Goal: Task Accomplishment & Management: Manage account settings

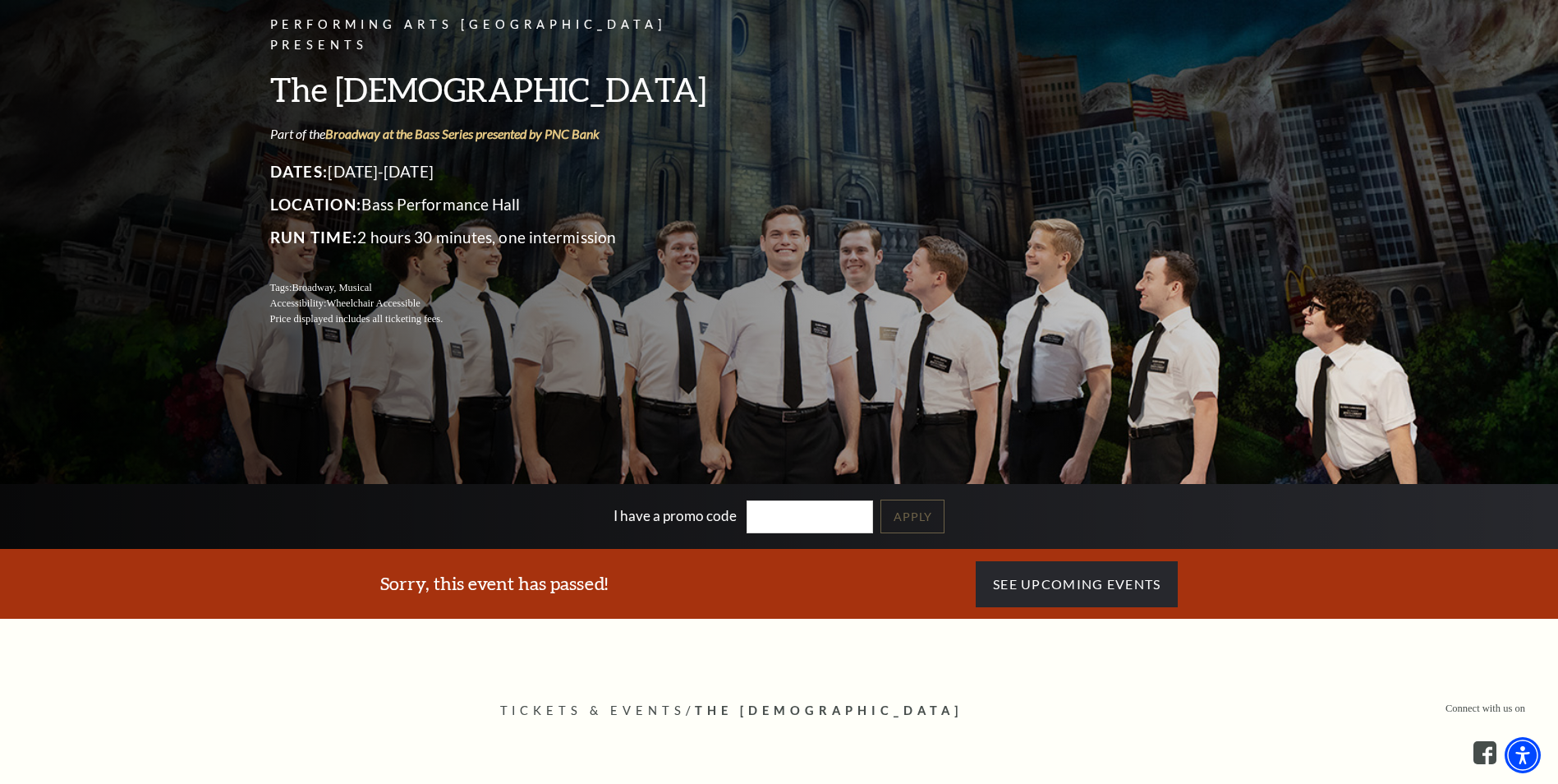
scroll to position [219, 0]
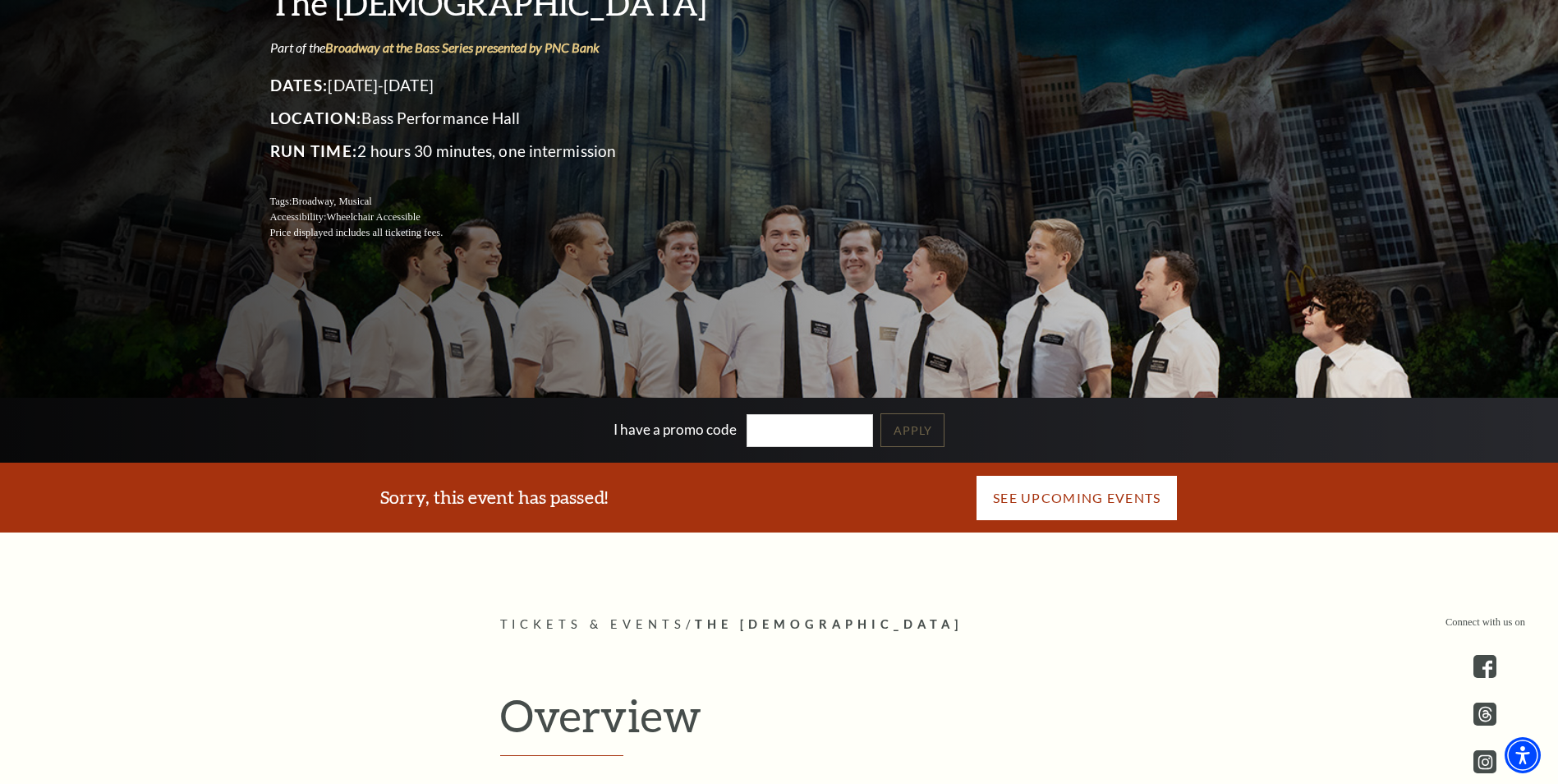
click at [1073, 490] on link "See Upcoming Events" at bounding box center [1078, 498] width 202 height 46
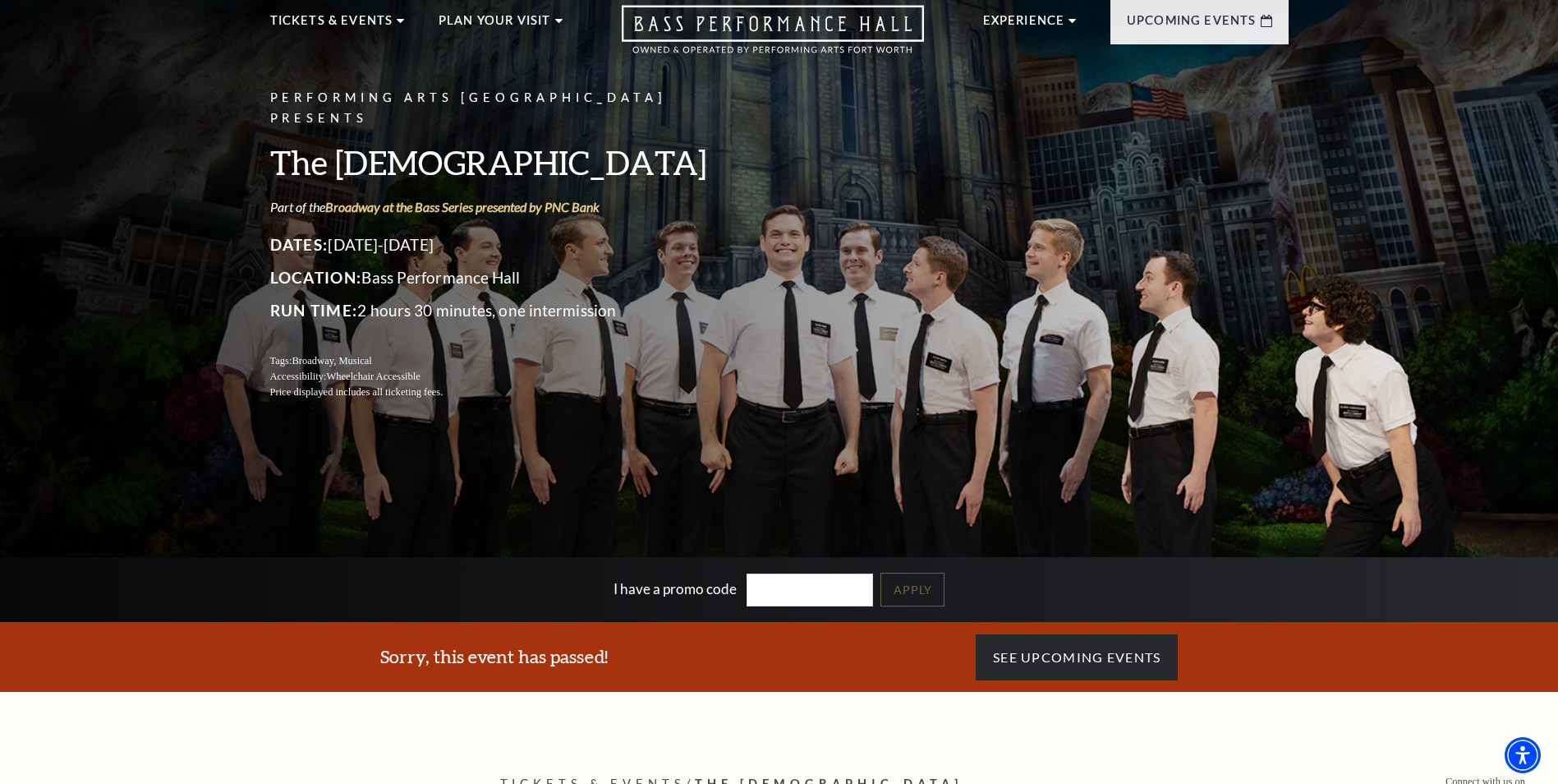
scroll to position [0, 0]
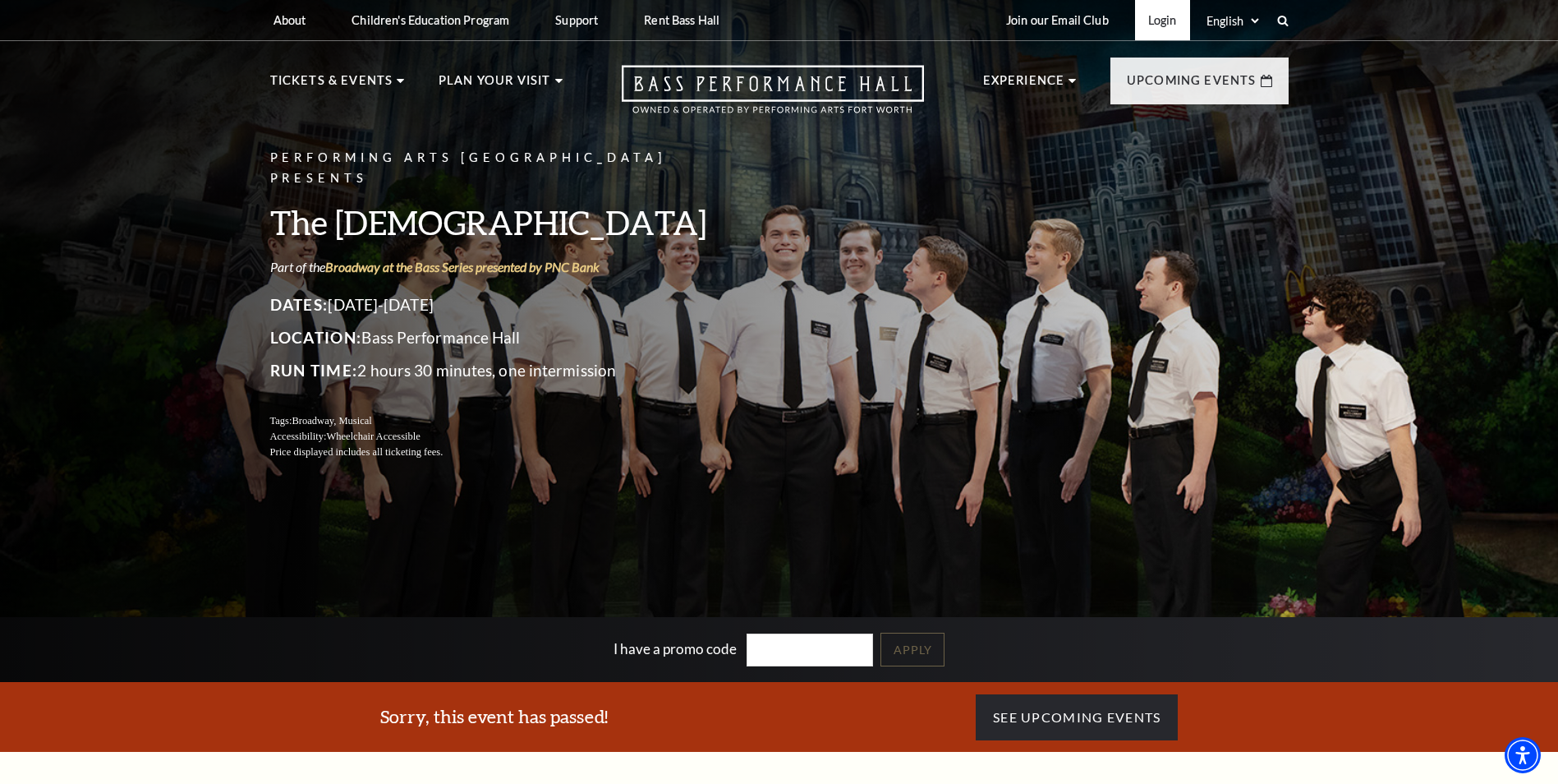
click at [1153, 28] on link "Login" at bounding box center [1163, 20] width 55 height 40
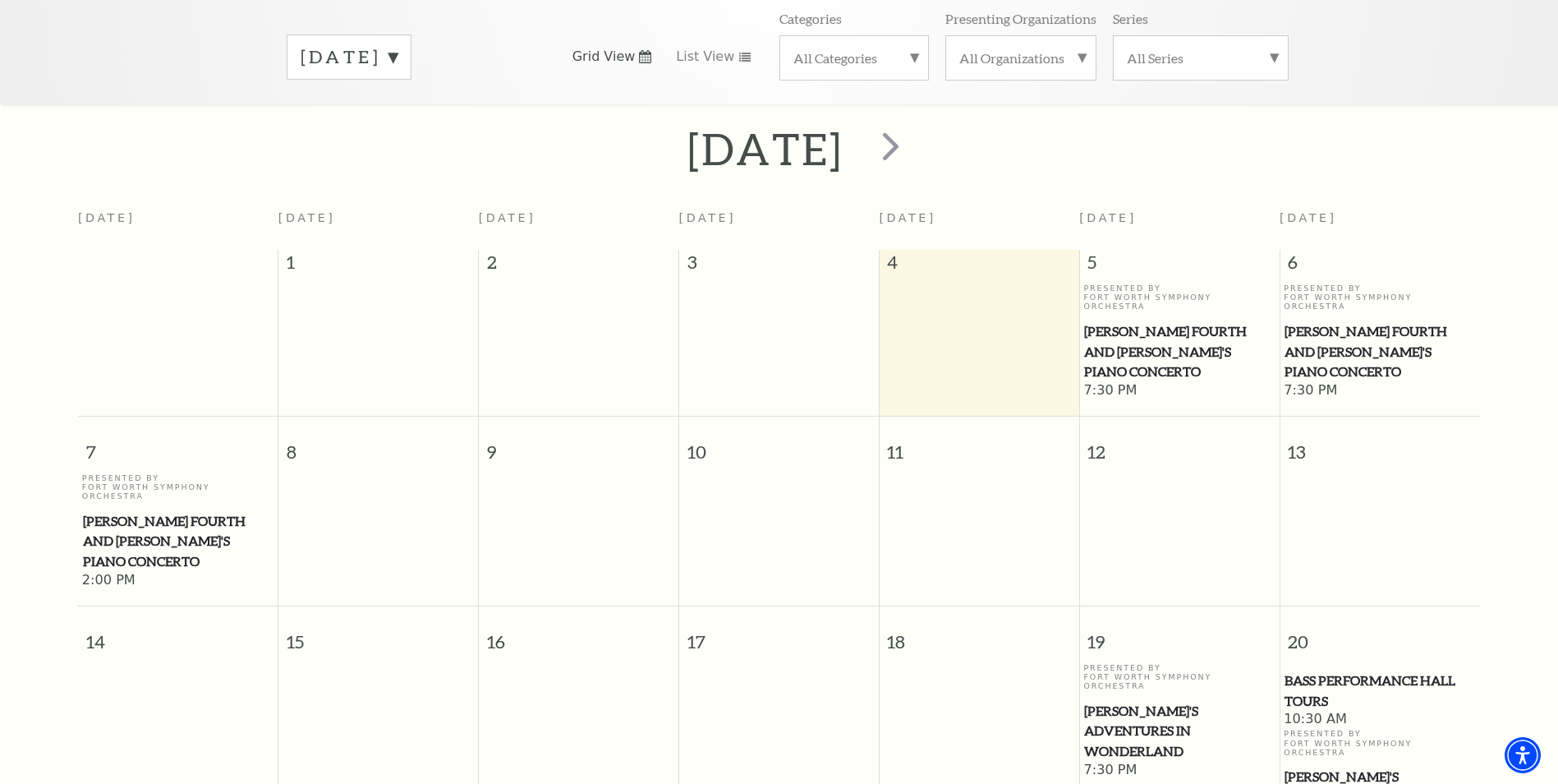
scroll to position [256, 0]
click at [915, 129] on span "next" at bounding box center [891, 144] width 47 height 47
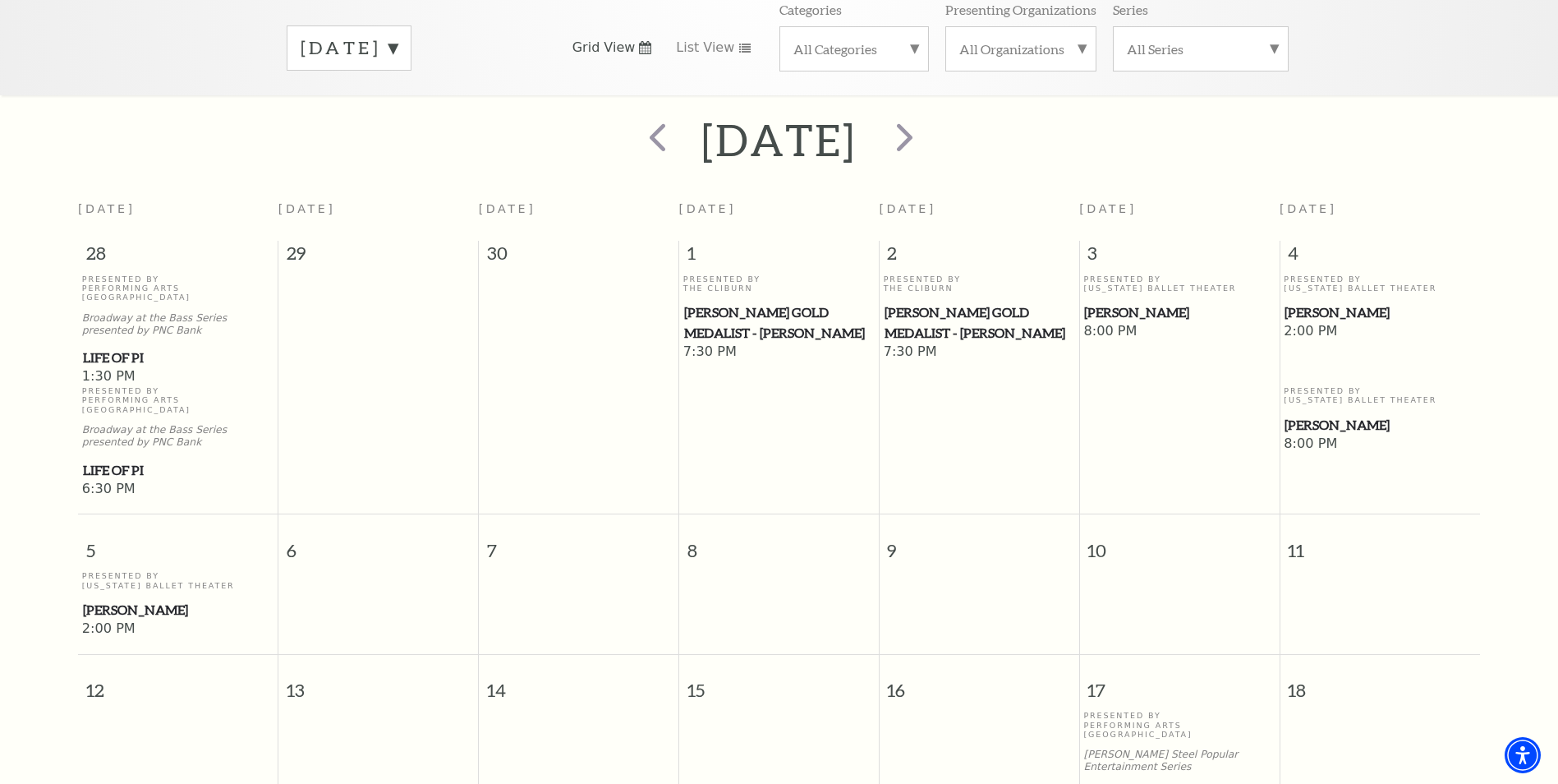
scroll to position [364, 0]
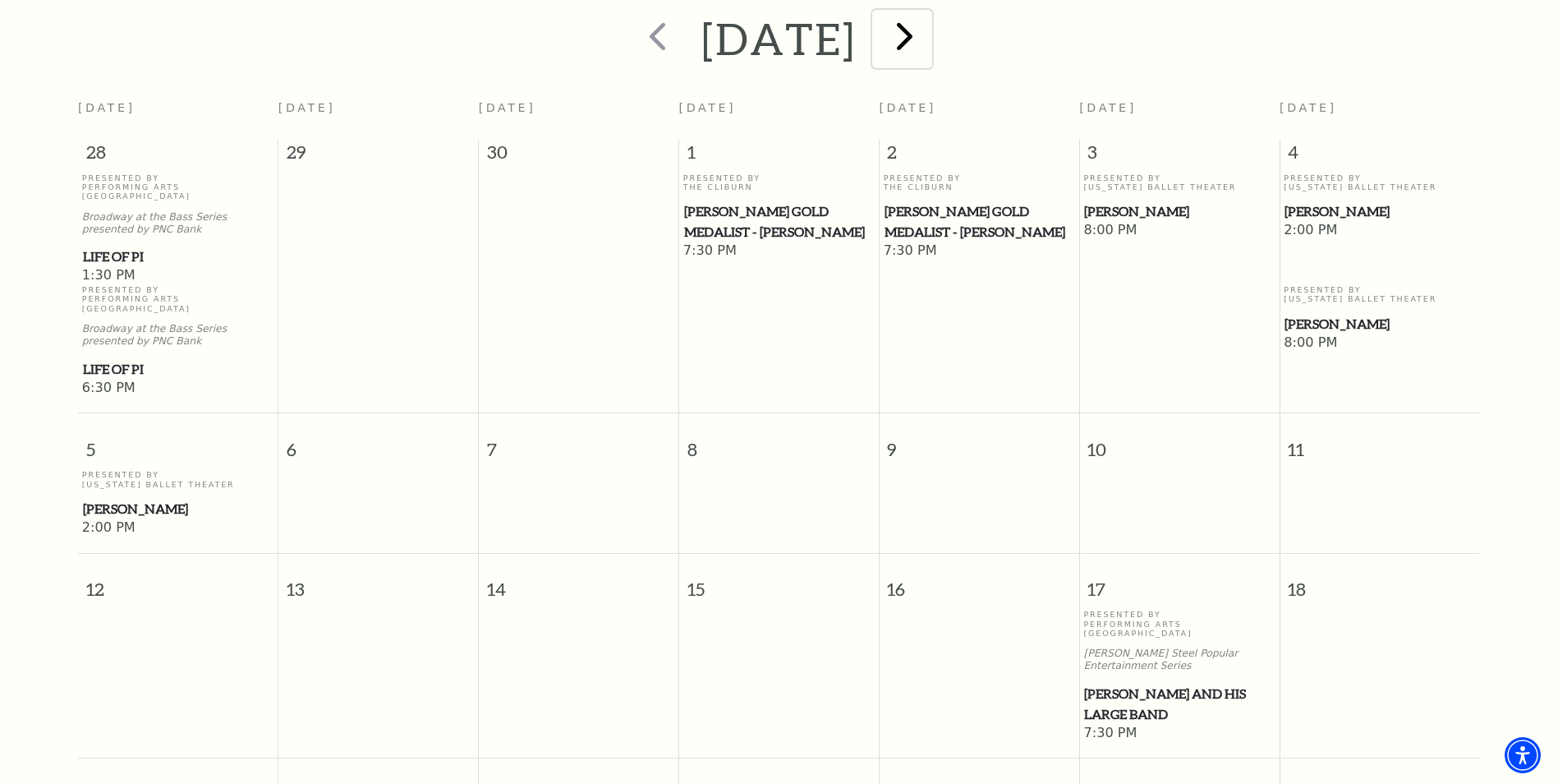
click at [929, 29] on span "next" at bounding box center [905, 35] width 47 height 47
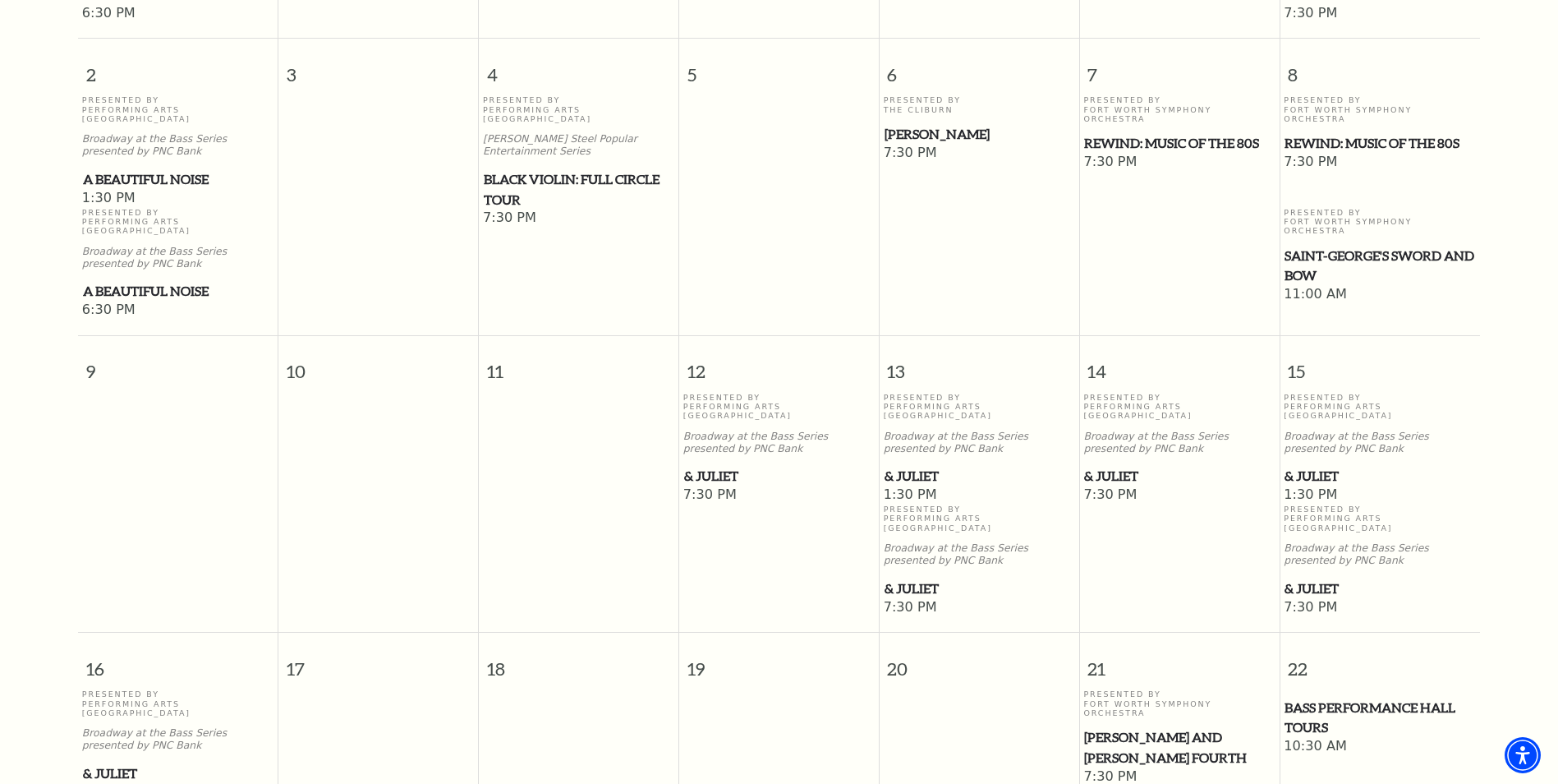
scroll to position [802, 0]
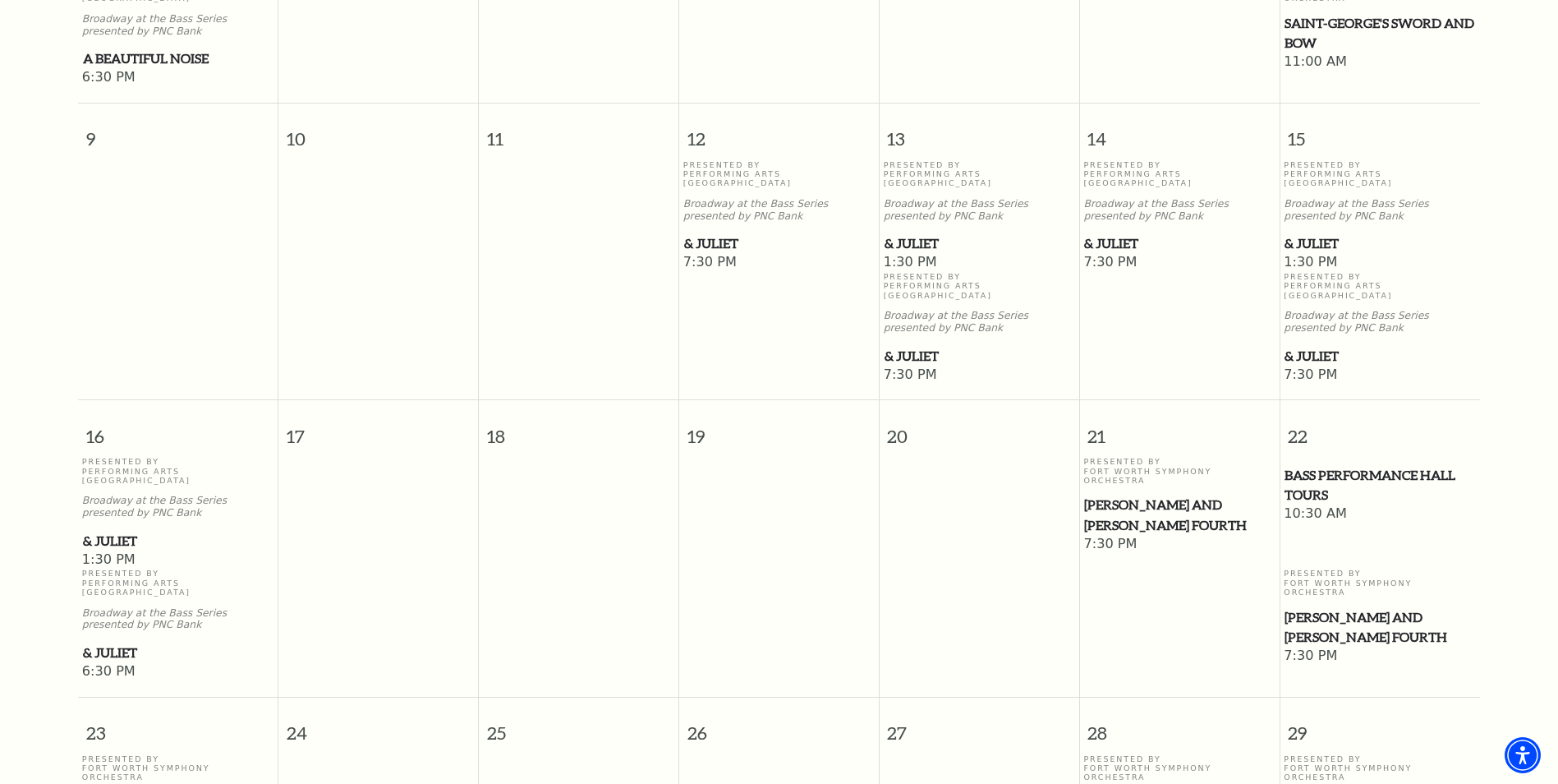
drag, startPoint x: 997, startPoint y: 525, endPoint x: 1001, endPoint y: 617, distance: 92.1
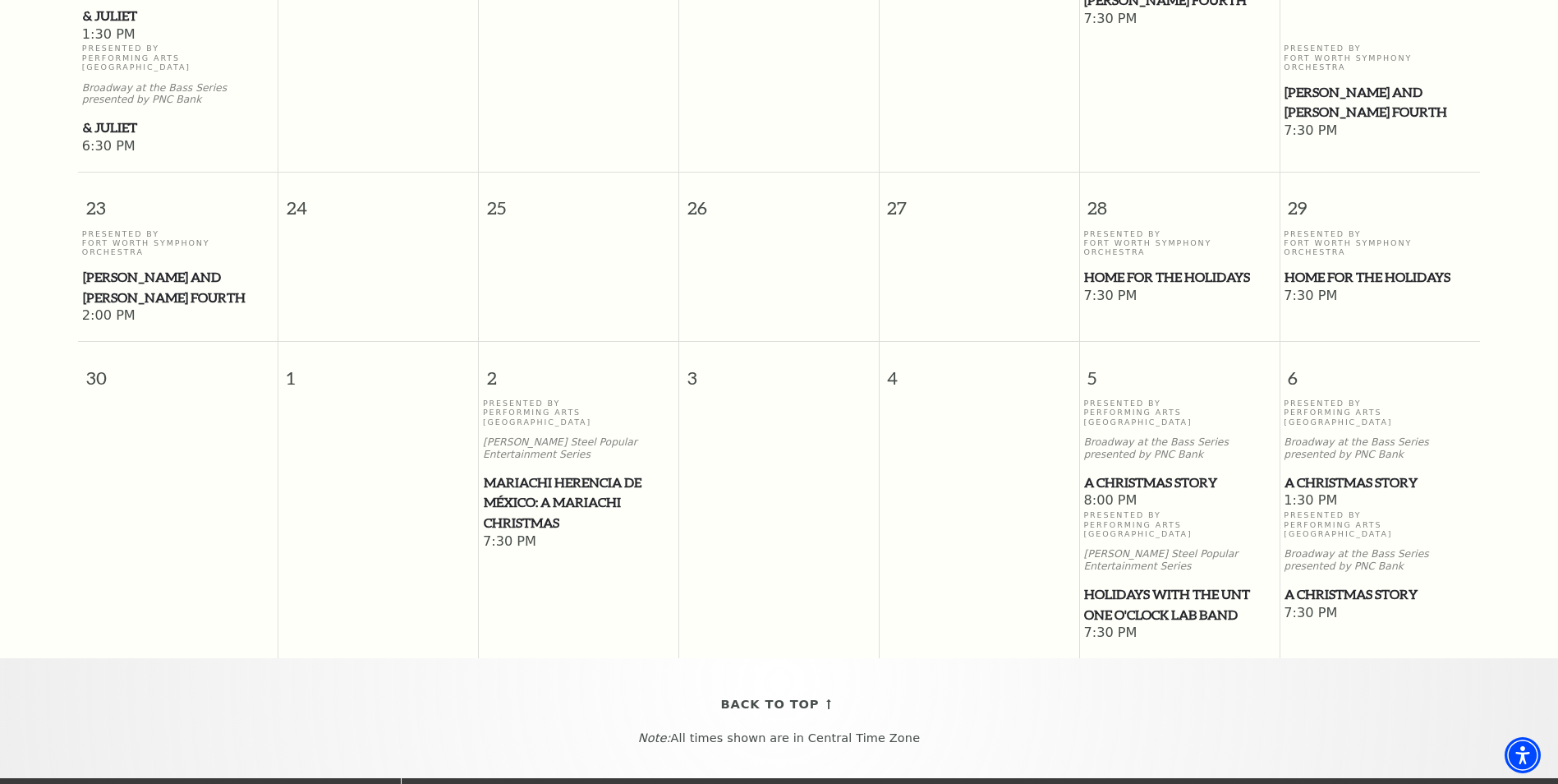
drag, startPoint x: 992, startPoint y: 523, endPoint x: 994, endPoint y: 612, distance: 89.0
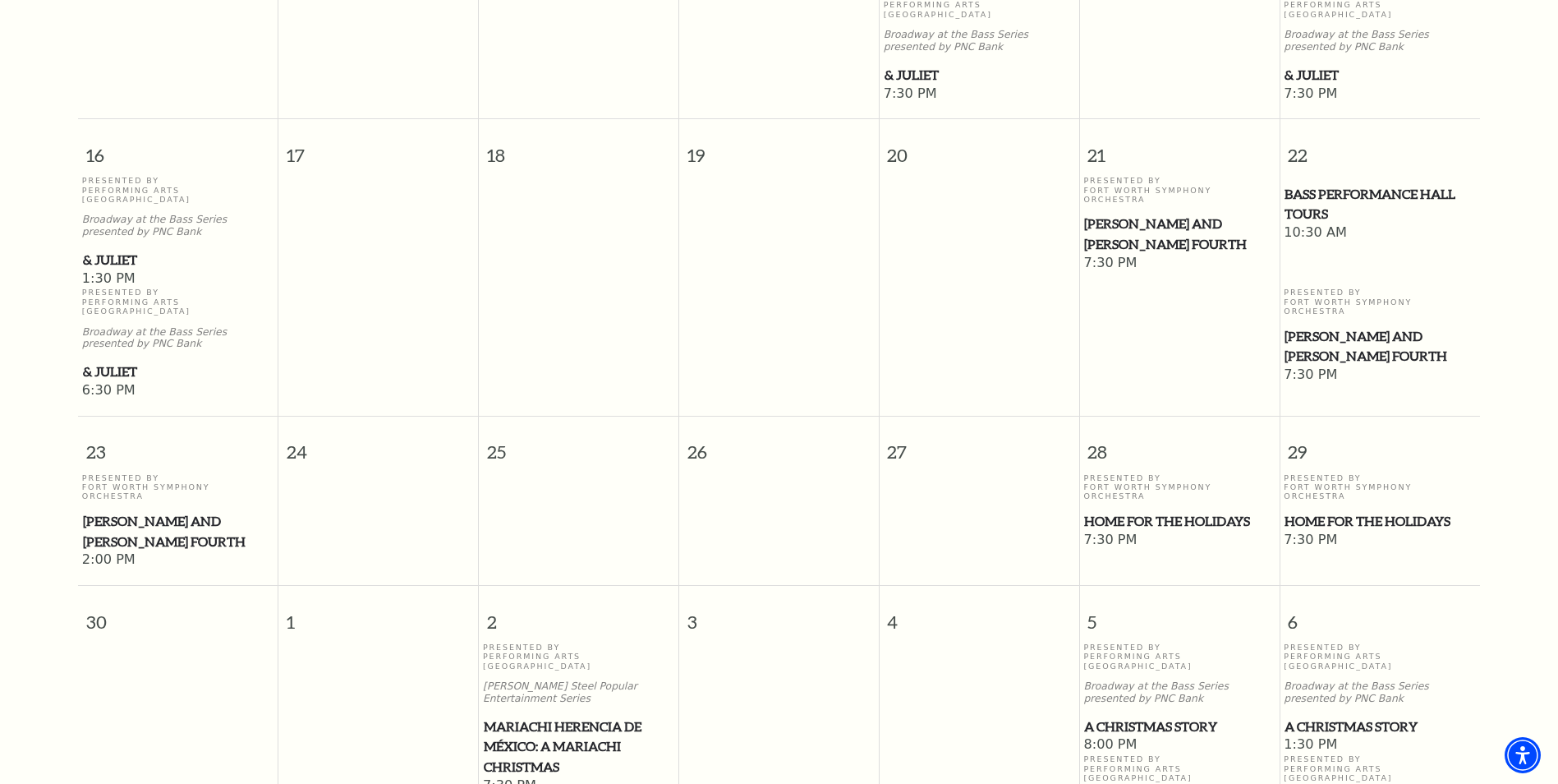
drag, startPoint x: 991, startPoint y: 429, endPoint x: 994, endPoint y: 372, distance: 57.1
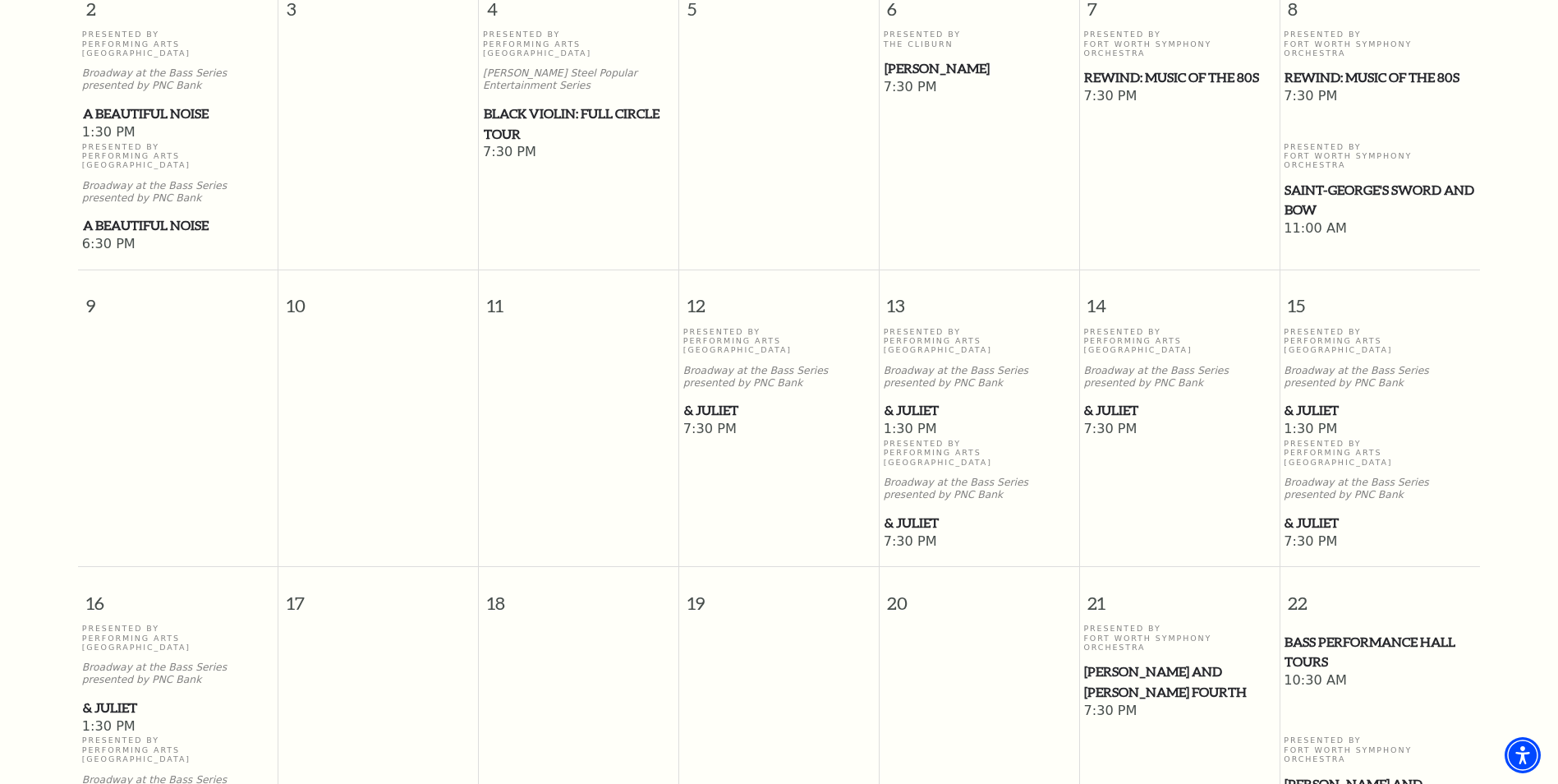
drag, startPoint x: 1005, startPoint y: 463, endPoint x: 993, endPoint y: 355, distance: 108.7
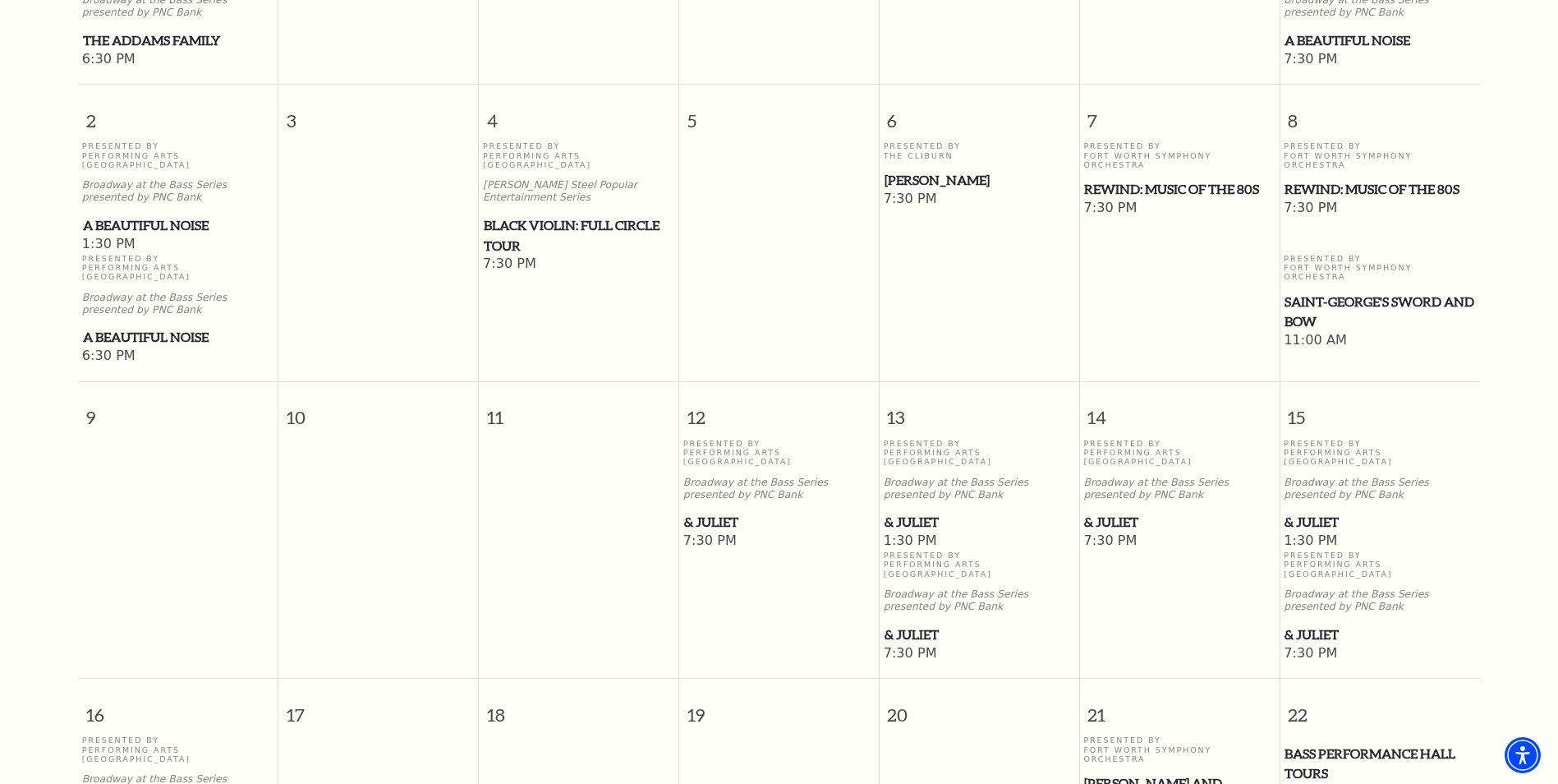
scroll to position [731, 0]
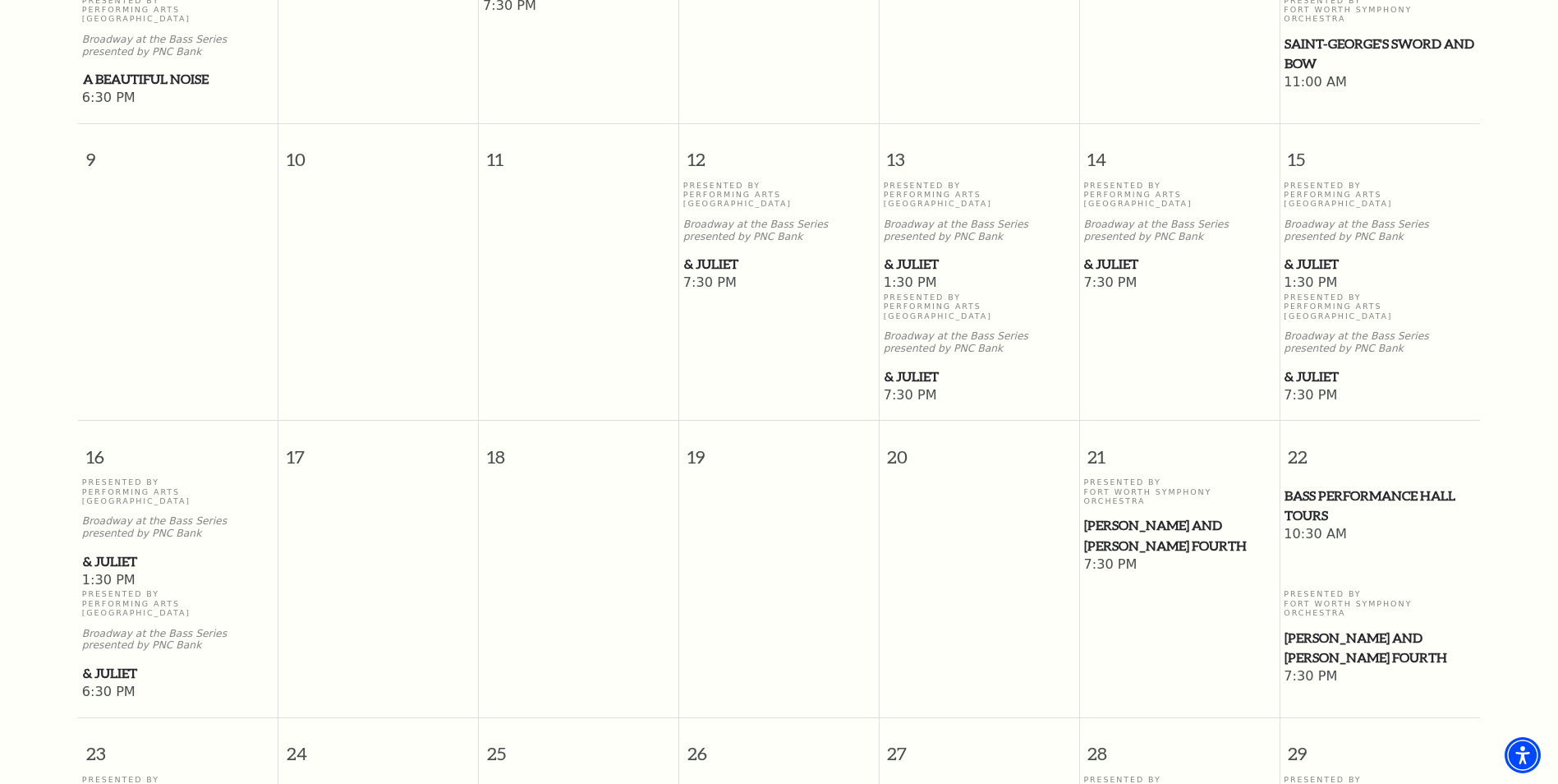
drag, startPoint x: 993, startPoint y: 355, endPoint x: 1002, endPoint y: 420, distance: 65.6
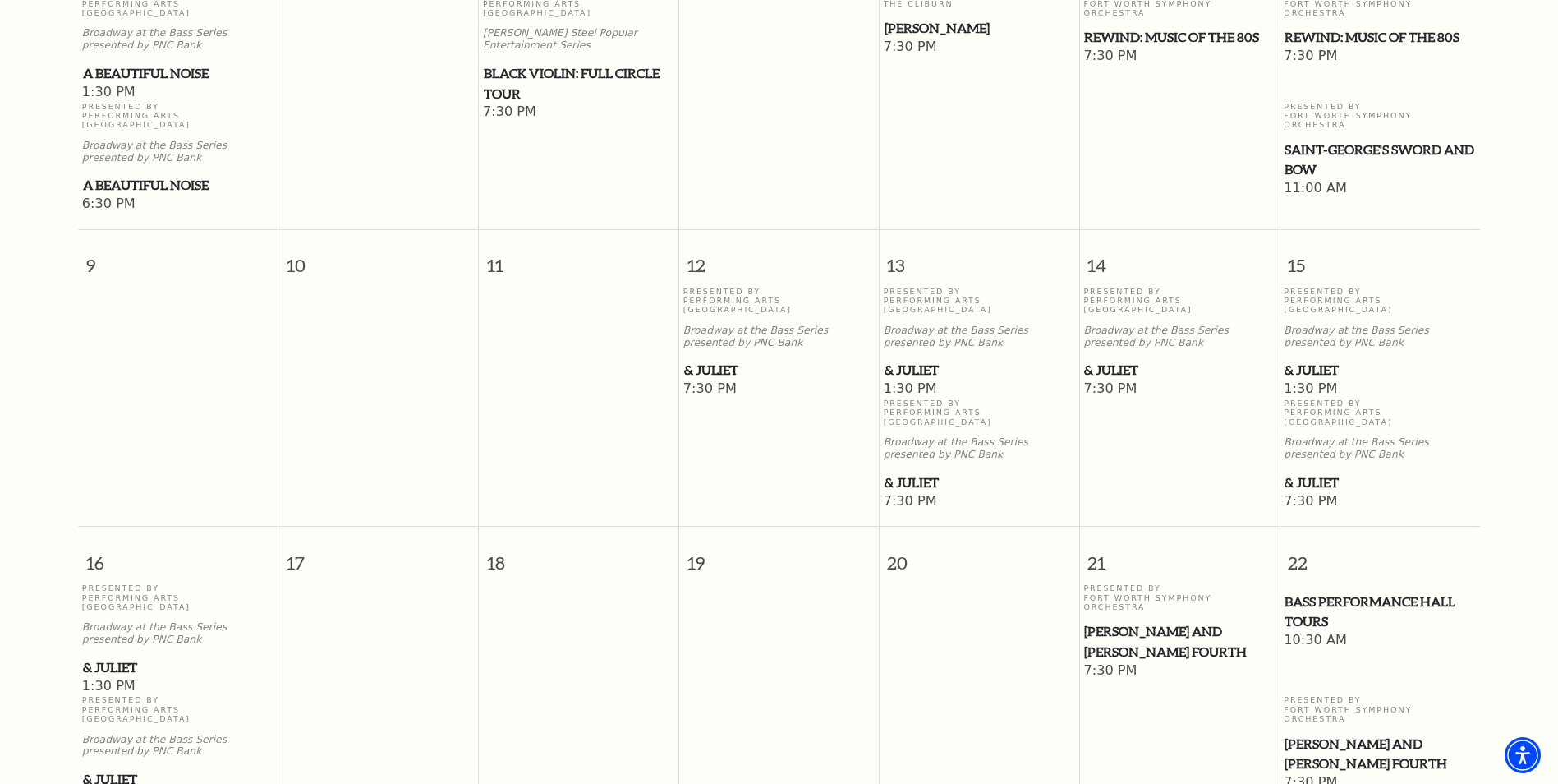
drag, startPoint x: 1015, startPoint y: 479, endPoint x: 1007, endPoint y: 410, distance: 69.5
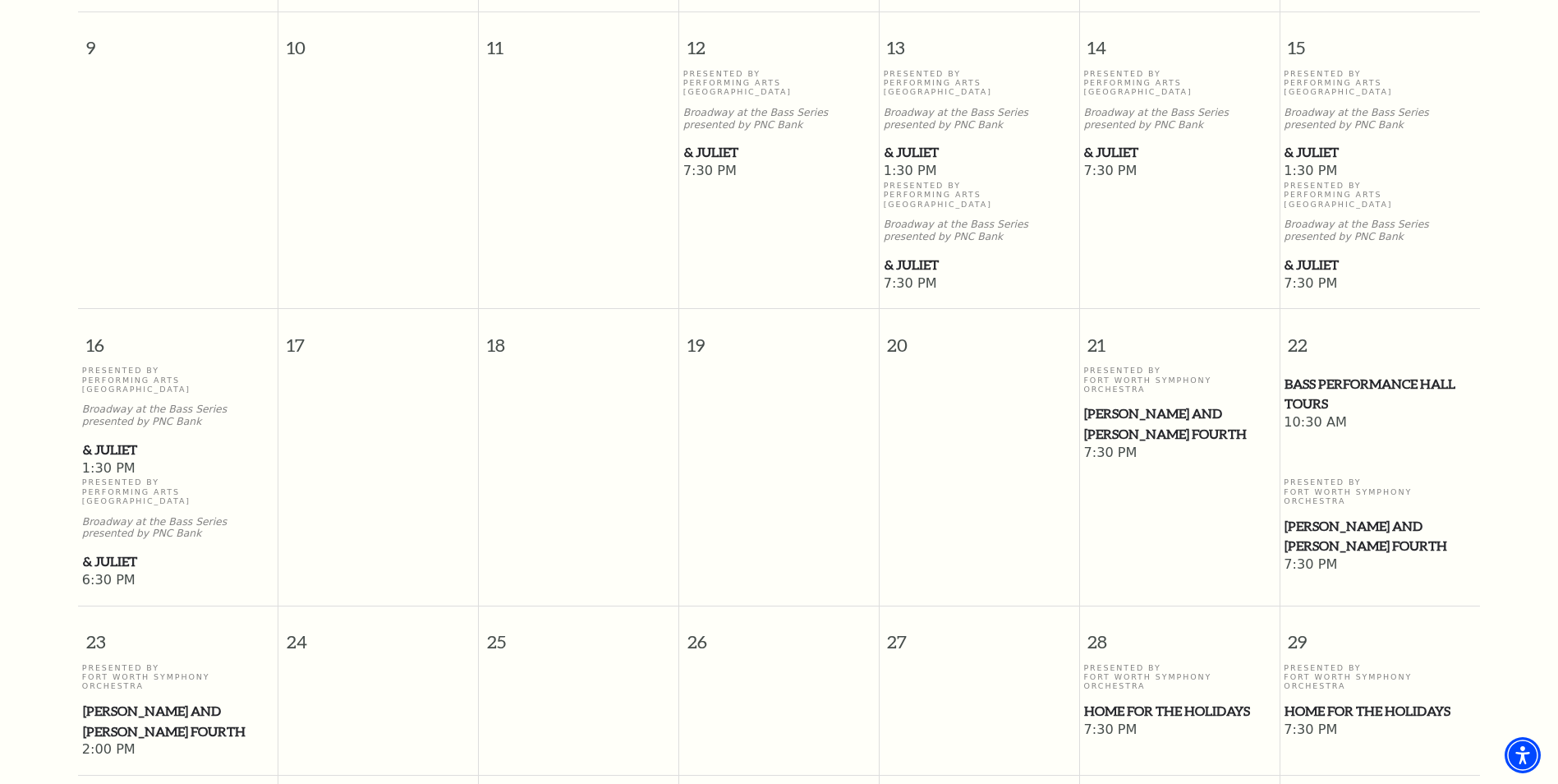
scroll to position [994, 0]
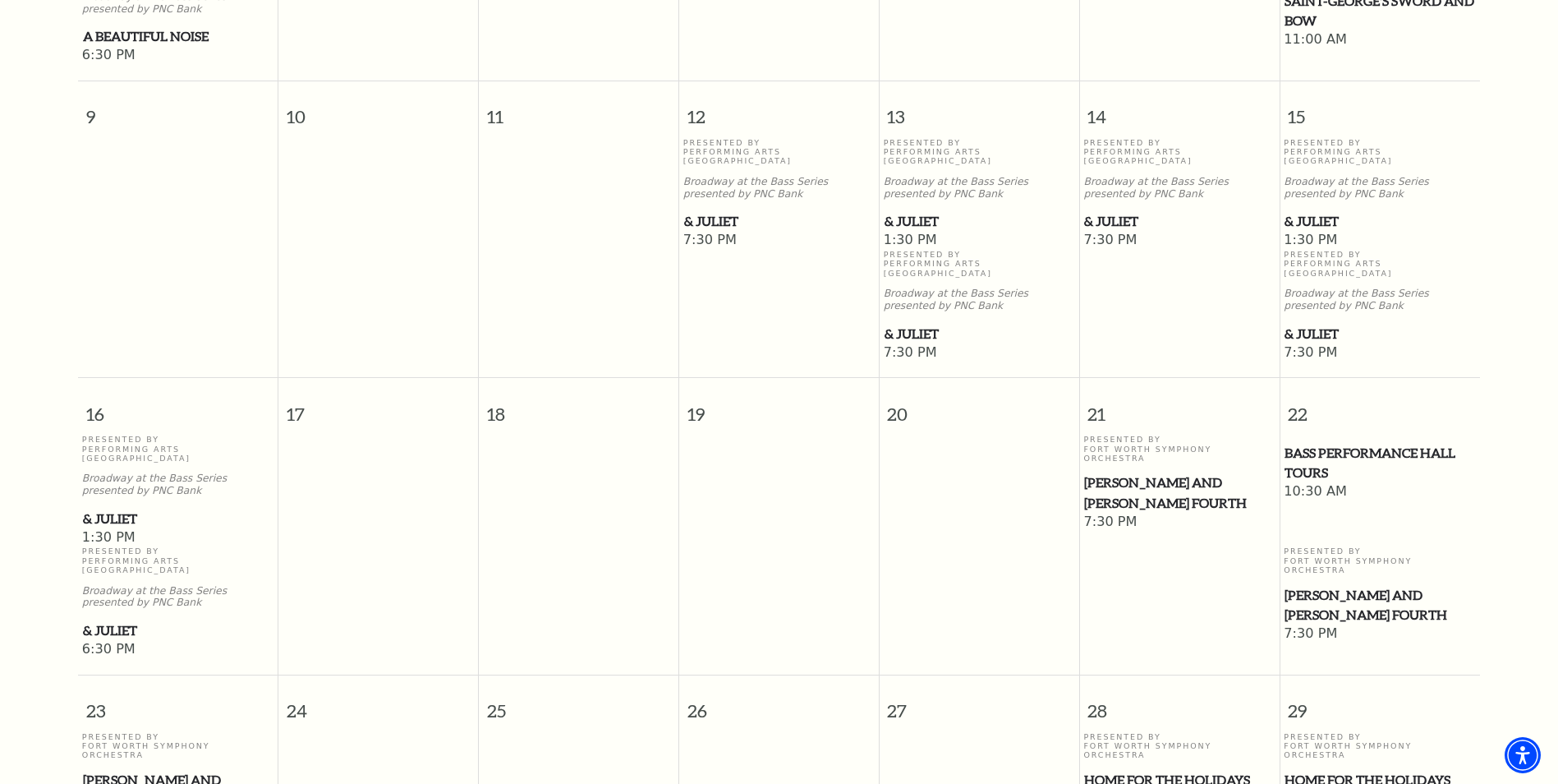
drag, startPoint x: 821, startPoint y: 419, endPoint x: 104, endPoint y: 339, distance: 721.4
click at [723, 464] on td at bounding box center [779, 547] width 201 height 225
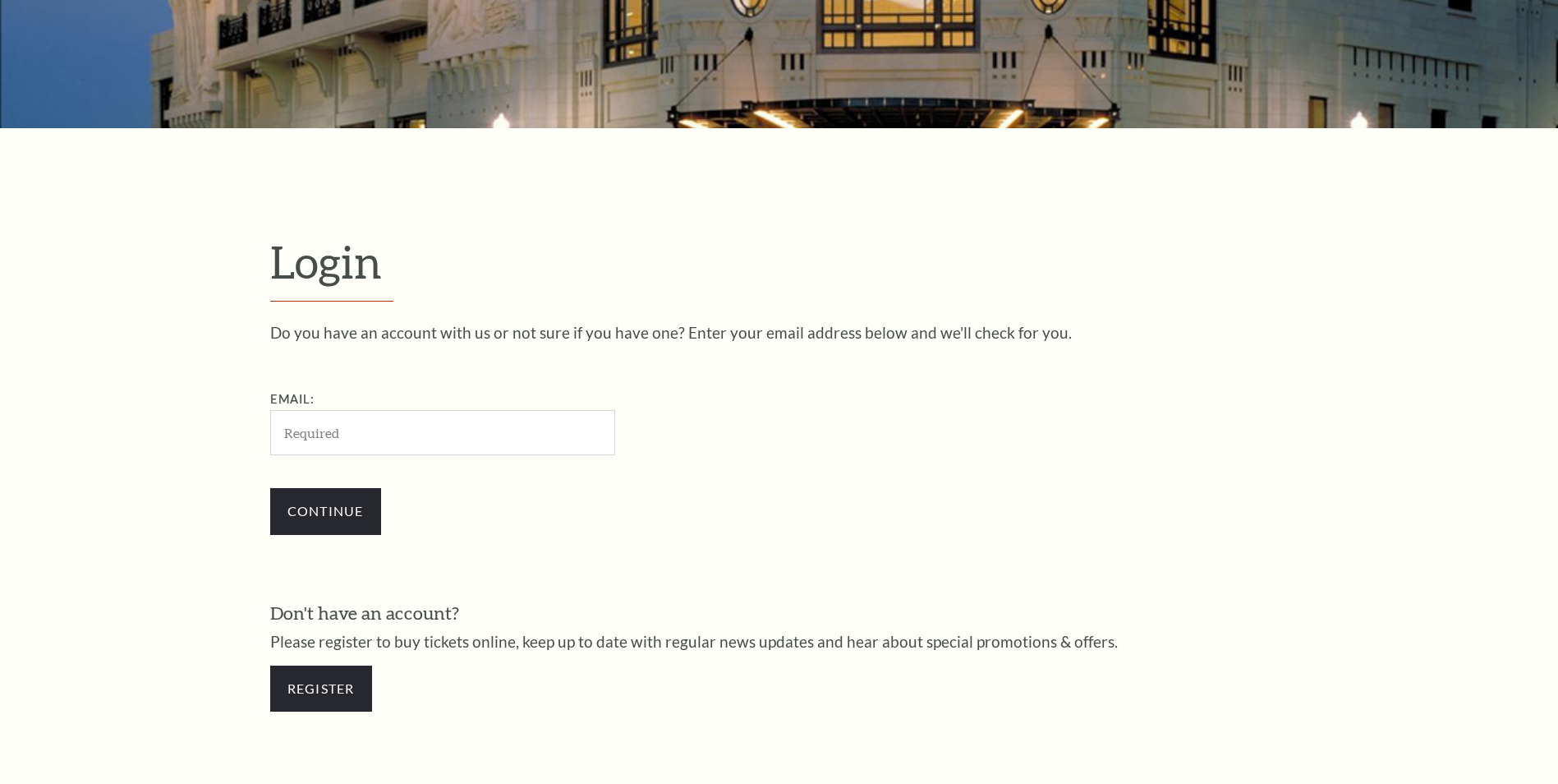
scroll to position [548, 0]
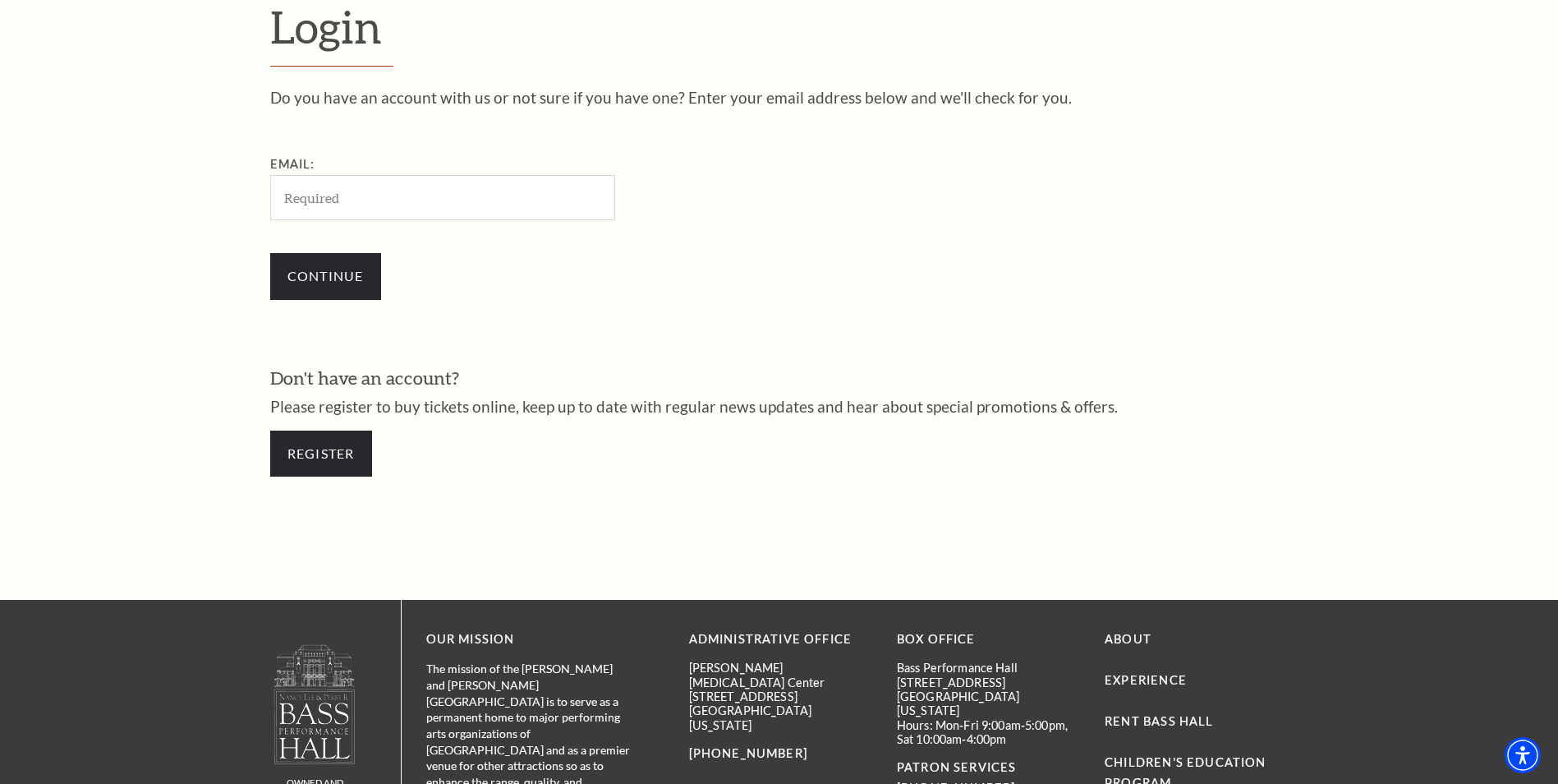
click at [486, 212] on input "Email:" at bounding box center [443, 197] width 345 height 45
type input "georgechen77979@gmail.com"
click at [315, 283] on input "Continue" at bounding box center [326, 276] width 111 height 46
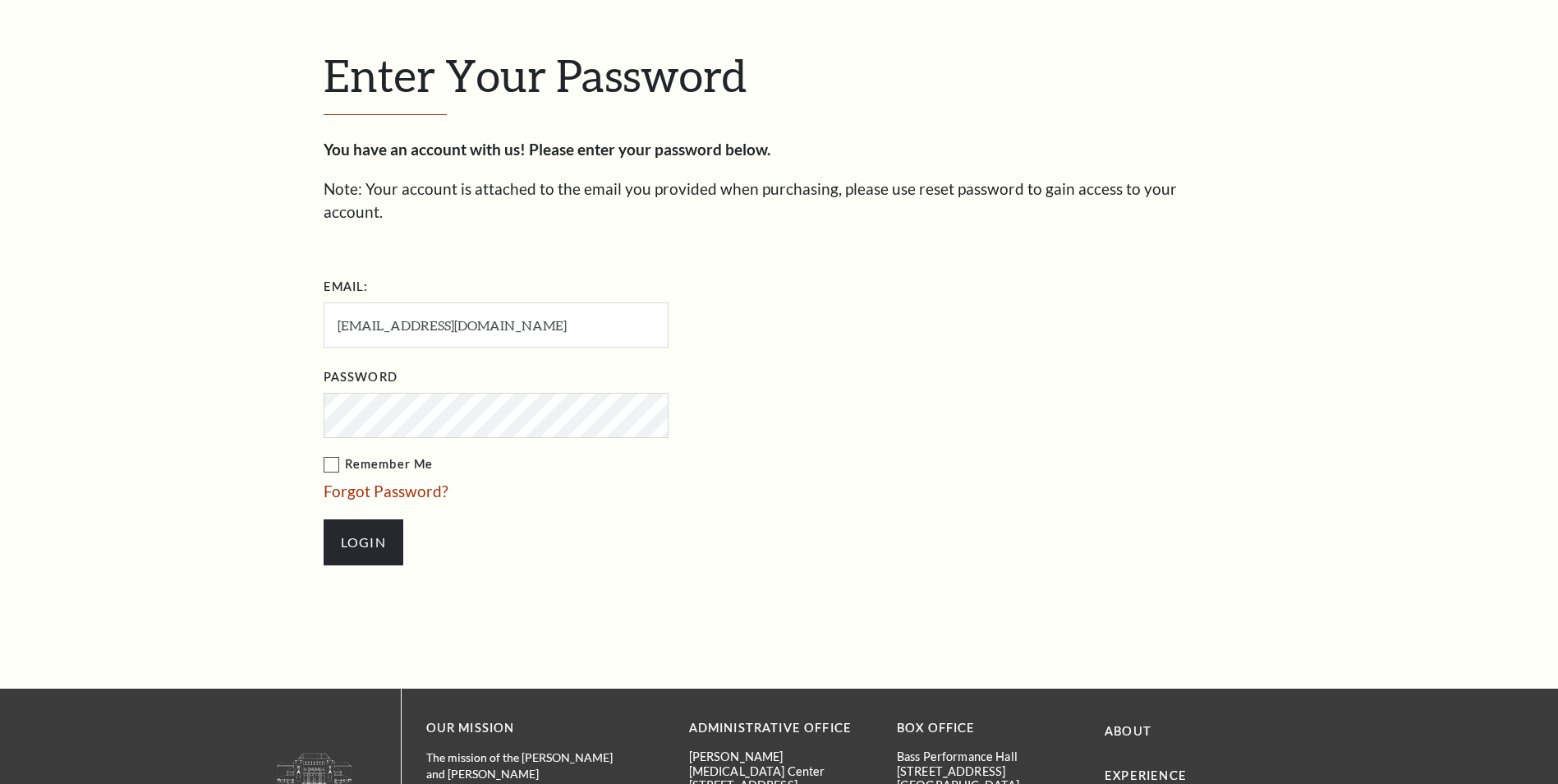
scroll to position [564, 0]
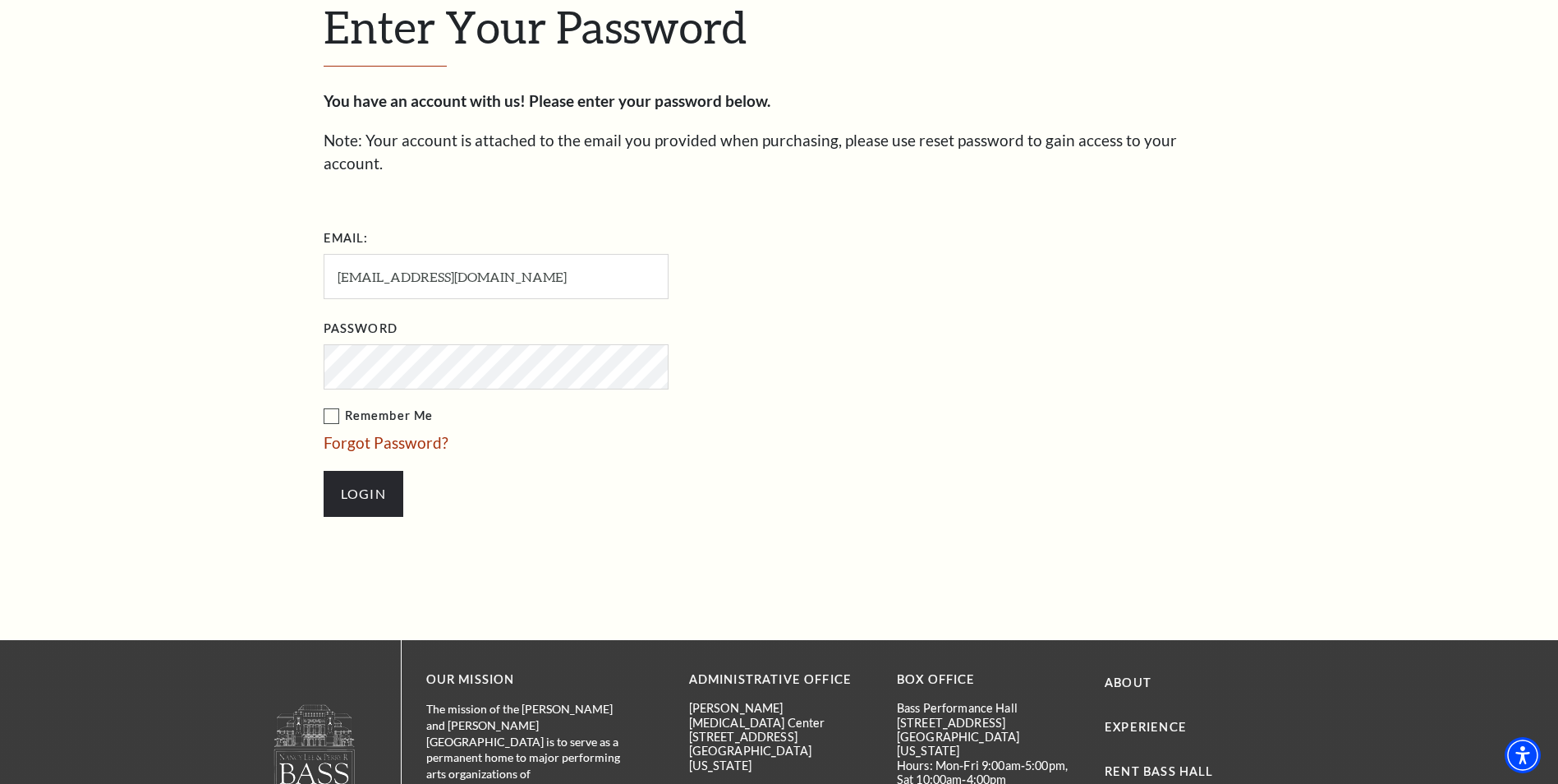
click at [339, 406] on label "Remember Me" at bounding box center [578, 416] width 509 height 20
click at [0, 0] on input "Remember Me" at bounding box center [0, 0] width 0 height 0
click at [363, 472] on input "Login" at bounding box center [364, 494] width 80 height 46
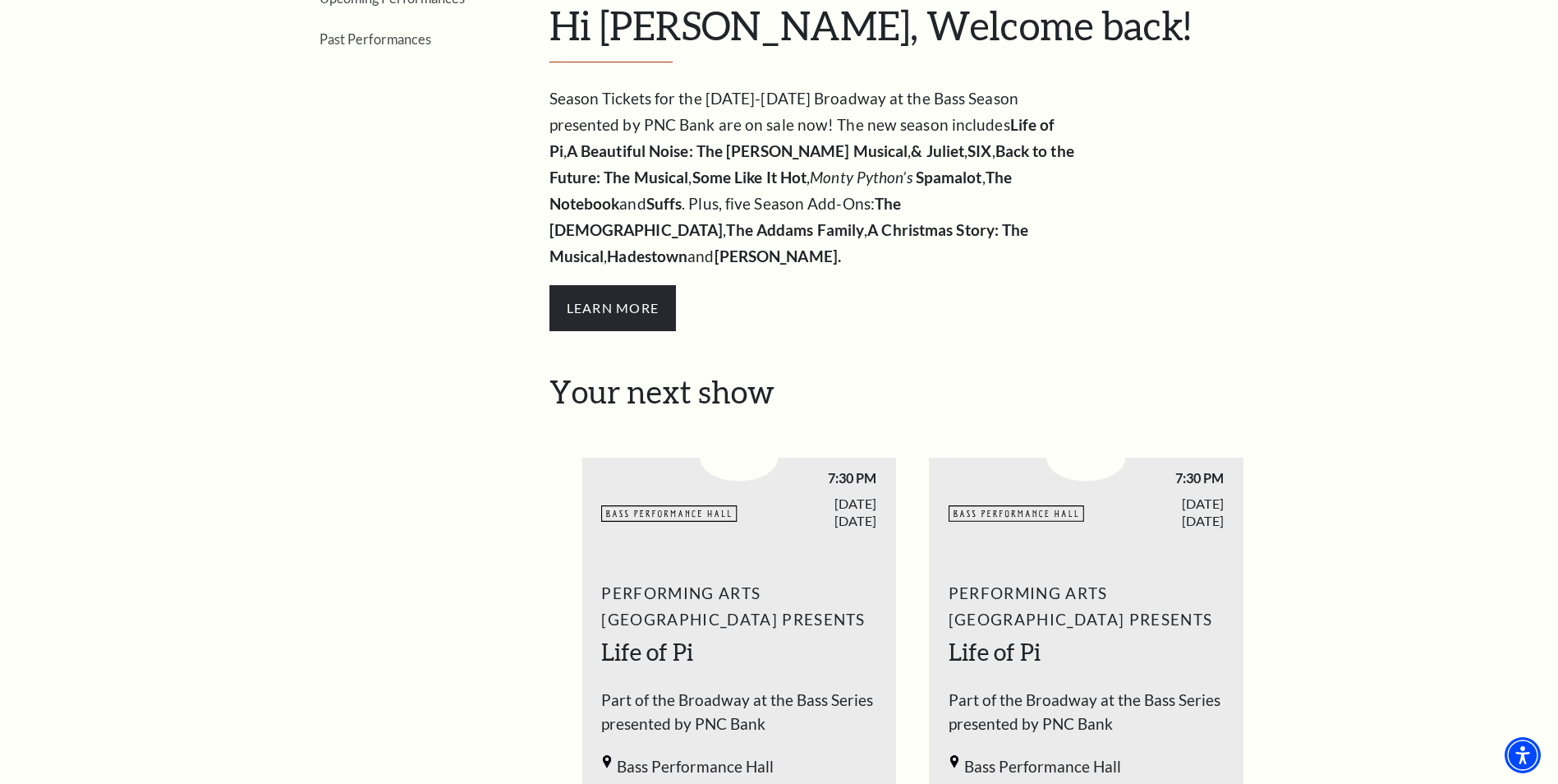
scroll to position [4, 0]
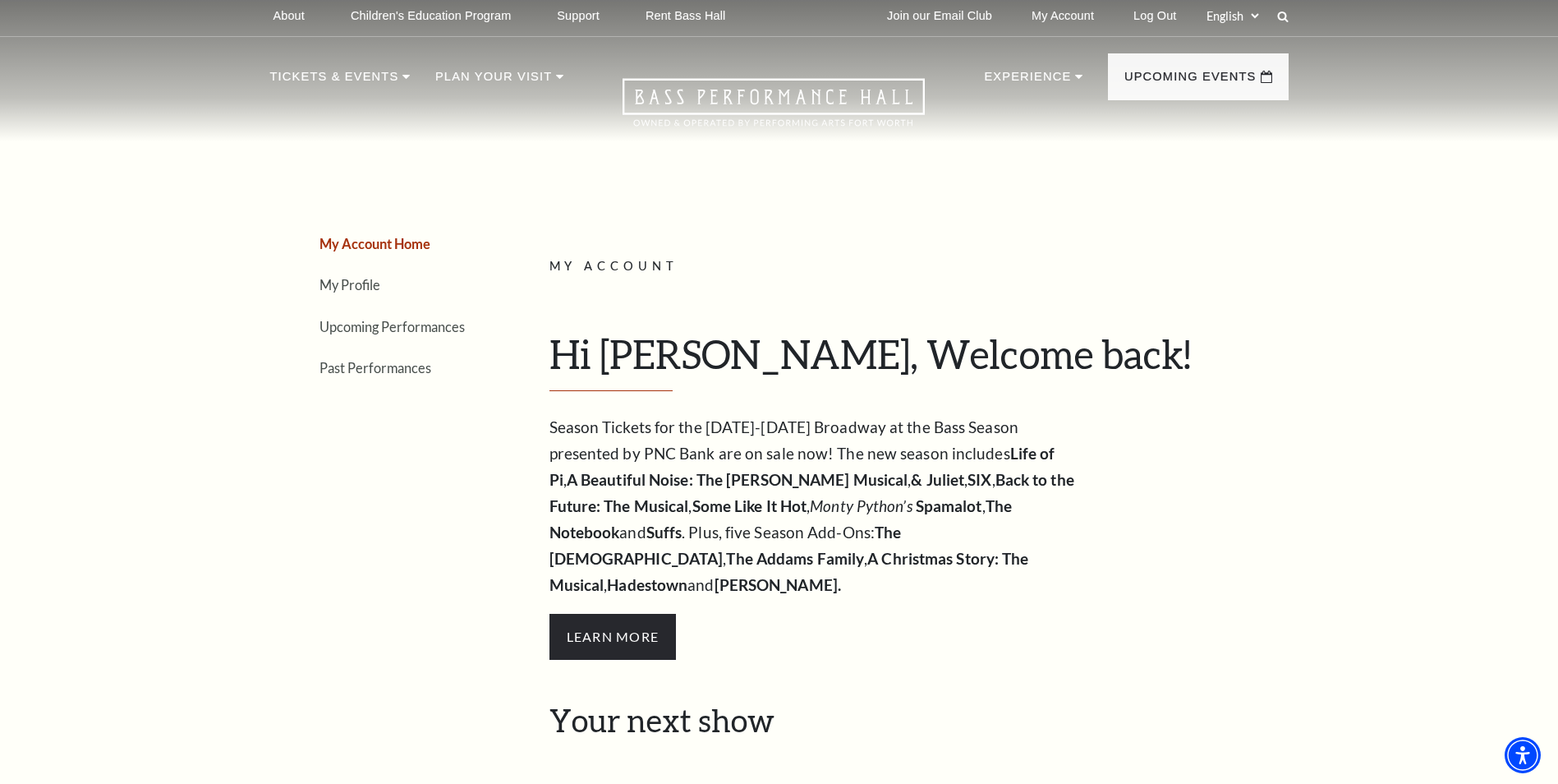
click at [379, 338] on li "Upcoming Performances" at bounding box center [403, 327] width 168 height 24
click at [377, 327] on link "Upcoming Performances" at bounding box center [392, 326] width 145 height 16
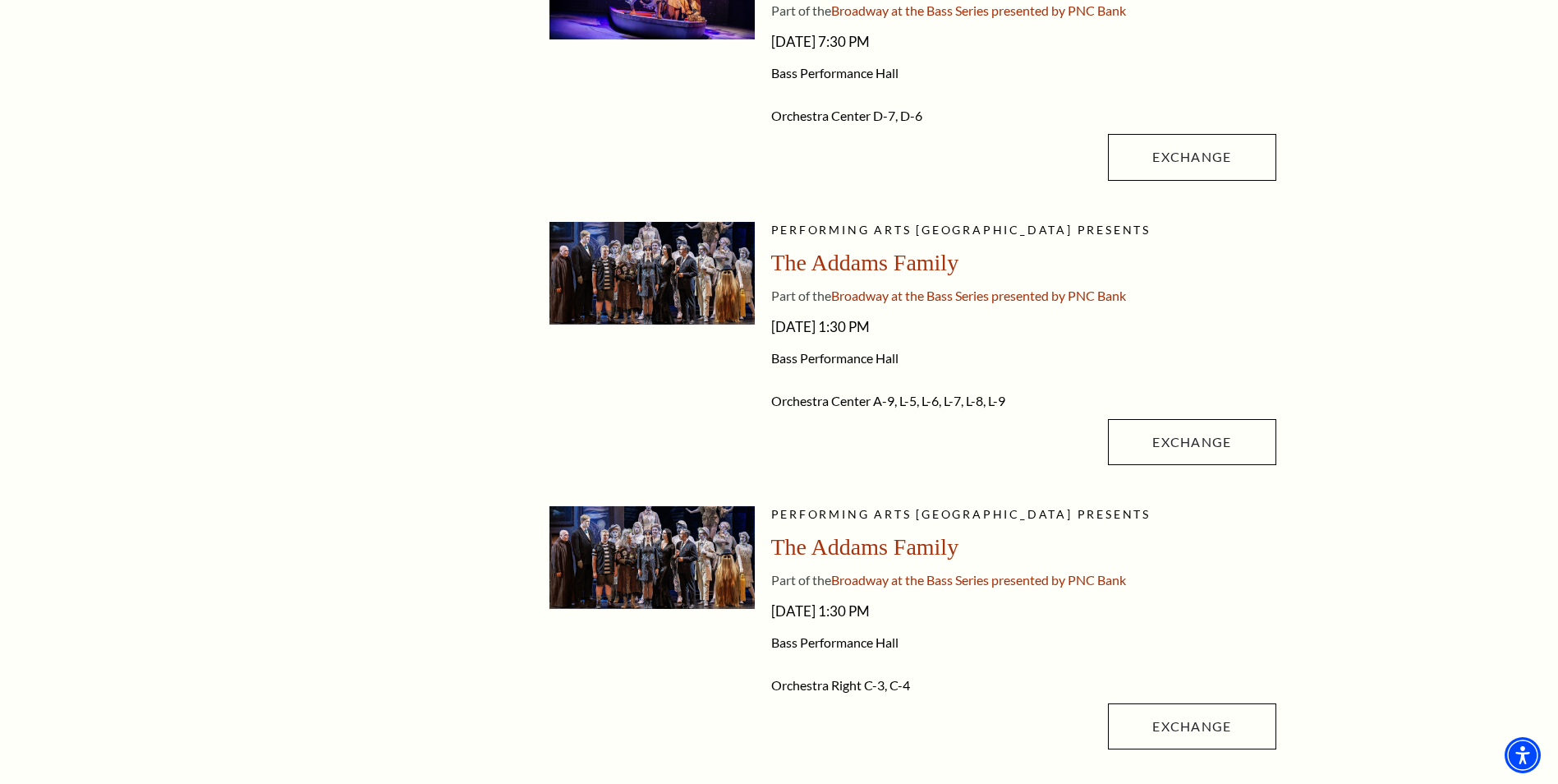
scroll to position [552, 0]
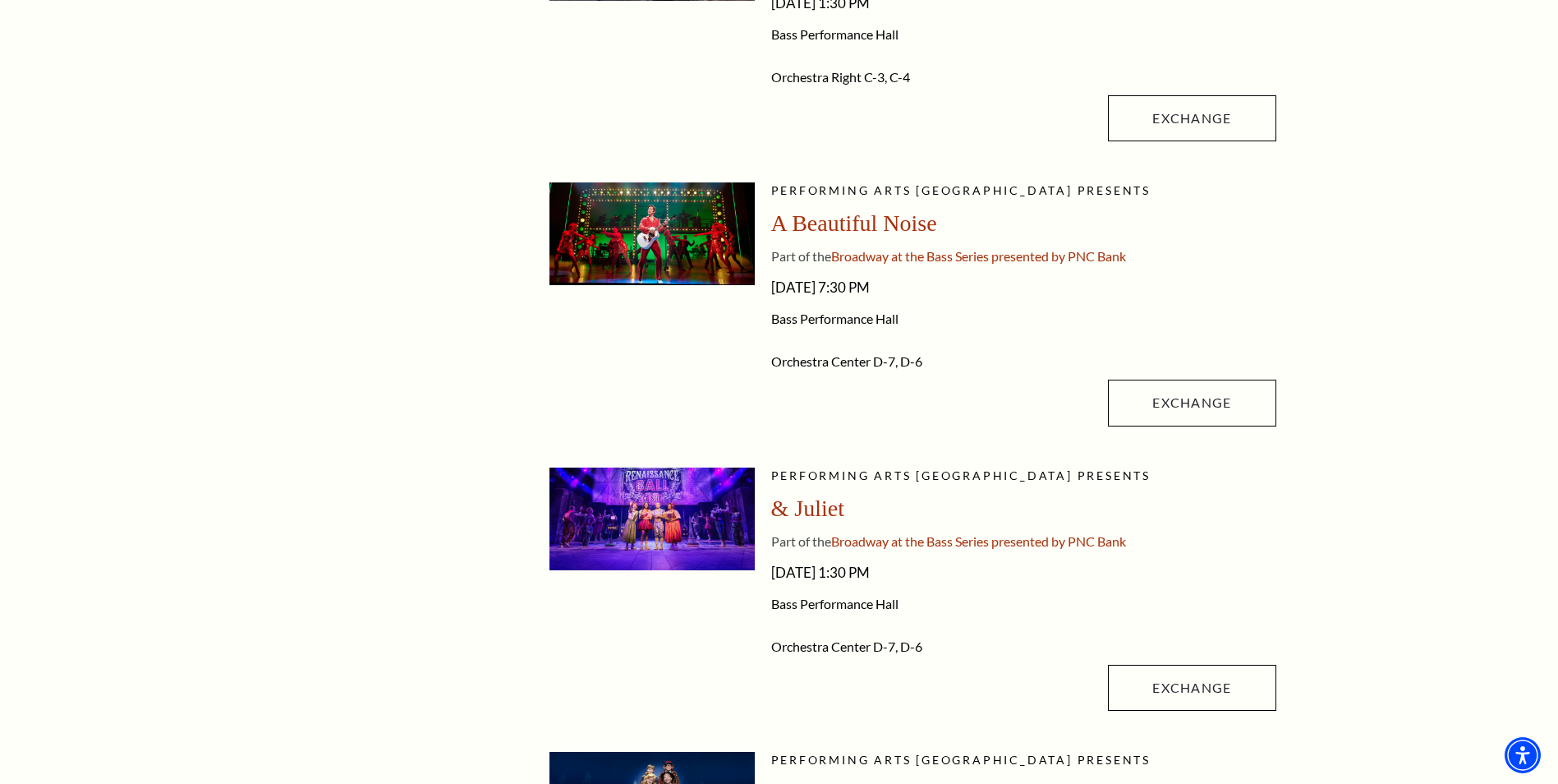
drag, startPoint x: 1069, startPoint y: 434, endPoint x: 1070, endPoint y: 473, distance: 39.0
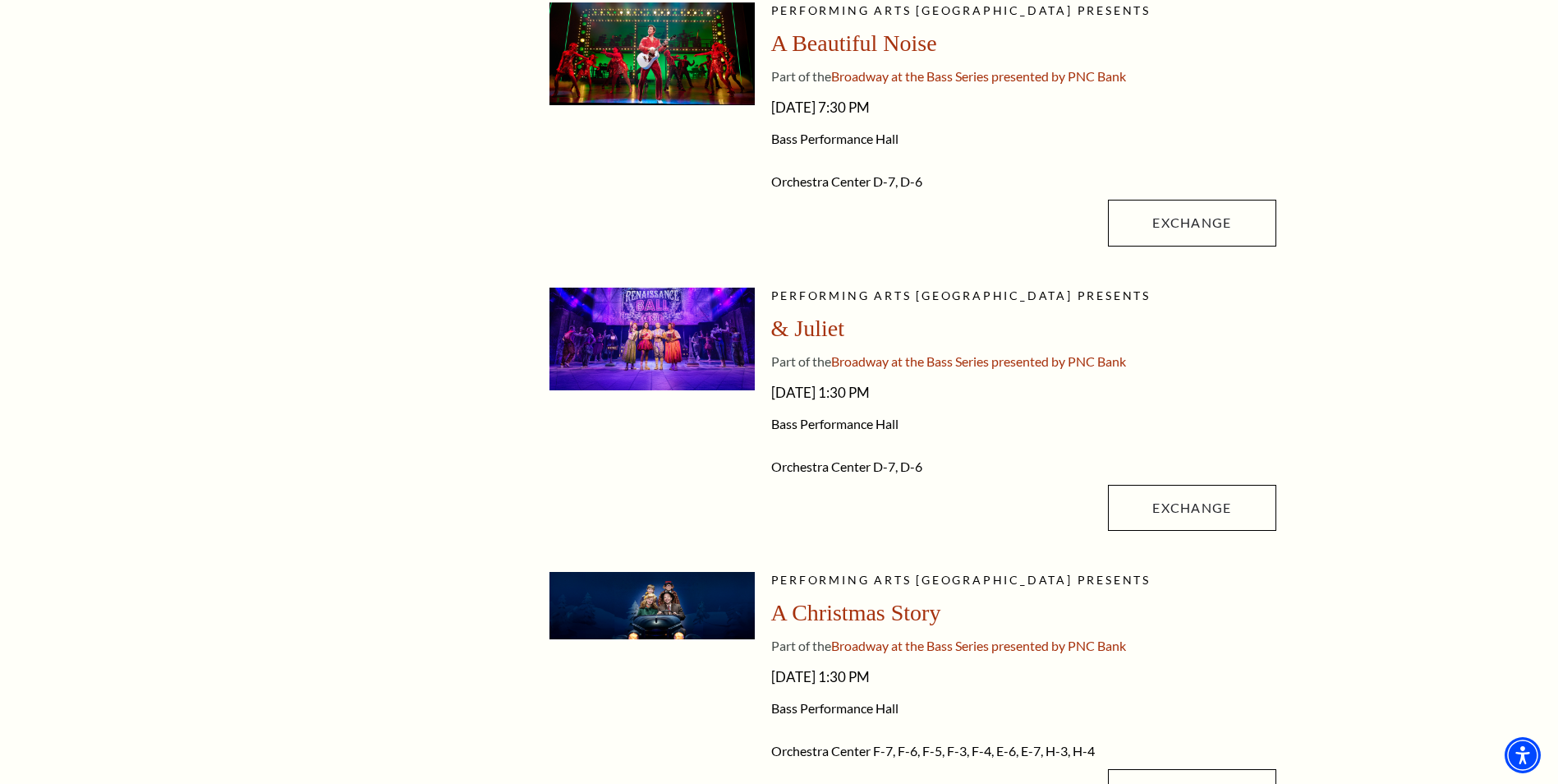
drag, startPoint x: 1070, startPoint y: 473, endPoint x: 1077, endPoint y: 544, distance: 71.3
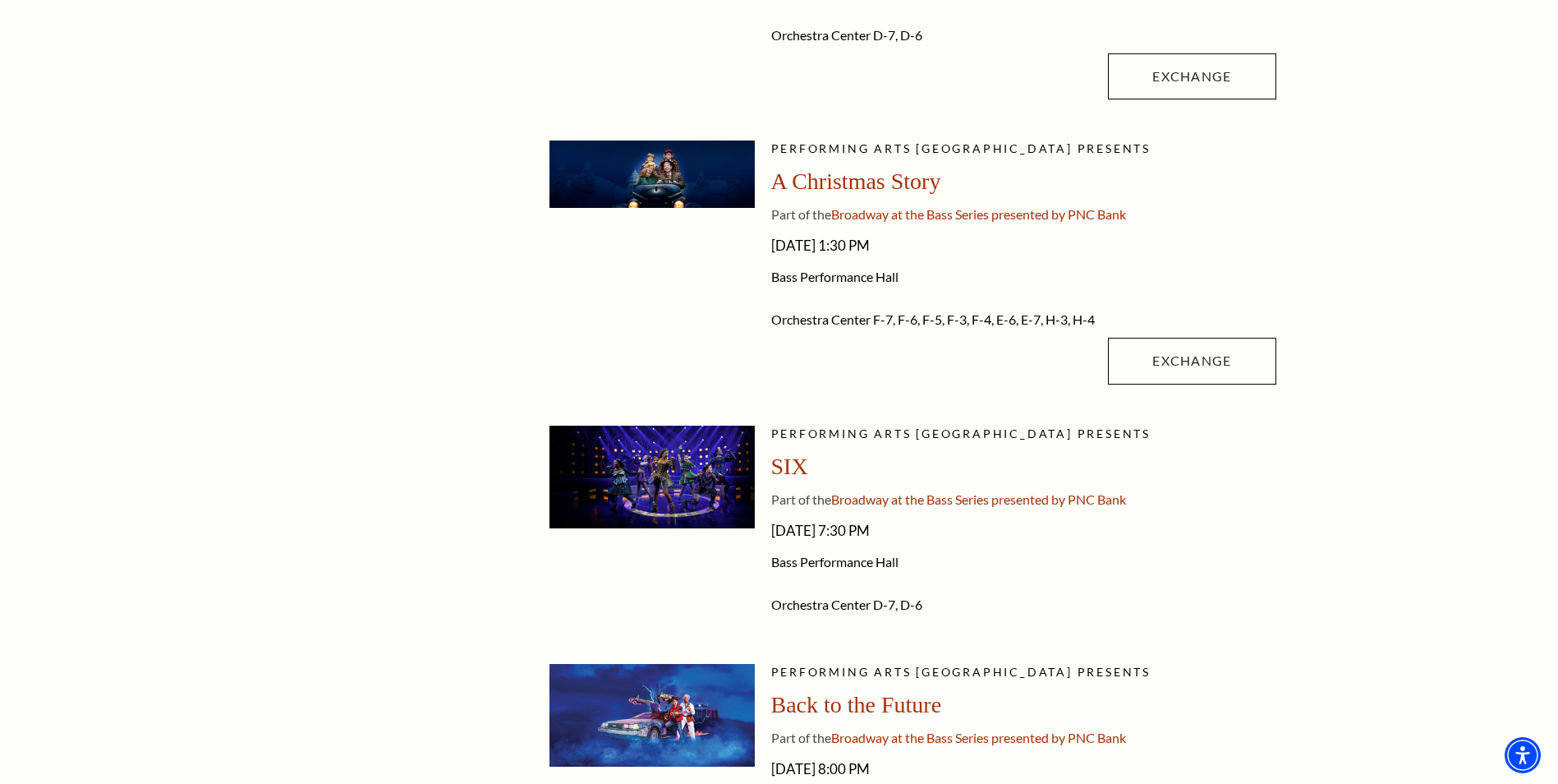
scroll to position [1772, 0]
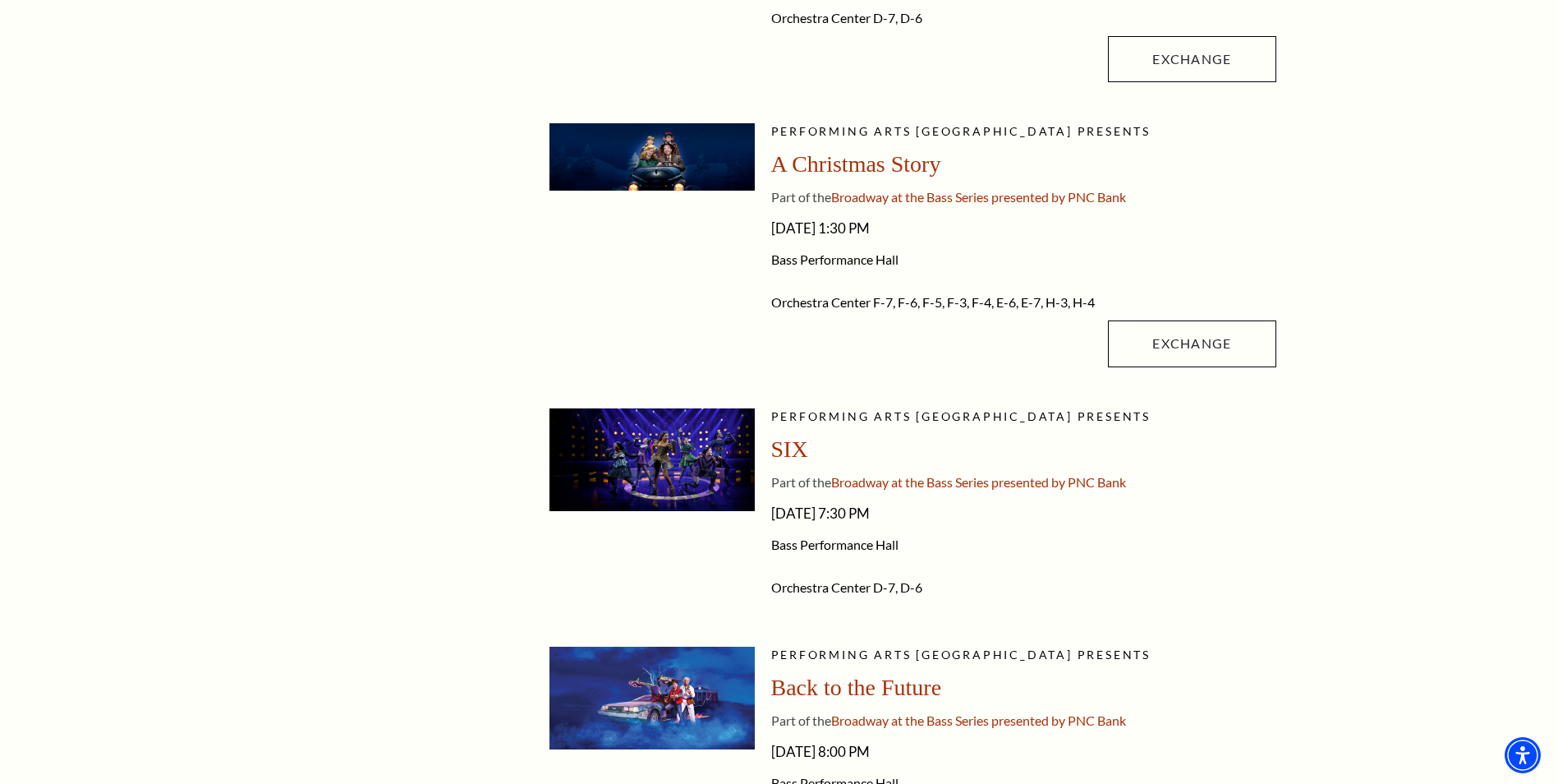
drag, startPoint x: 1074, startPoint y: 509, endPoint x: 1072, endPoint y: 546, distance: 37.1
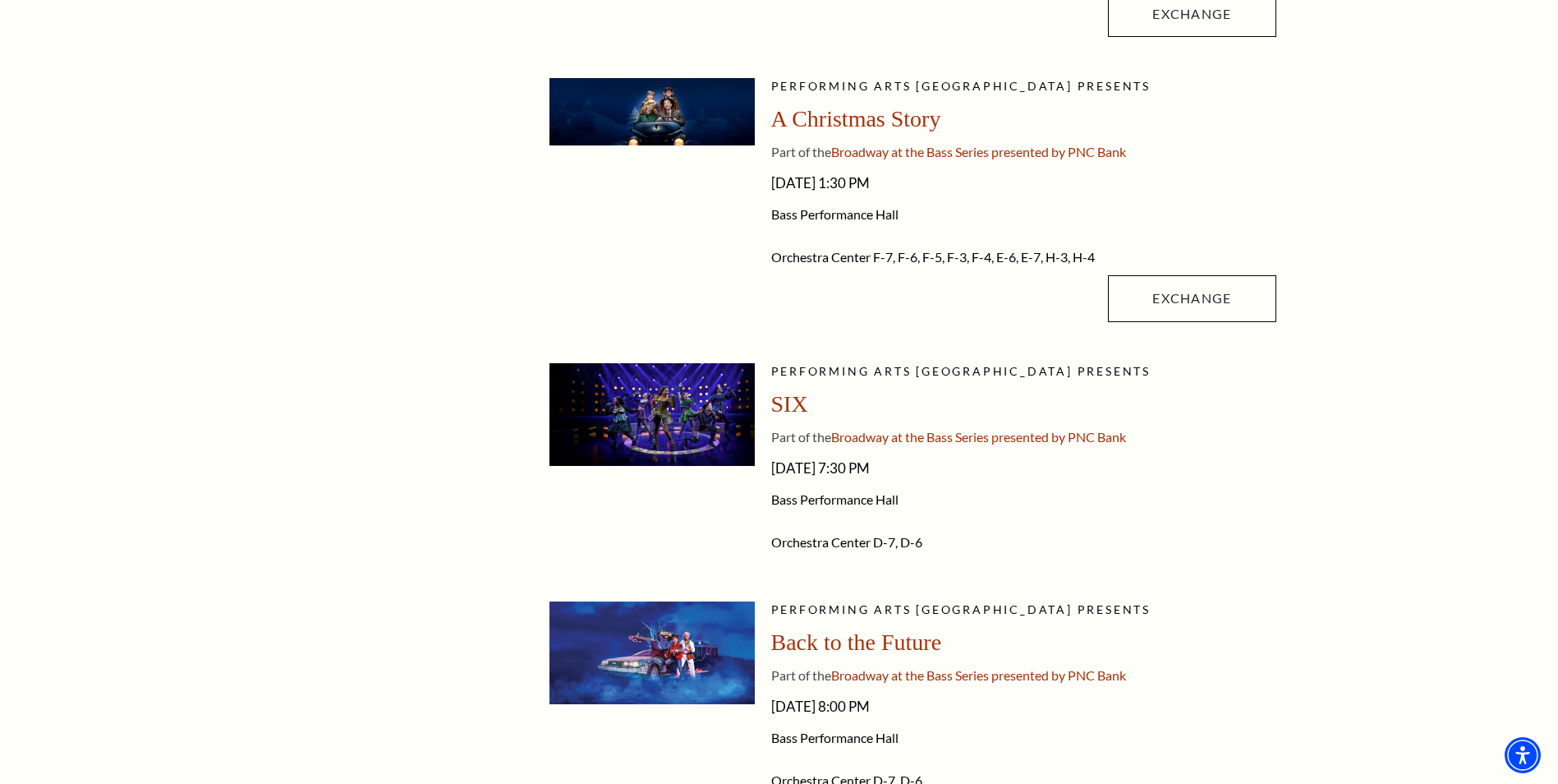
drag, startPoint x: 1148, startPoint y: 544, endPoint x: 1150, endPoint y: 580, distance: 36.1
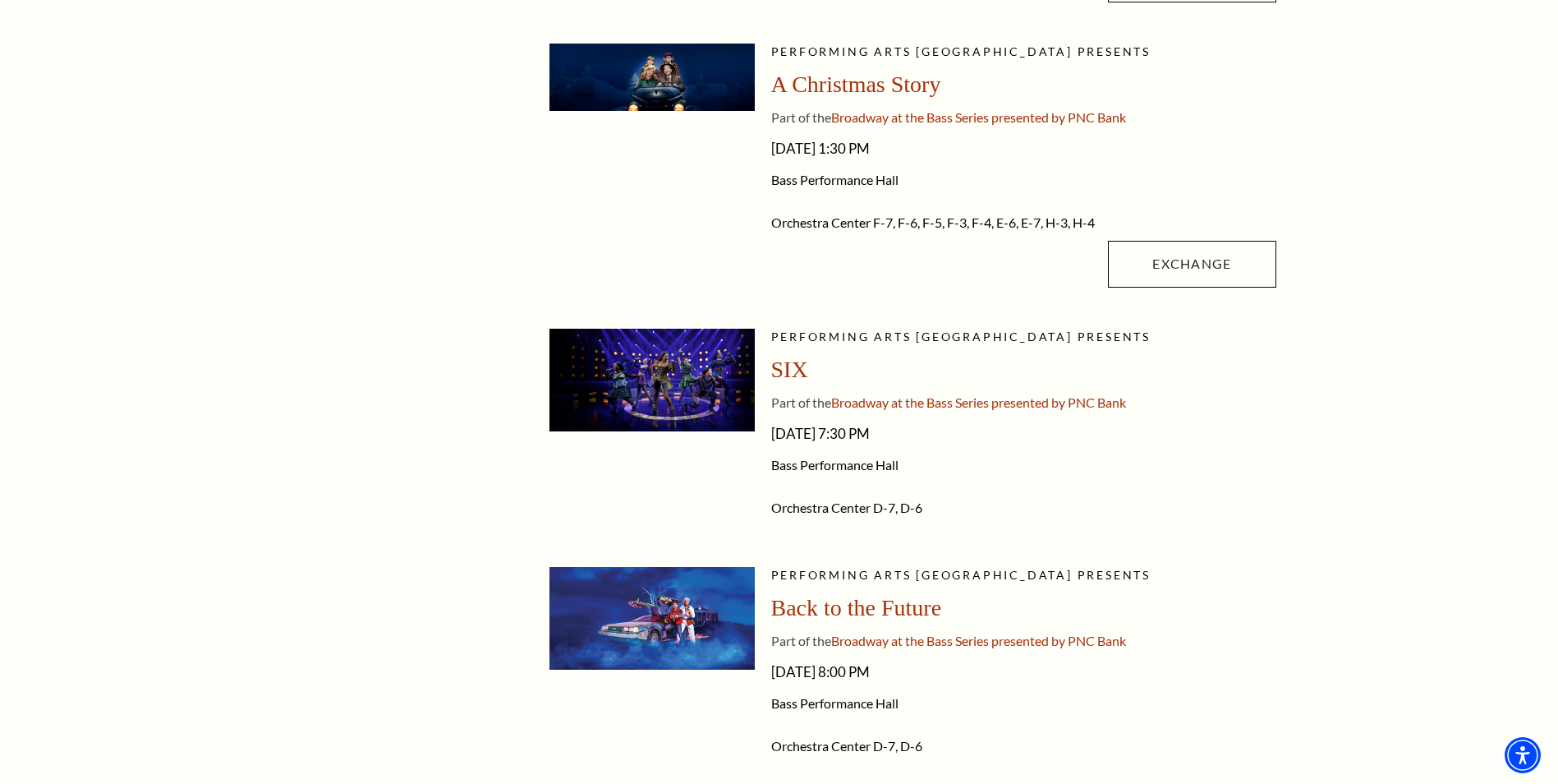
scroll to position [1852, 0]
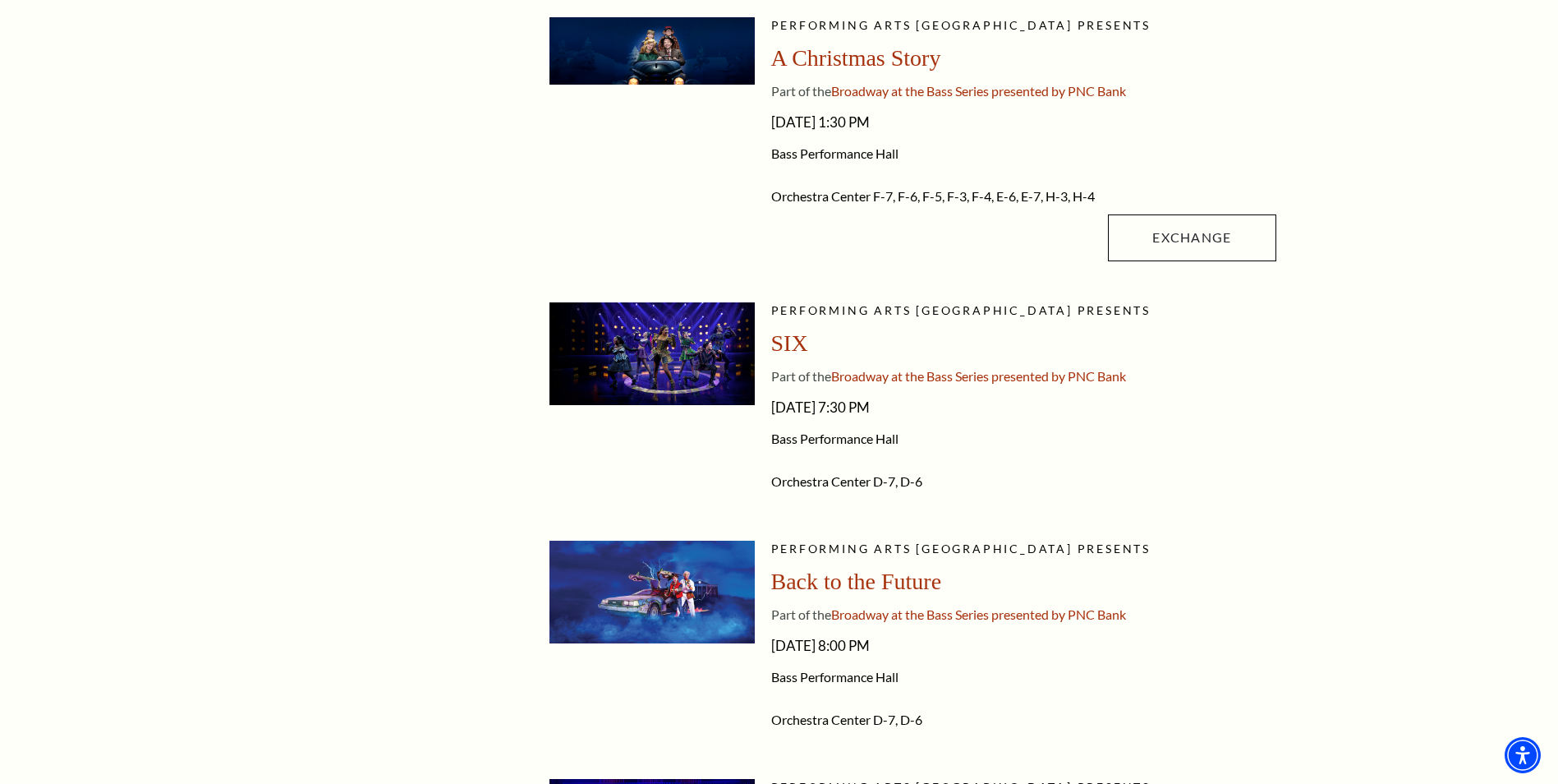
drag, startPoint x: 1144, startPoint y: 548, endPoint x: 1143, endPoint y: 583, distance: 35.0
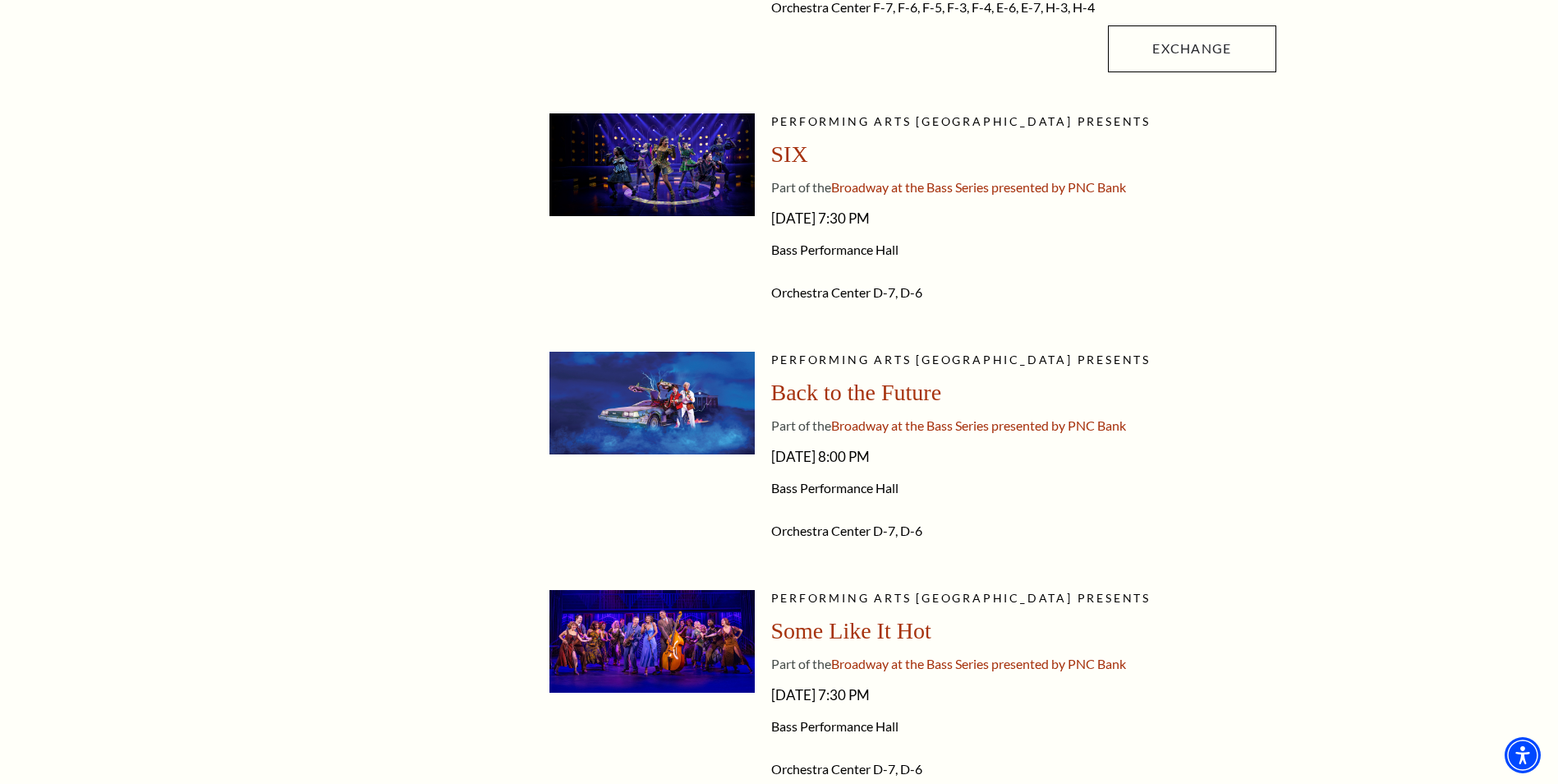
drag, startPoint x: 1143, startPoint y: 583, endPoint x: 1146, endPoint y: 623, distance: 40.1
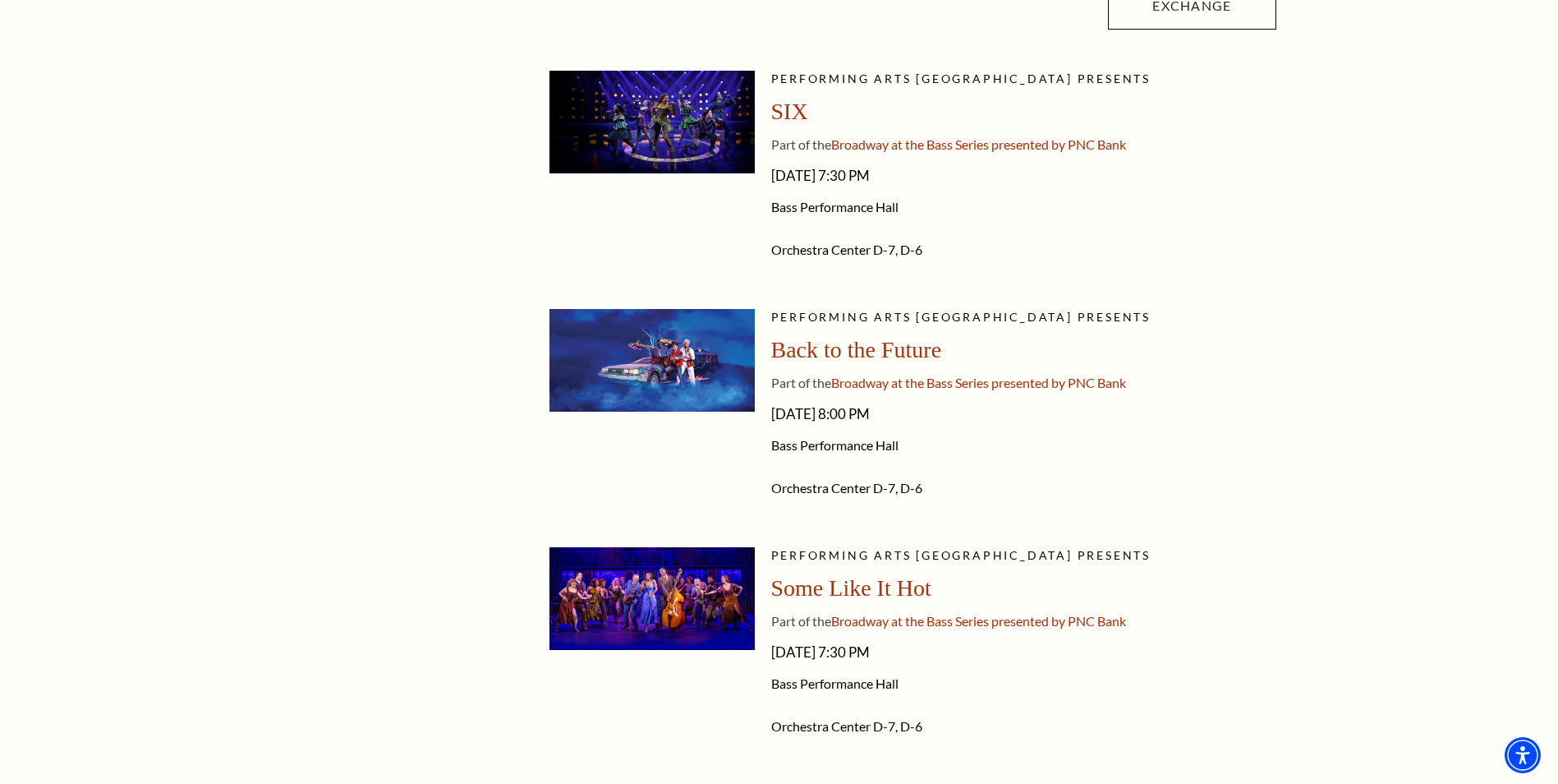
drag, startPoint x: 1153, startPoint y: 519, endPoint x: 1156, endPoint y: 563, distance: 44.1
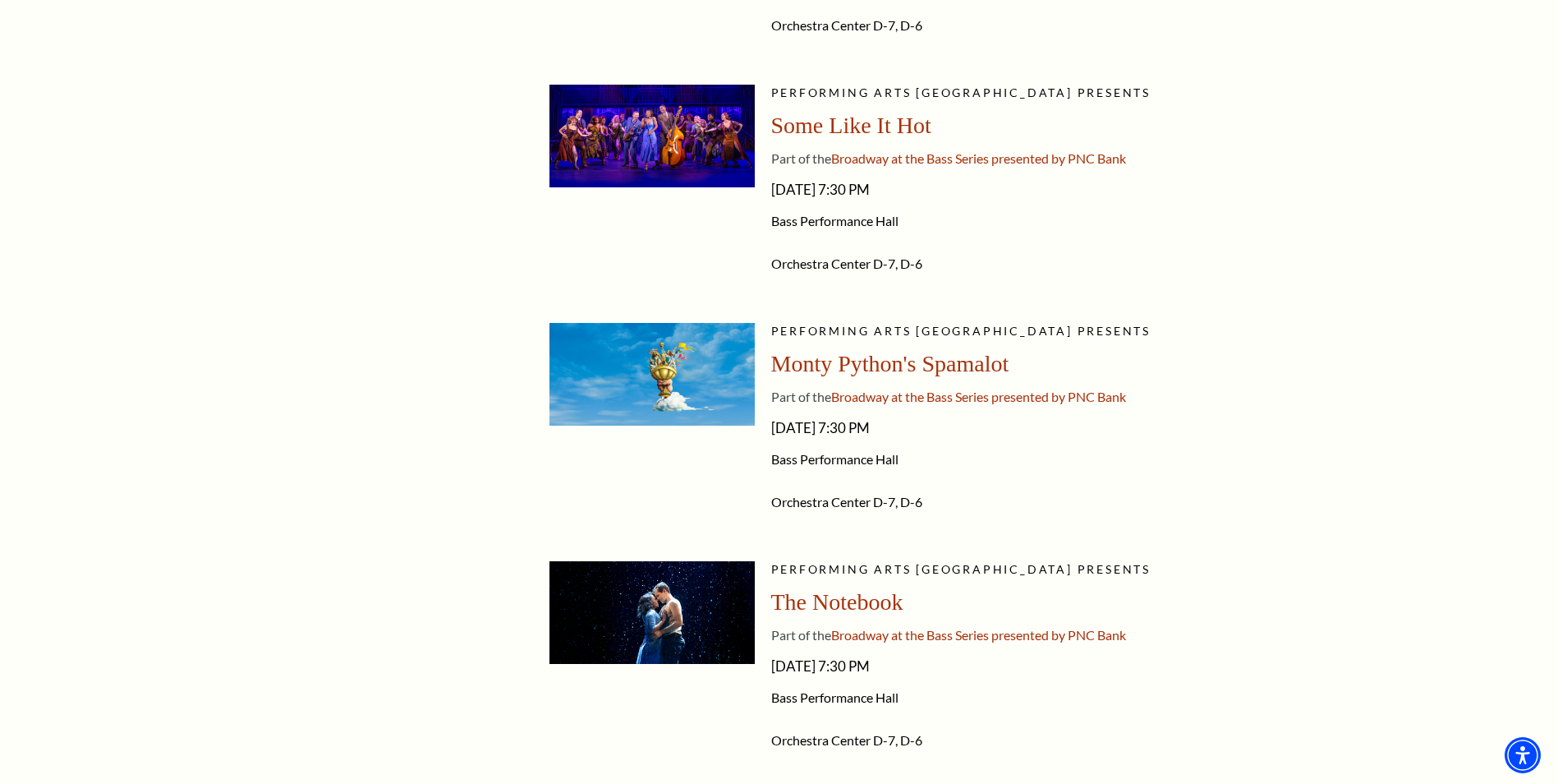
drag, startPoint x: 1156, startPoint y: 563, endPoint x: 1156, endPoint y: 624, distance: 61.0
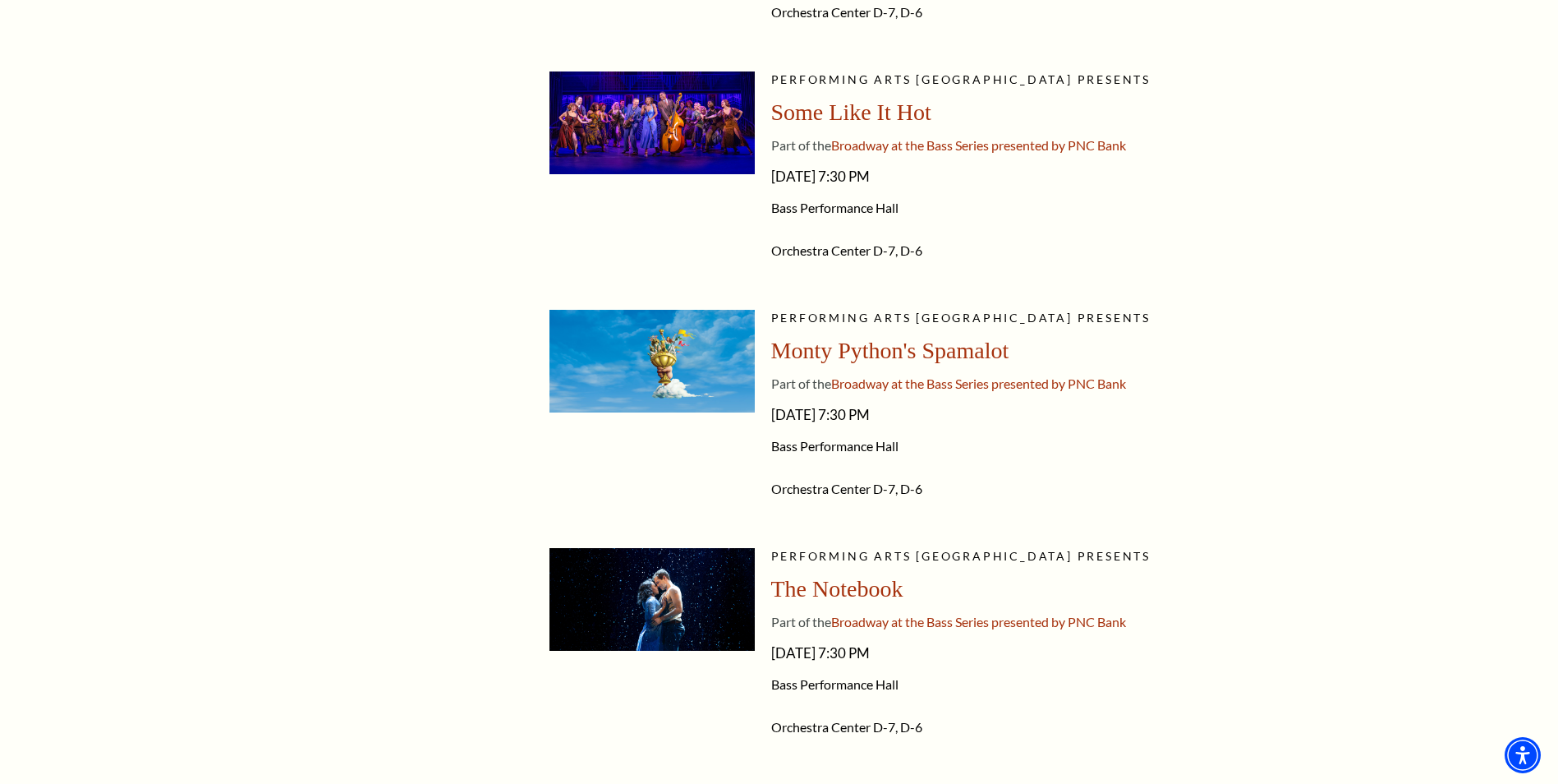
drag, startPoint x: 1158, startPoint y: 534, endPoint x: 1160, endPoint y: 550, distance: 16.1
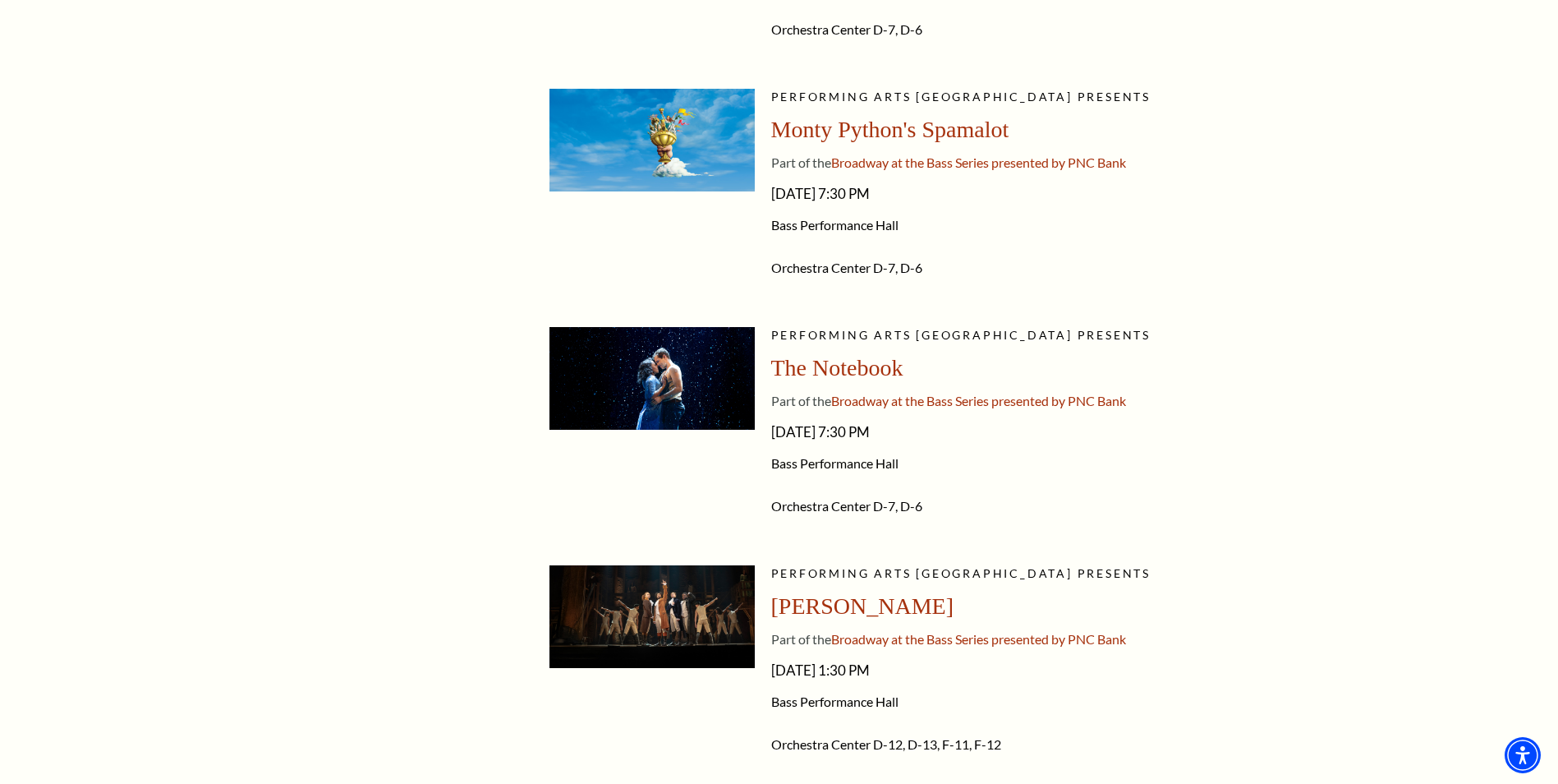
drag, startPoint x: 1160, startPoint y: 503, endPoint x: 1160, endPoint y: 538, distance: 35.0
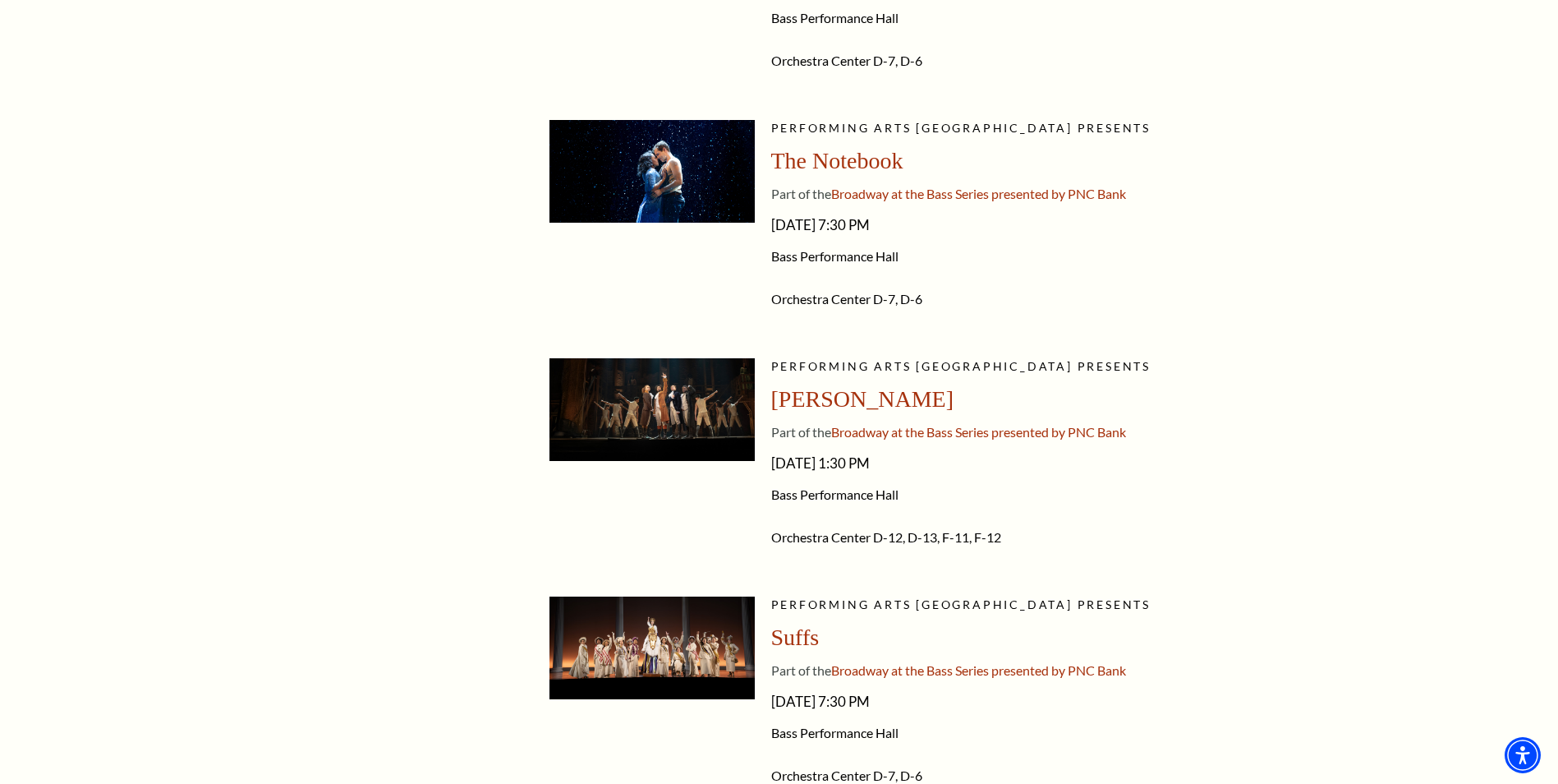
drag, startPoint x: 1160, startPoint y: 495, endPoint x: 1161, endPoint y: 540, distance: 45.0
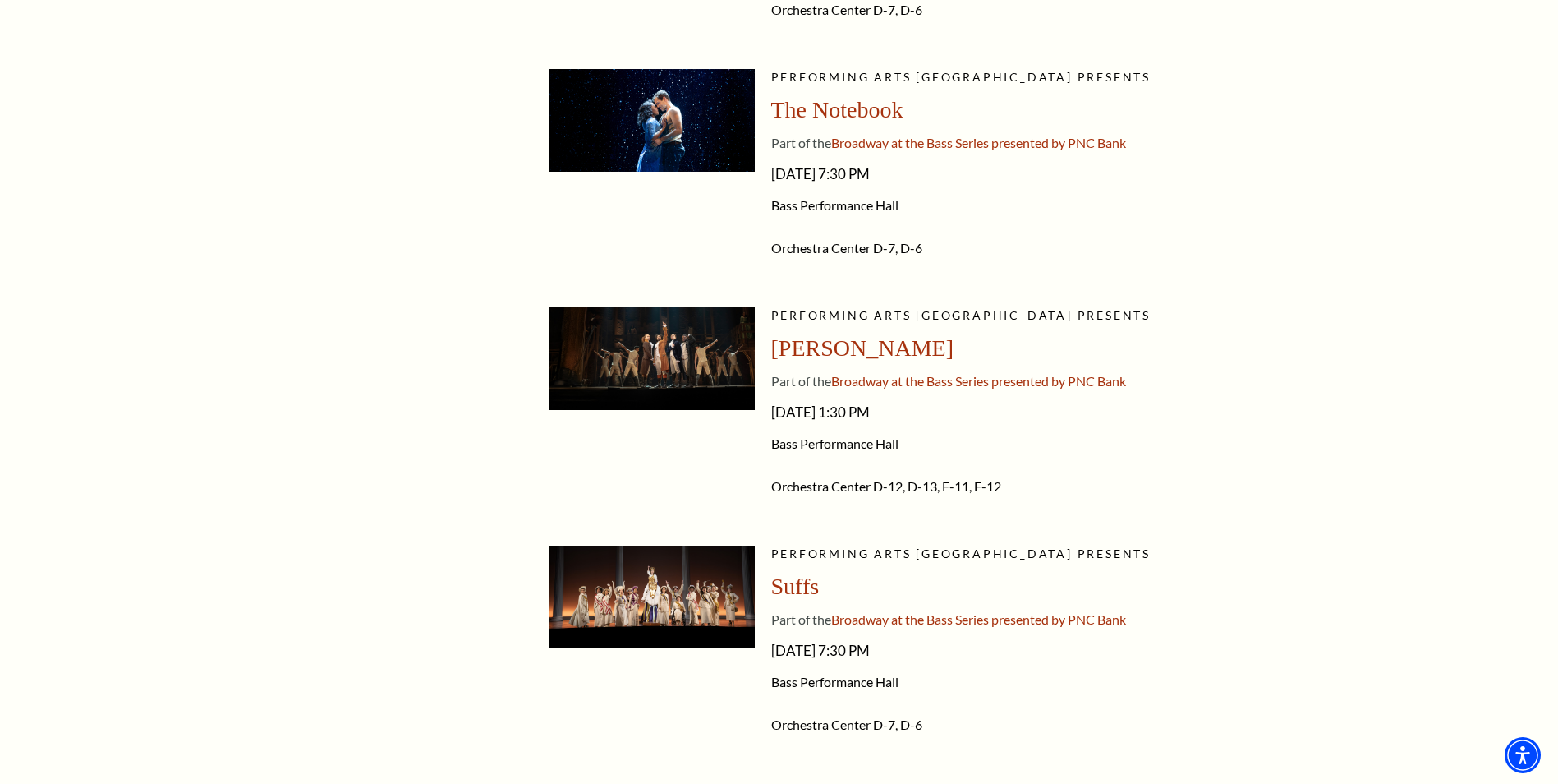
drag, startPoint x: 1165, startPoint y: 489, endPoint x: 1168, endPoint y: 520, distance: 31.1
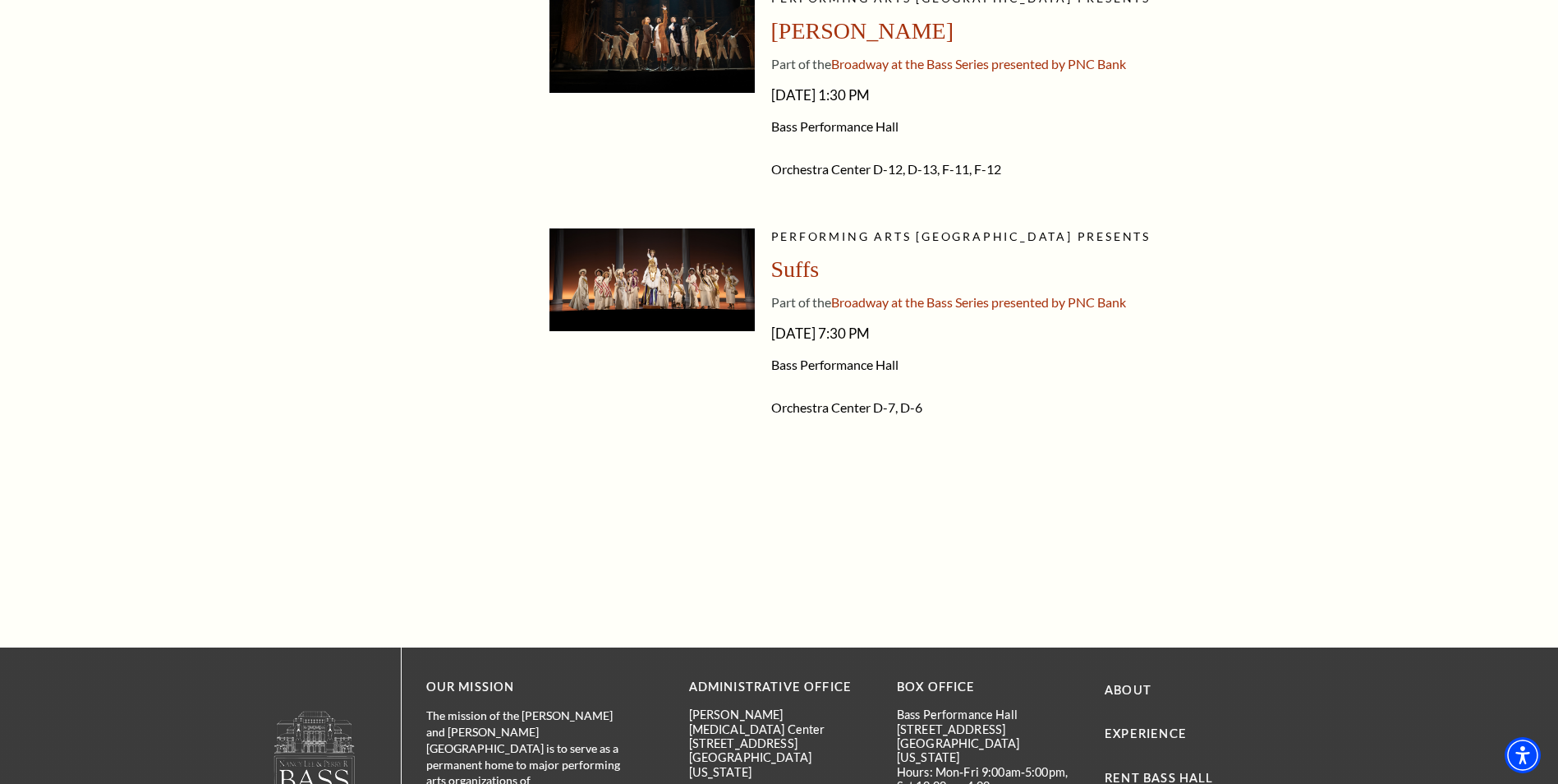
drag, startPoint x: 1155, startPoint y: 451, endPoint x: 1160, endPoint y: 516, distance: 65.2
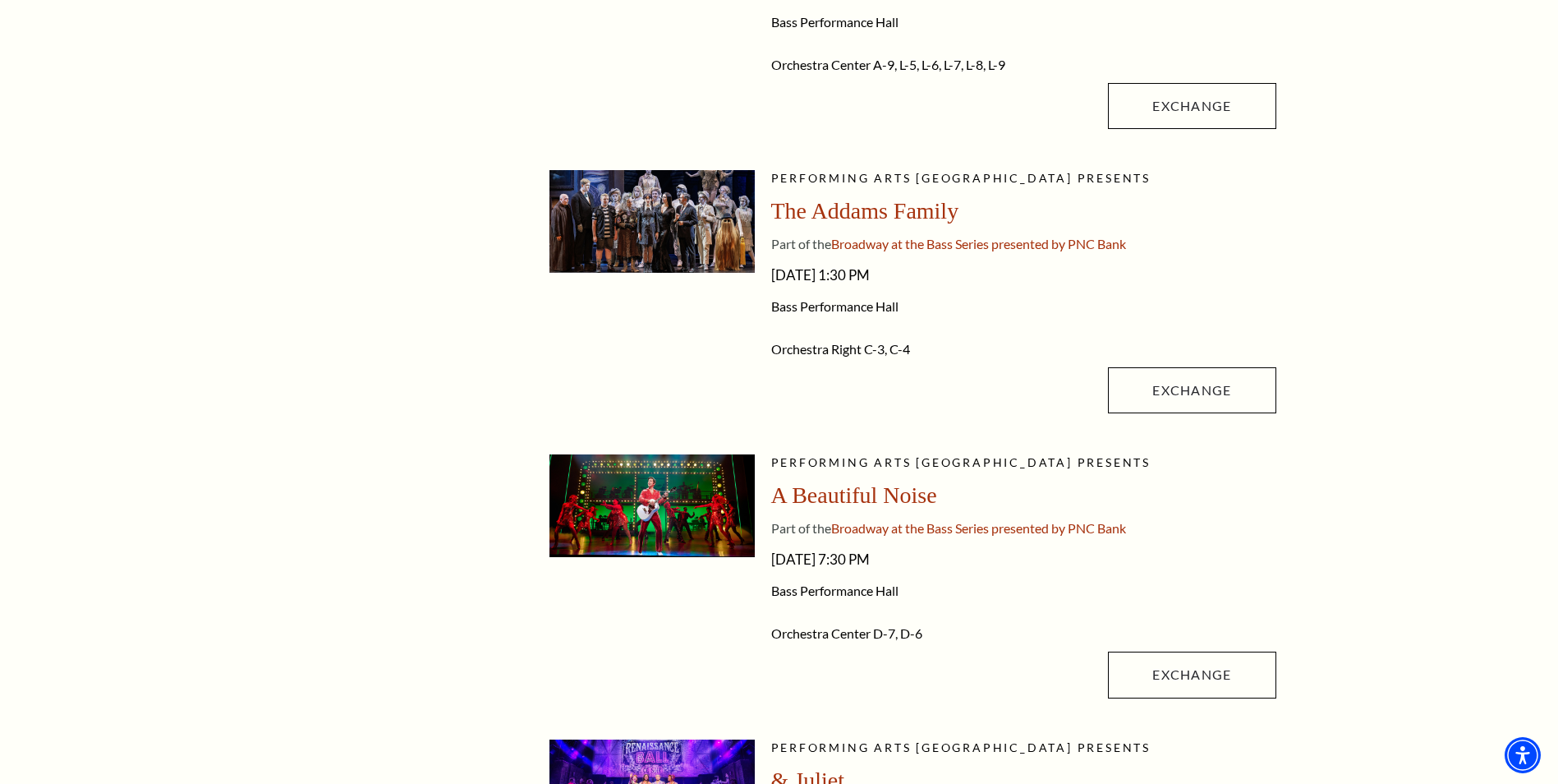
scroll to position [0, 0]
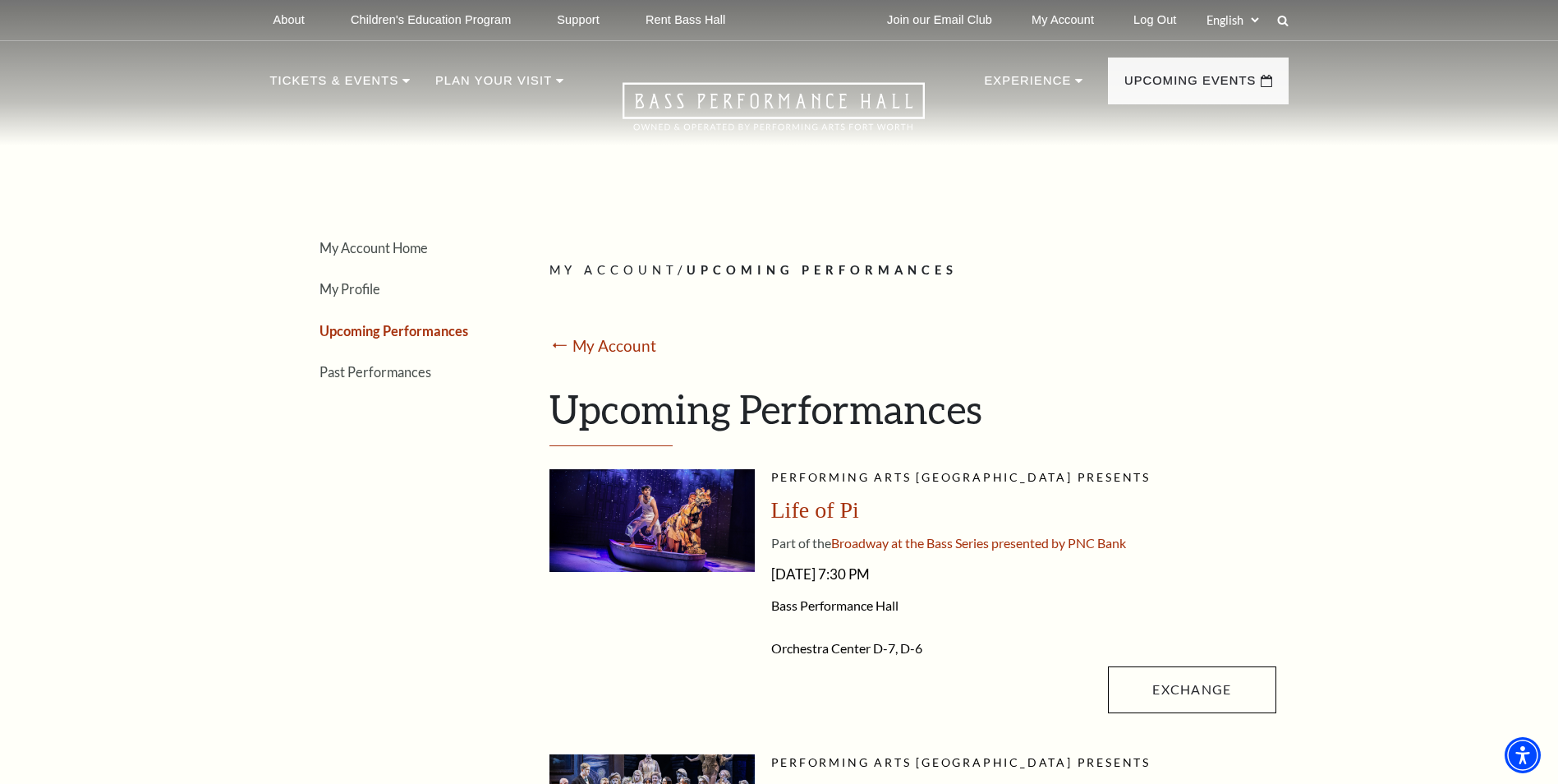
drag, startPoint x: 1160, startPoint y: 517, endPoint x: 1156, endPoint y: 348, distance: 169.0
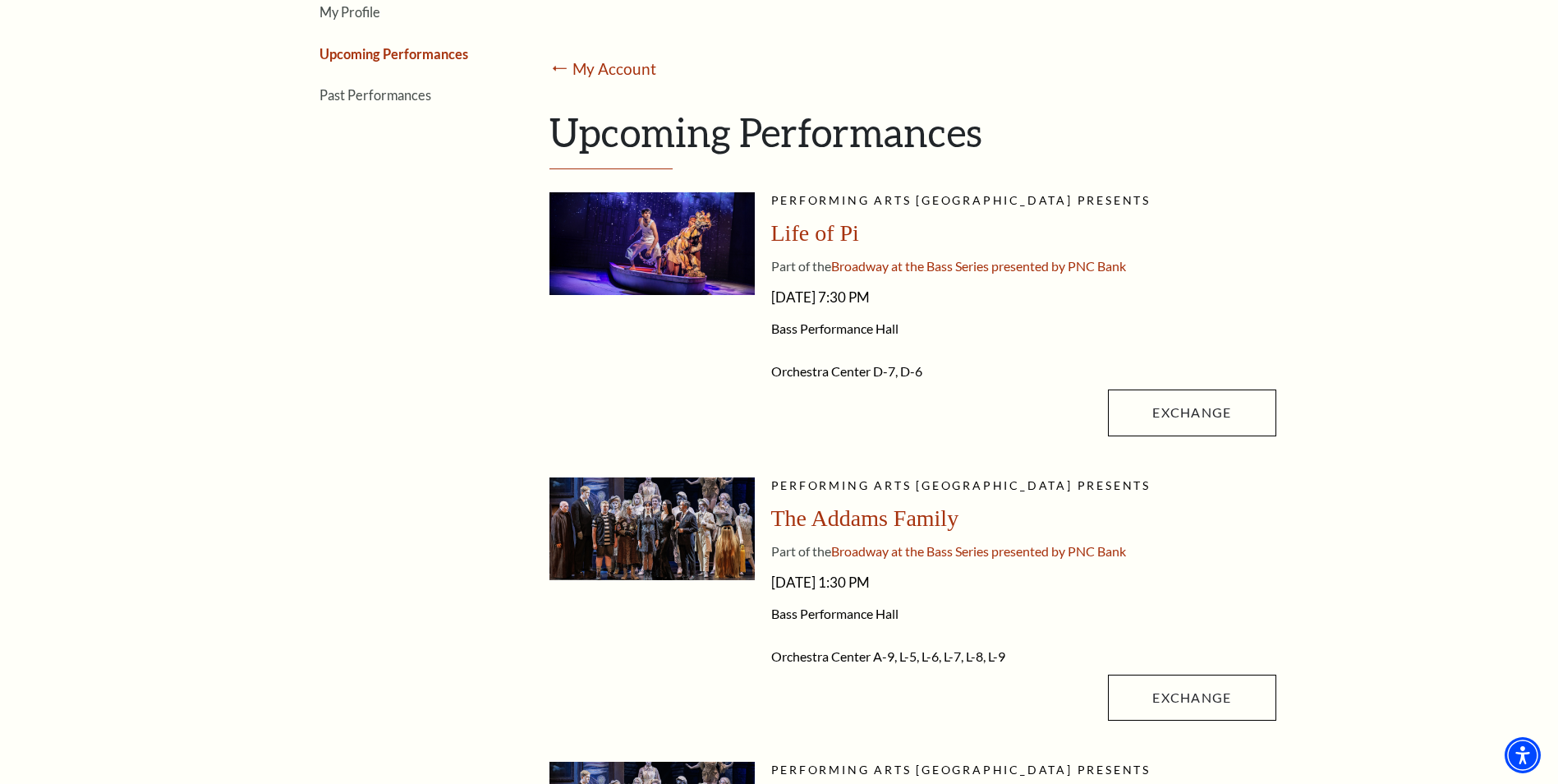
scroll to position [438, 0]
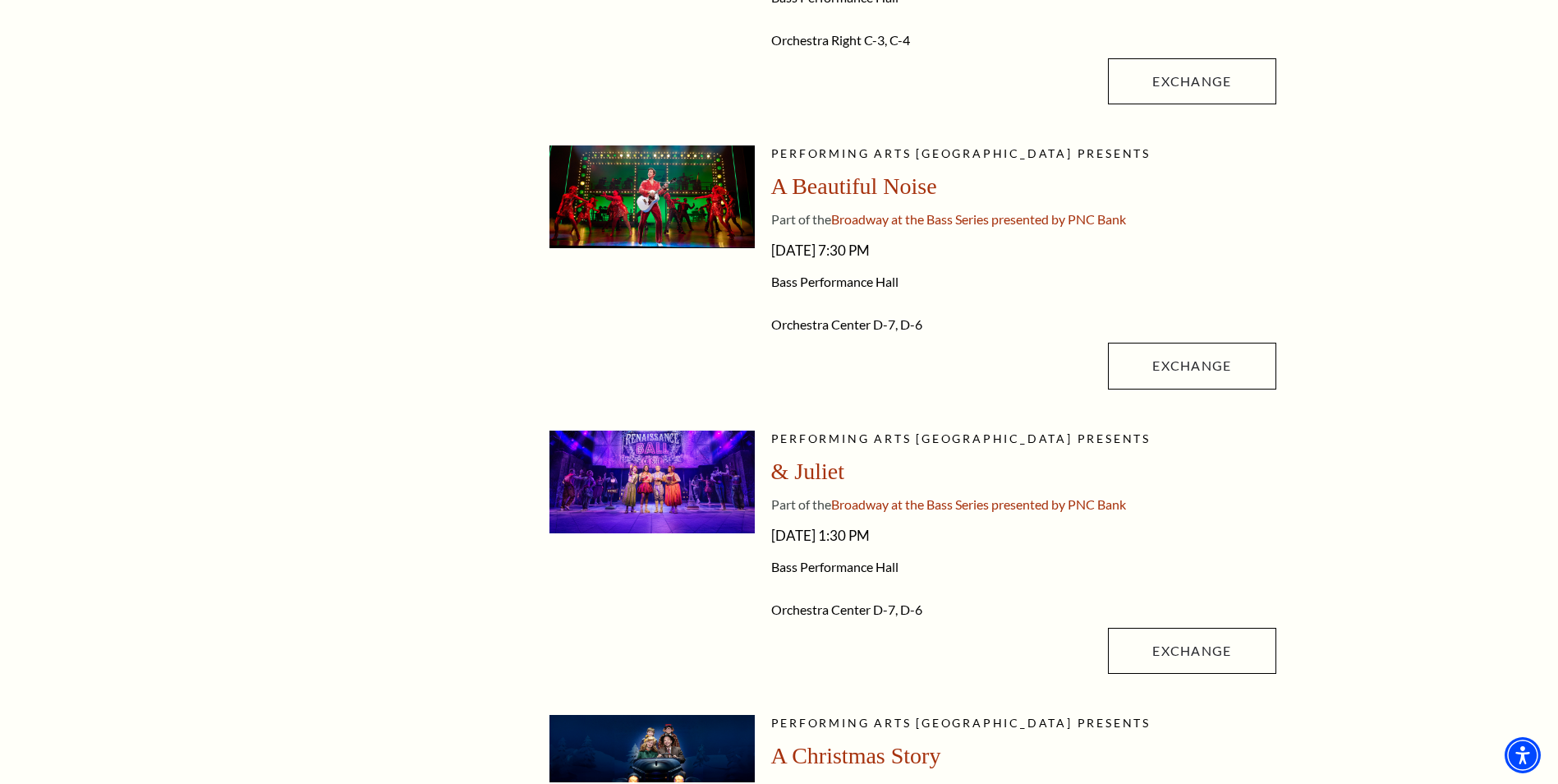
drag, startPoint x: 1078, startPoint y: 434, endPoint x: 1091, endPoint y: 560, distance: 126.7
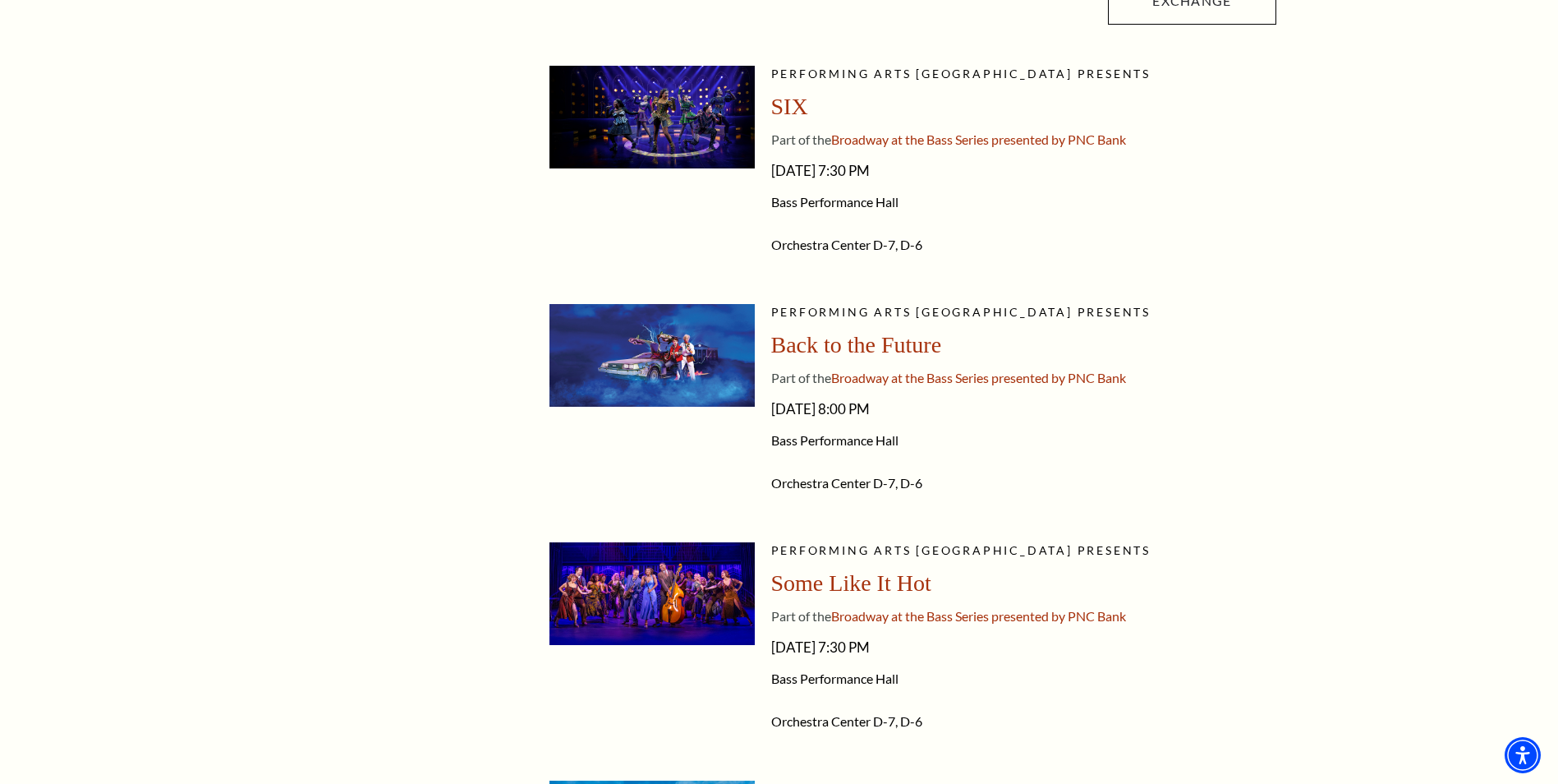
drag, startPoint x: 1073, startPoint y: 463, endPoint x: 1080, endPoint y: 536, distance: 73.3
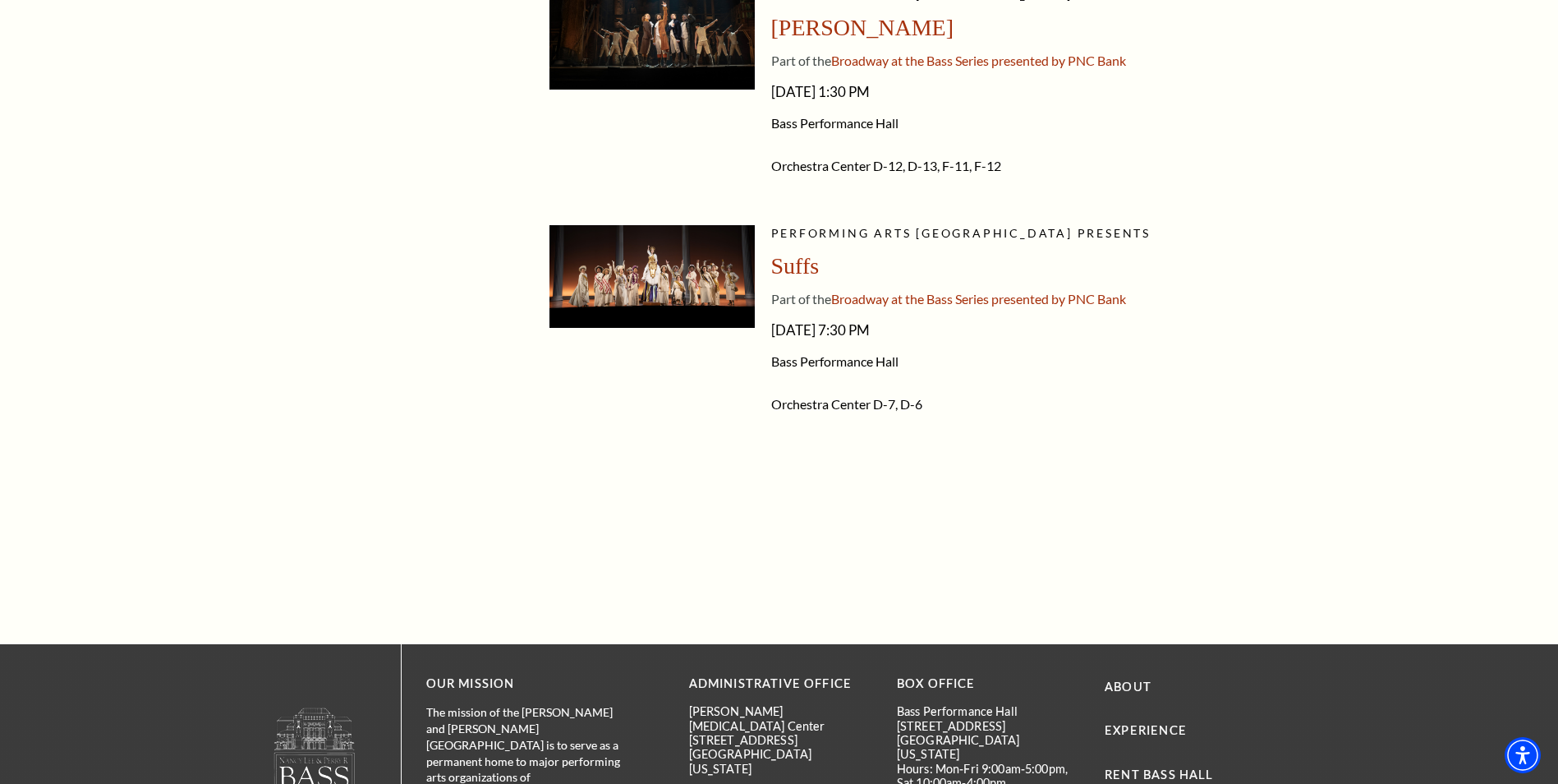
scroll to position [3717, 0]
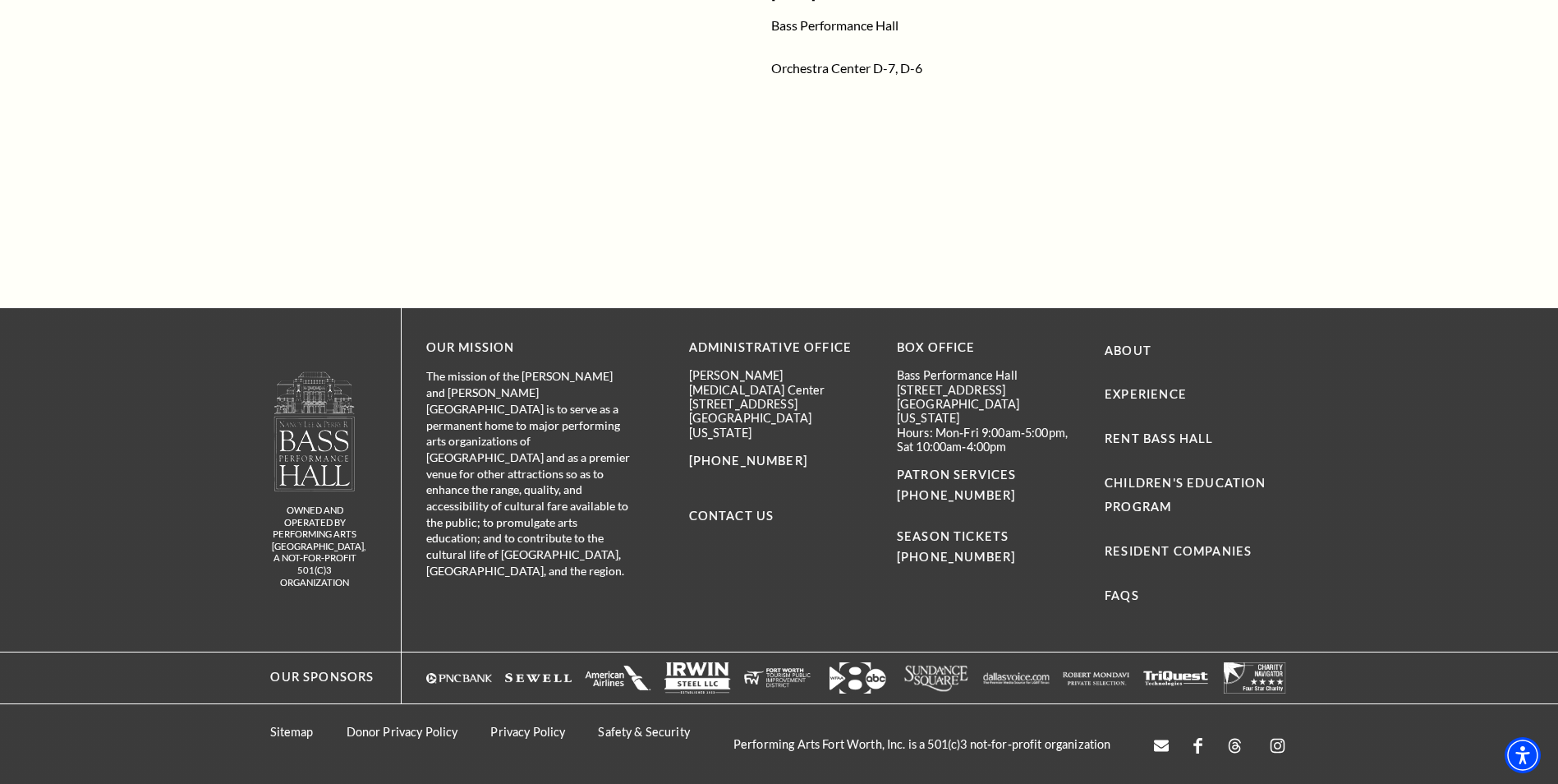
drag, startPoint x: 1102, startPoint y: 555, endPoint x: 1116, endPoint y: 615, distance: 61.6
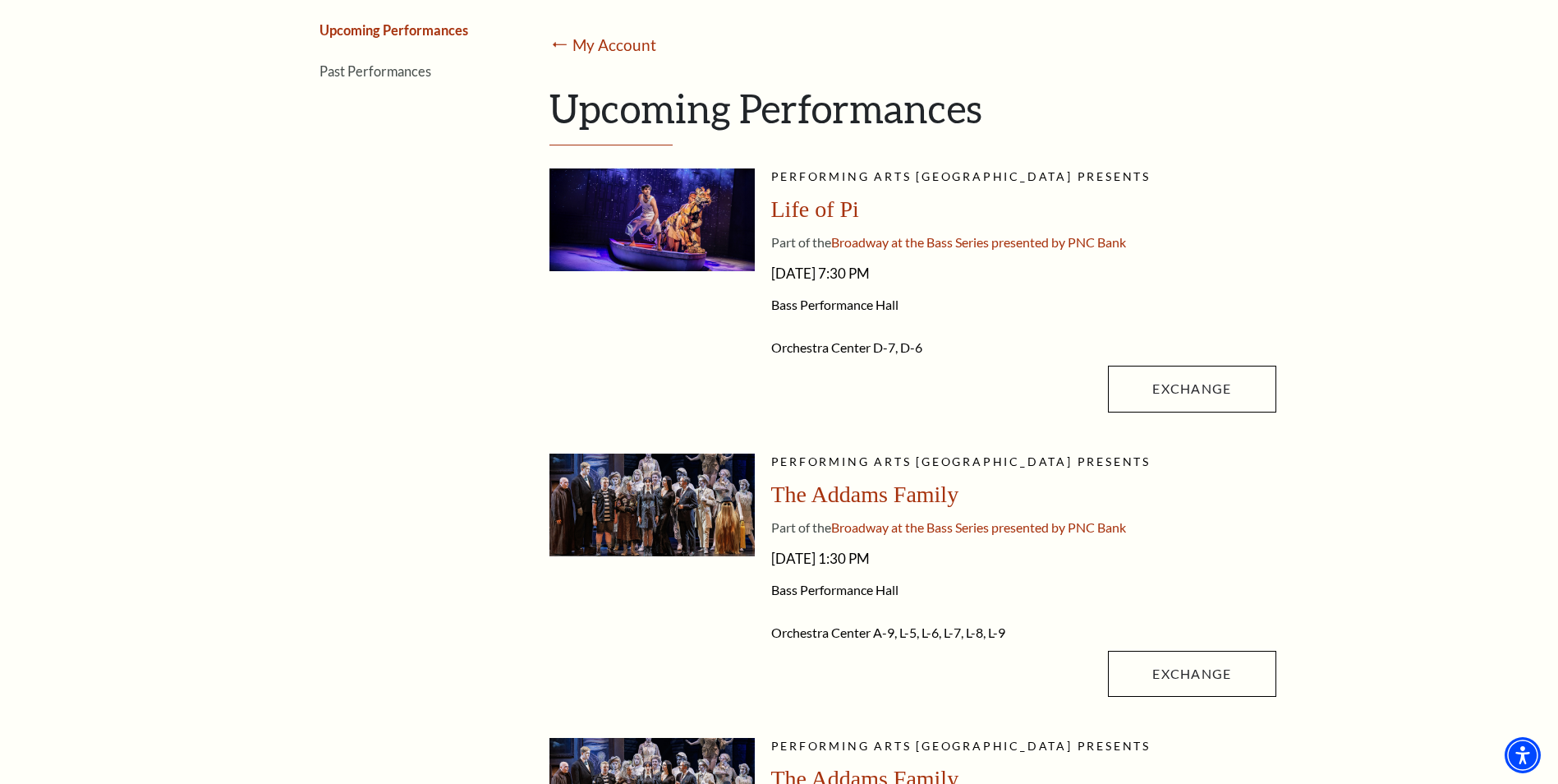
scroll to position [0, 0]
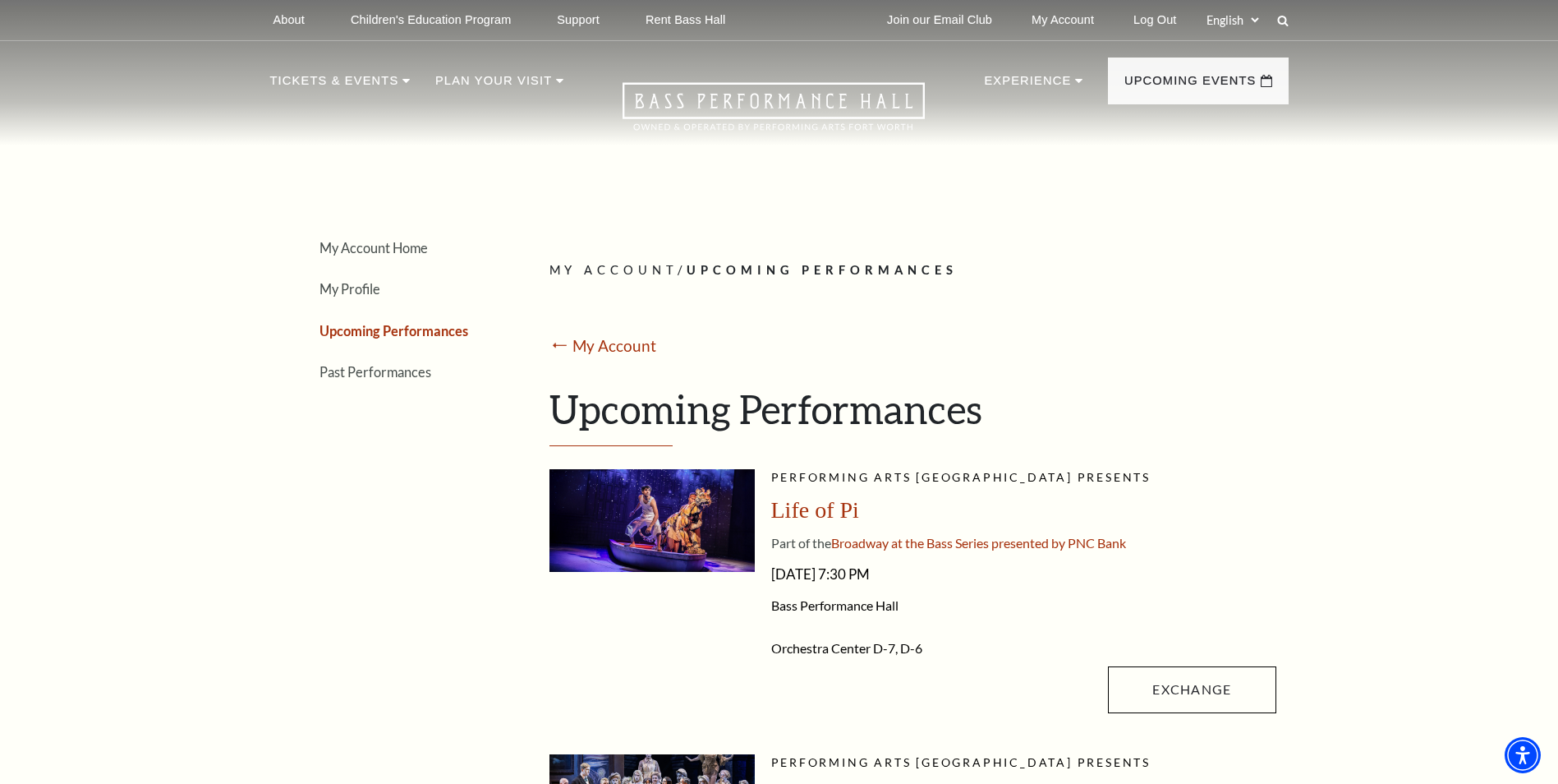
drag, startPoint x: 1053, startPoint y: 498, endPoint x: 1057, endPoint y: 256, distance: 242.0
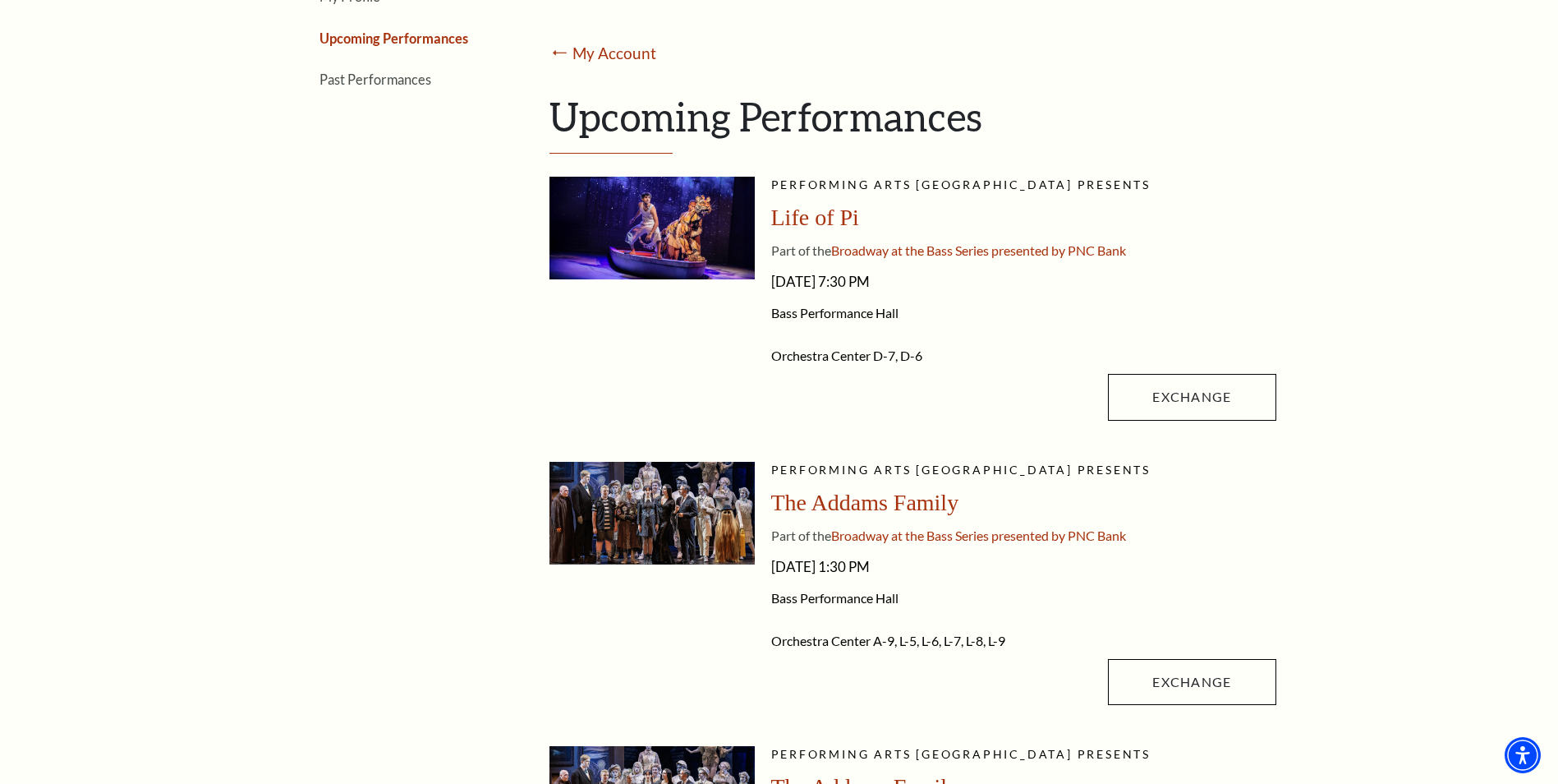
drag, startPoint x: 1057, startPoint y: 340, endPoint x: 1063, endPoint y: 429, distance: 89.2
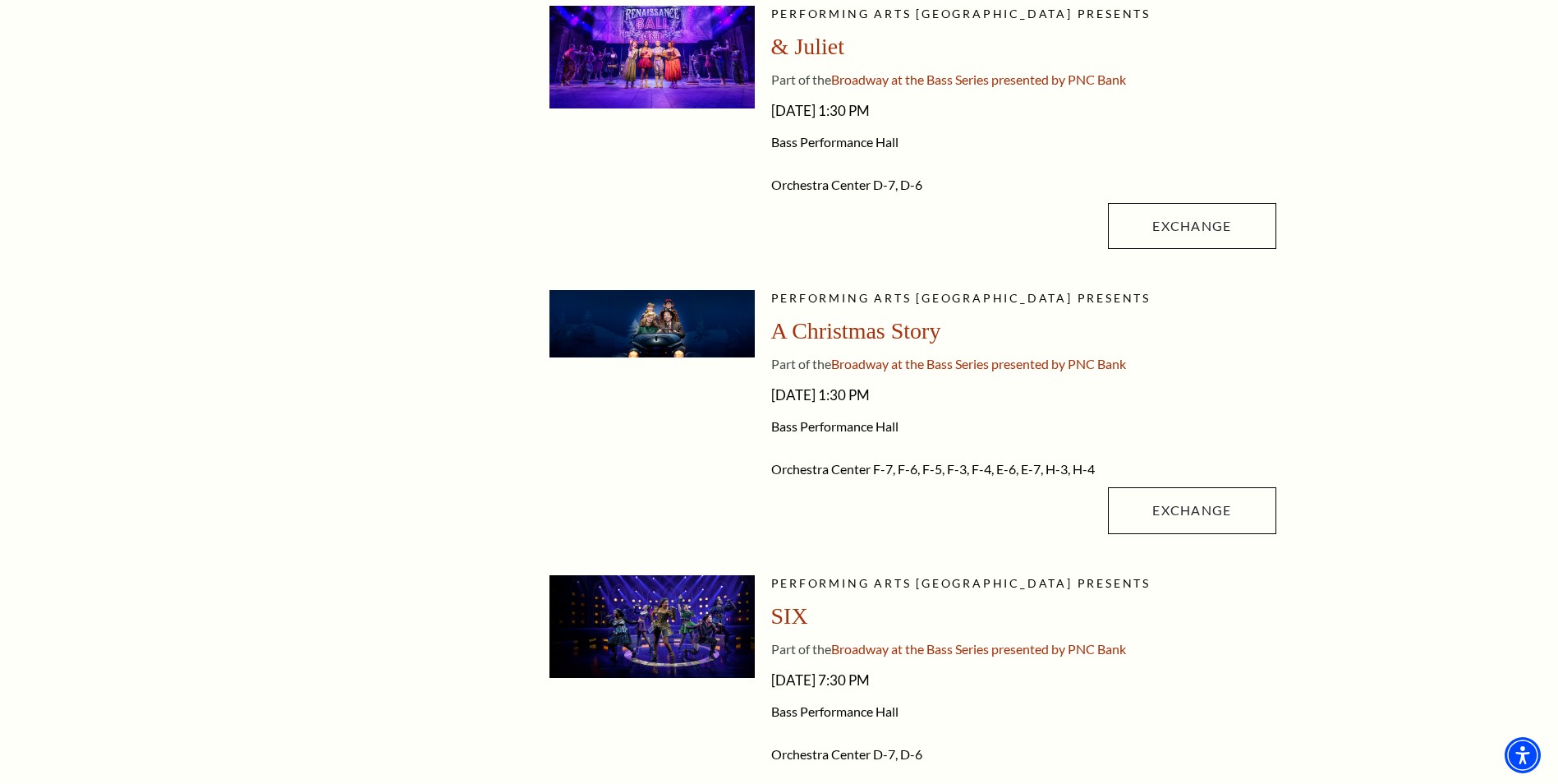
scroll to position [1639, 0]
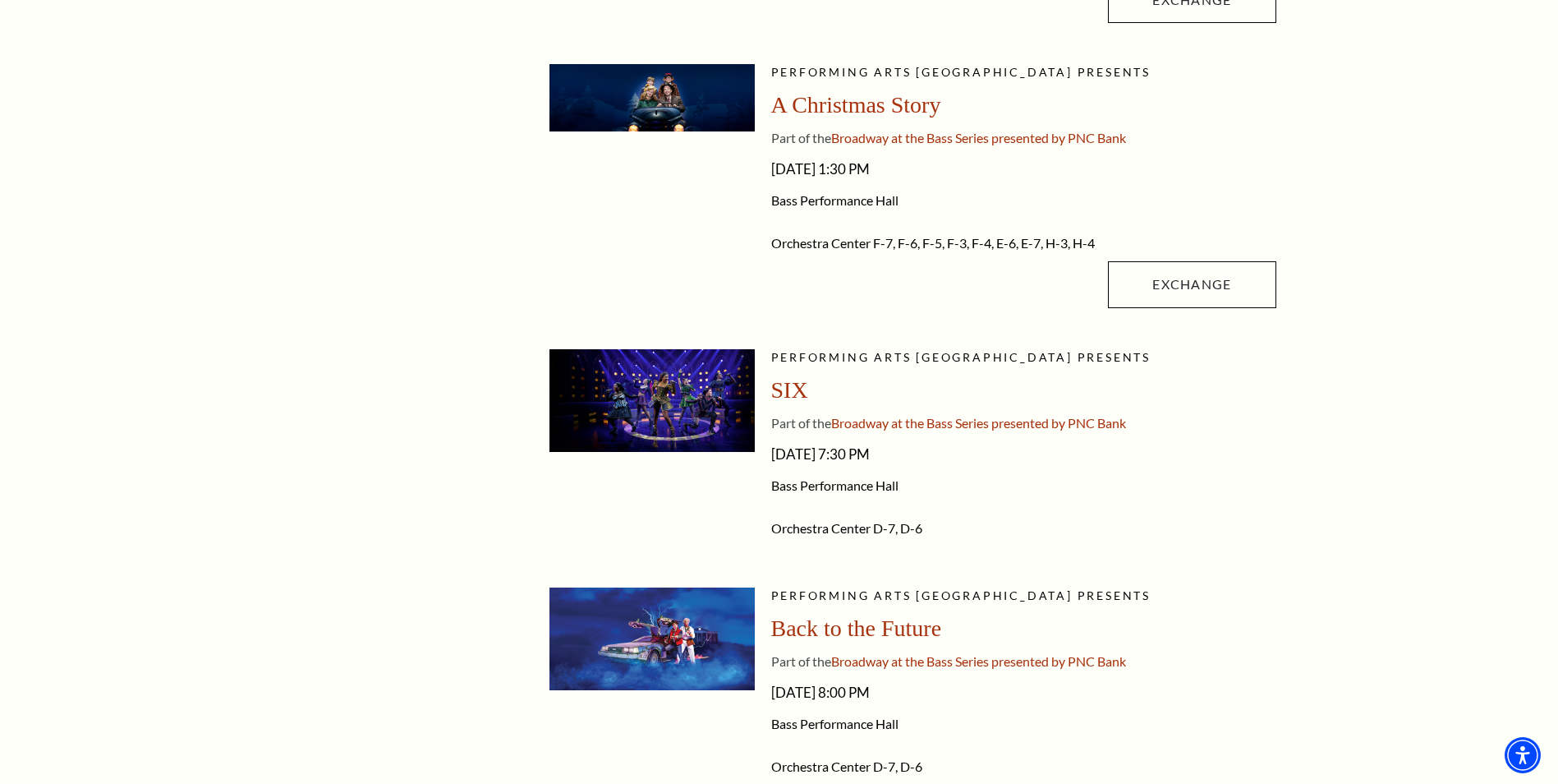
drag, startPoint x: 1062, startPoint y: 443, endPoint x: 1066, endPoint y: 485, distance: 42.2
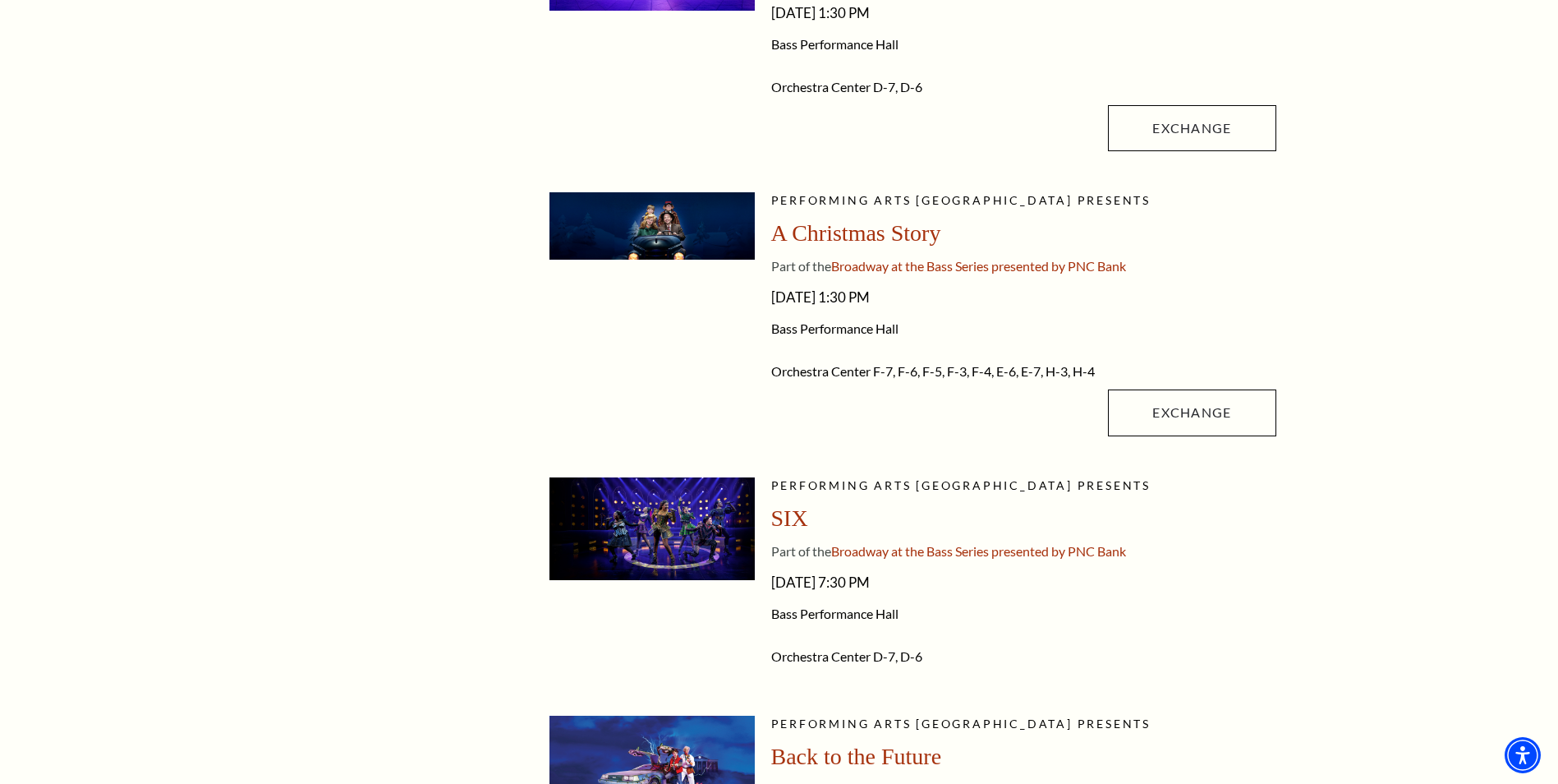
drag, startPoint x: 1066, startPoint y: 485, endPoint x: 1057, endPoint y: 450, distance: 36.1
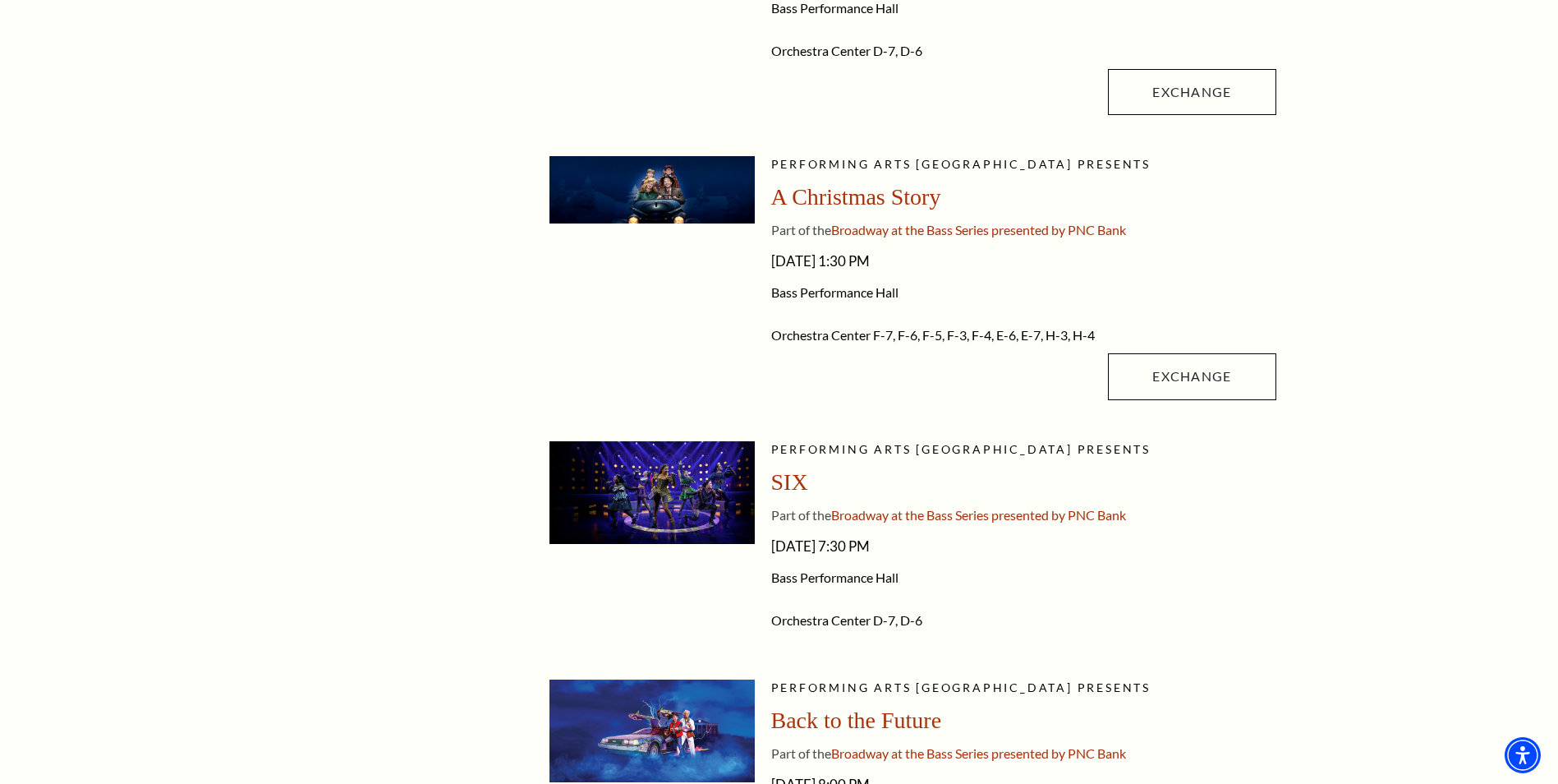
drag, startPoint x: 1057, startPoint y: 450, endPoint x: 1060, endPoint y: 471, distance: 21.2
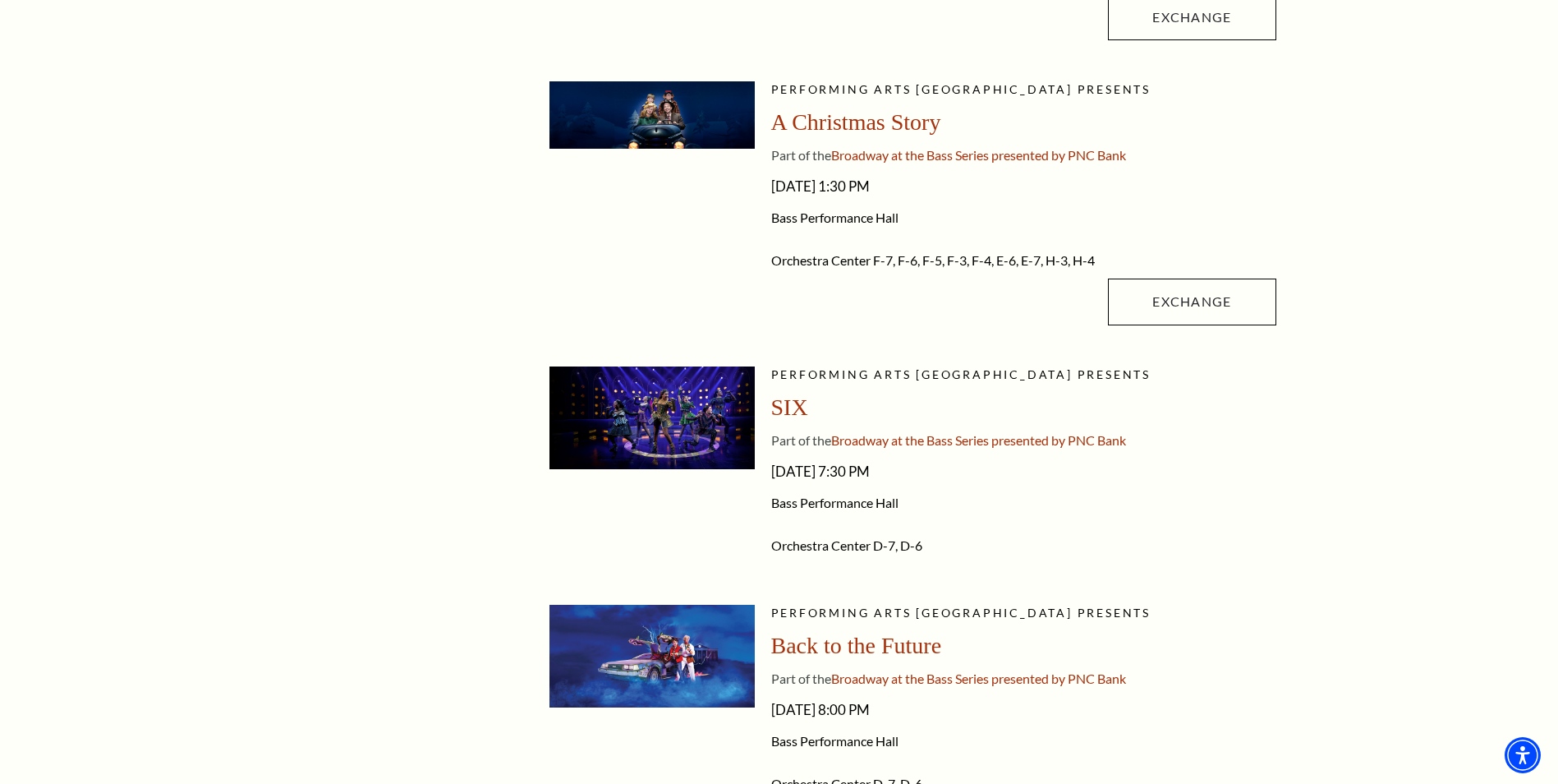
scroll to position [1847, 0]
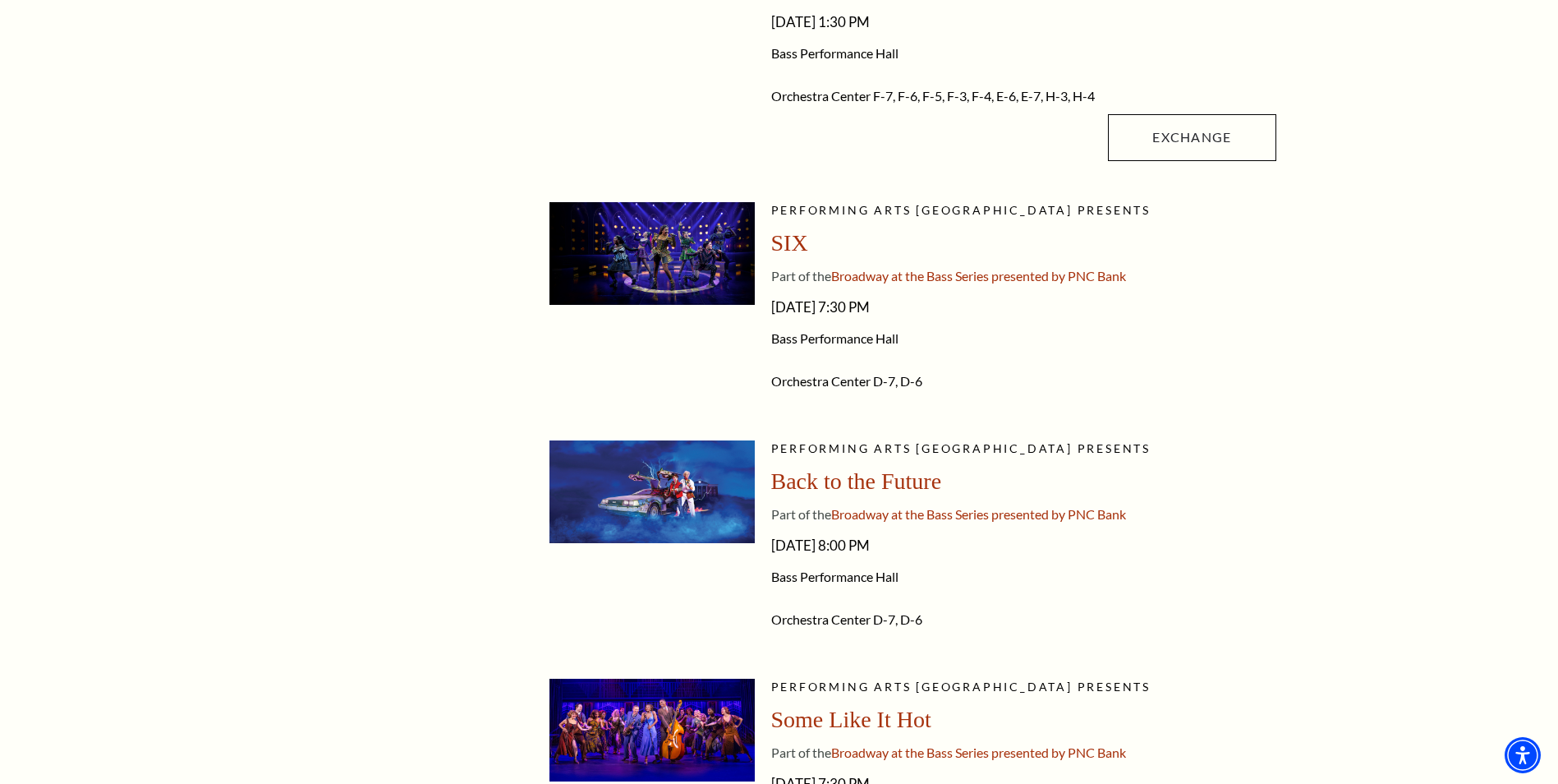
drag, startPoint x: 1057, startPoint y: 472, endPoint x: 1059, endPoint y: 555, distance: 83.0
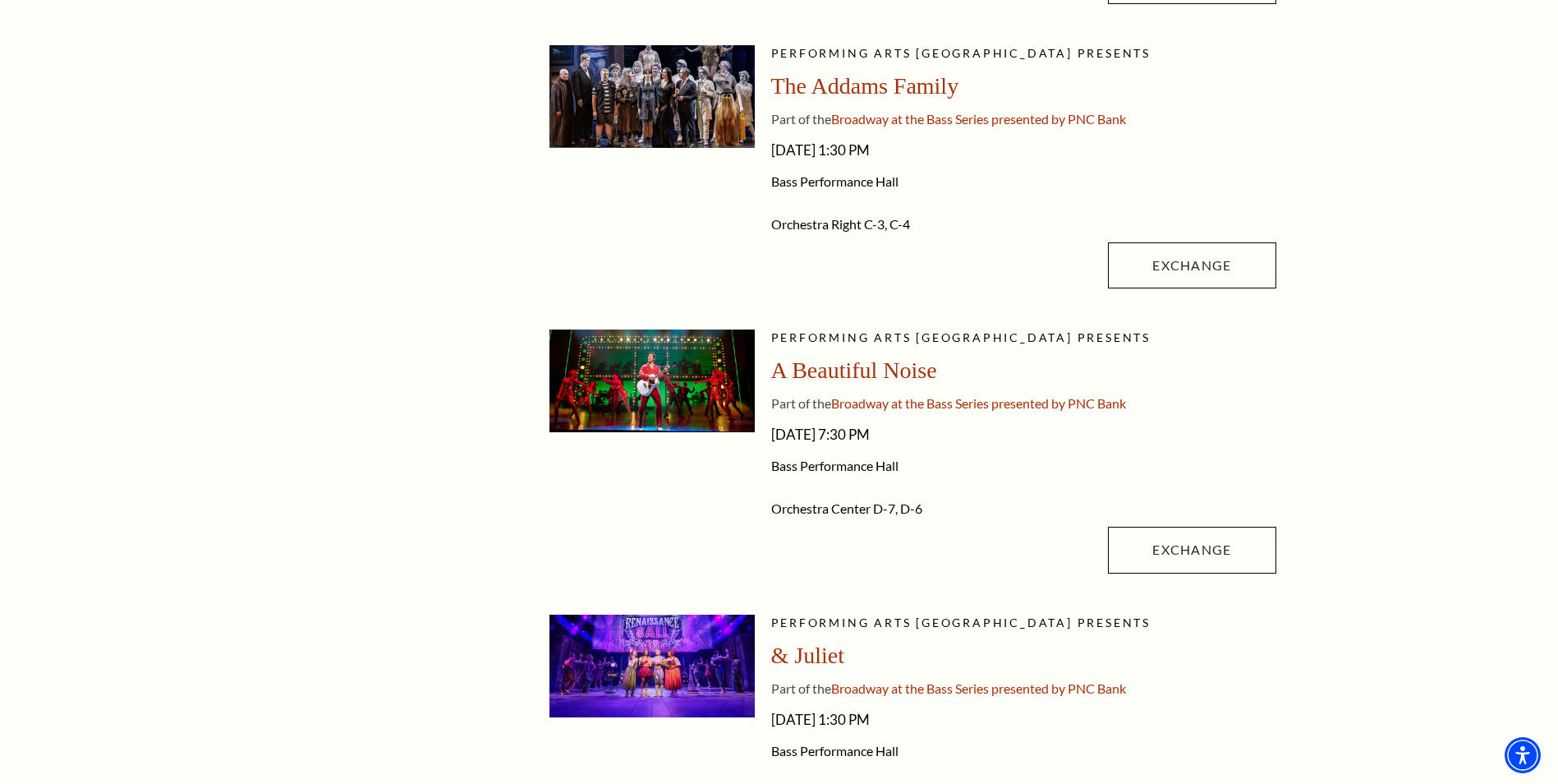
drag, startPoint x: 1059, startPoint y: 555, endPoint x: 1053, endPoint y: 390, distance: 165.1
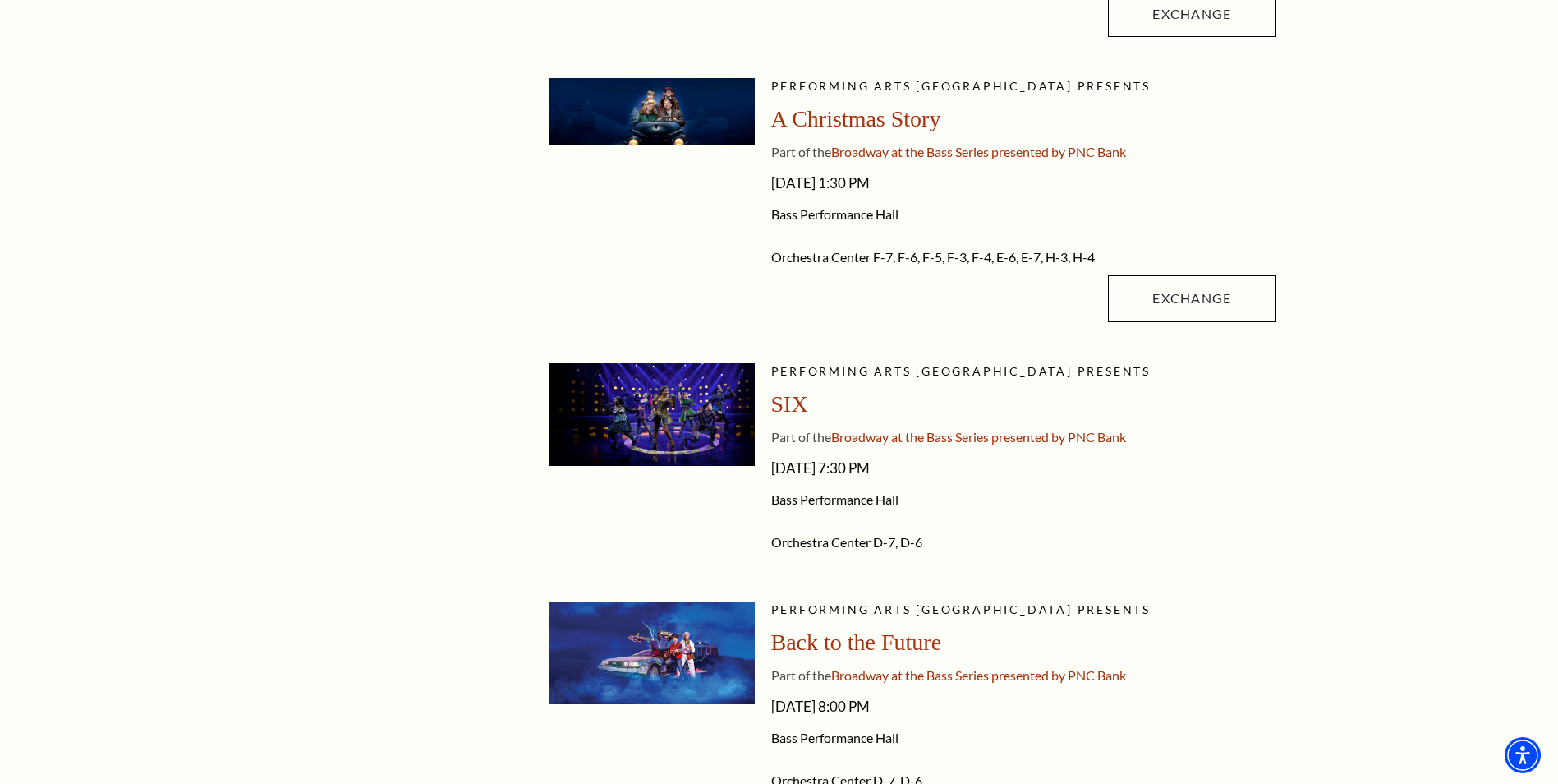
drag, startPoint x: 1034, startPoint y: 405, endPoint x: 1051, endPoint y: 612, distance: 207.7
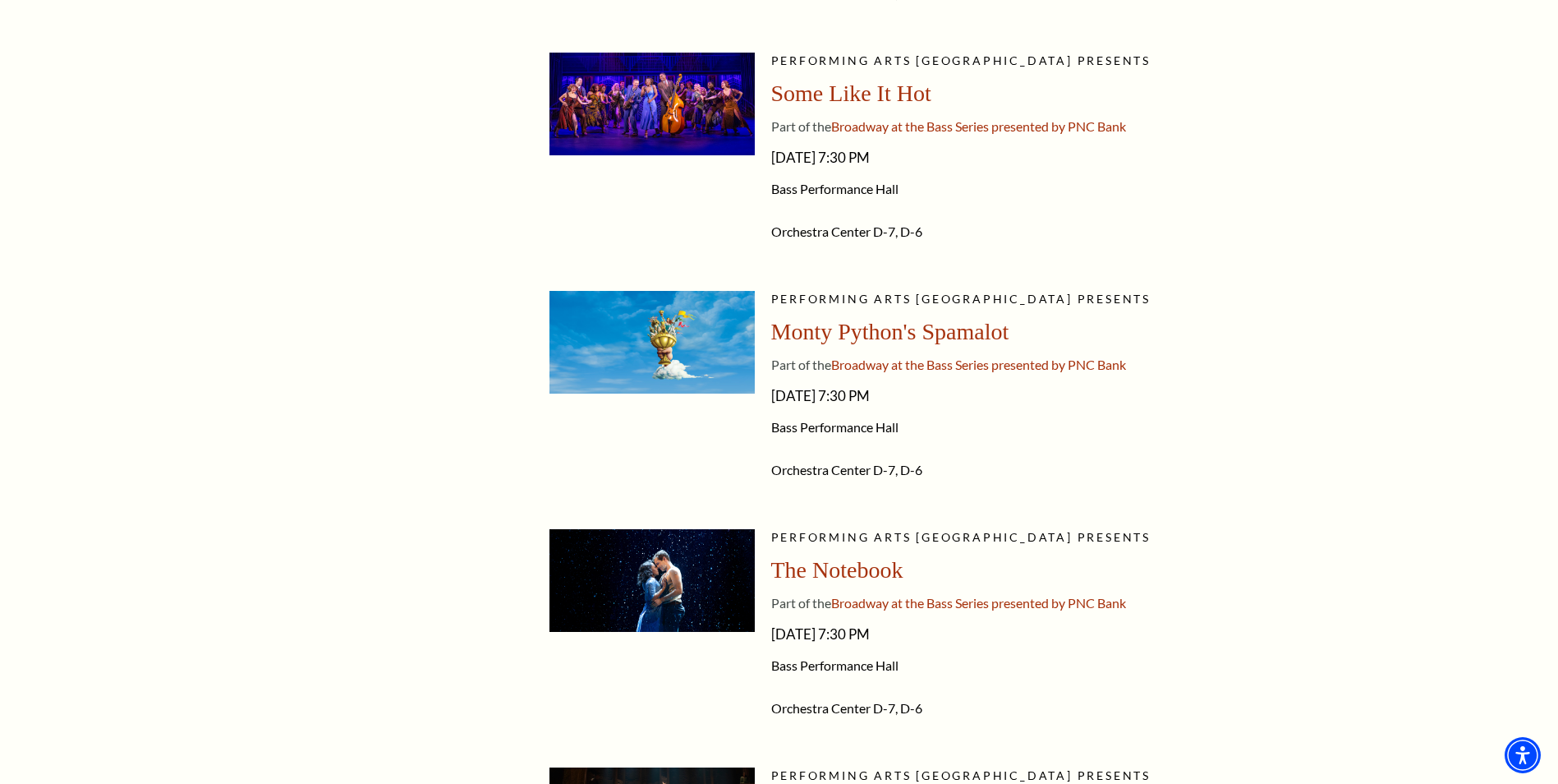
drag, startPoint x: 1048, startPoint y: 577, endPoint x: 1060, endPoint y: 702, distance: 125.6
